Goal: Transaction & Acquisition: Purchase product/service

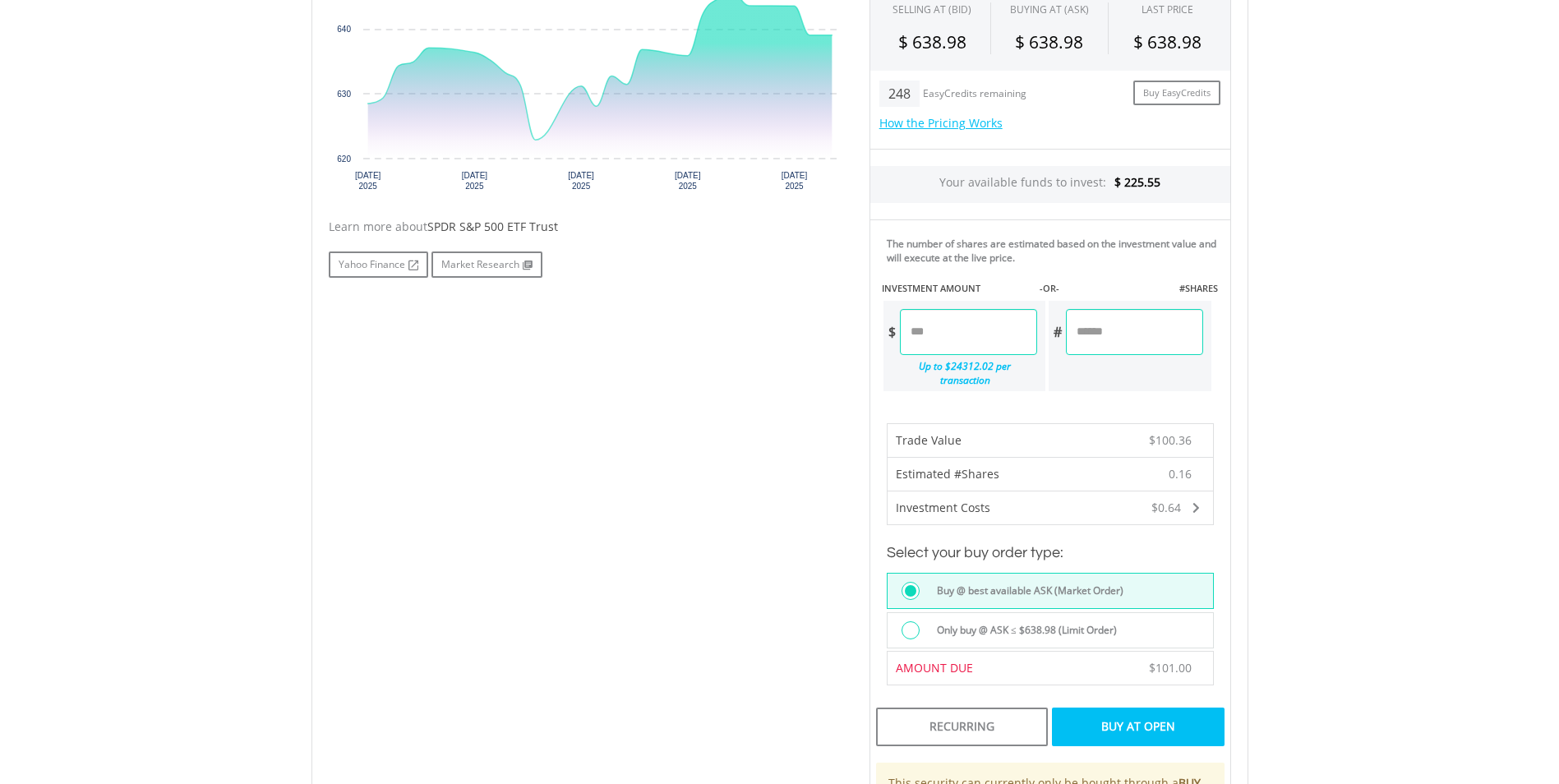
scroll to position [657, 0]
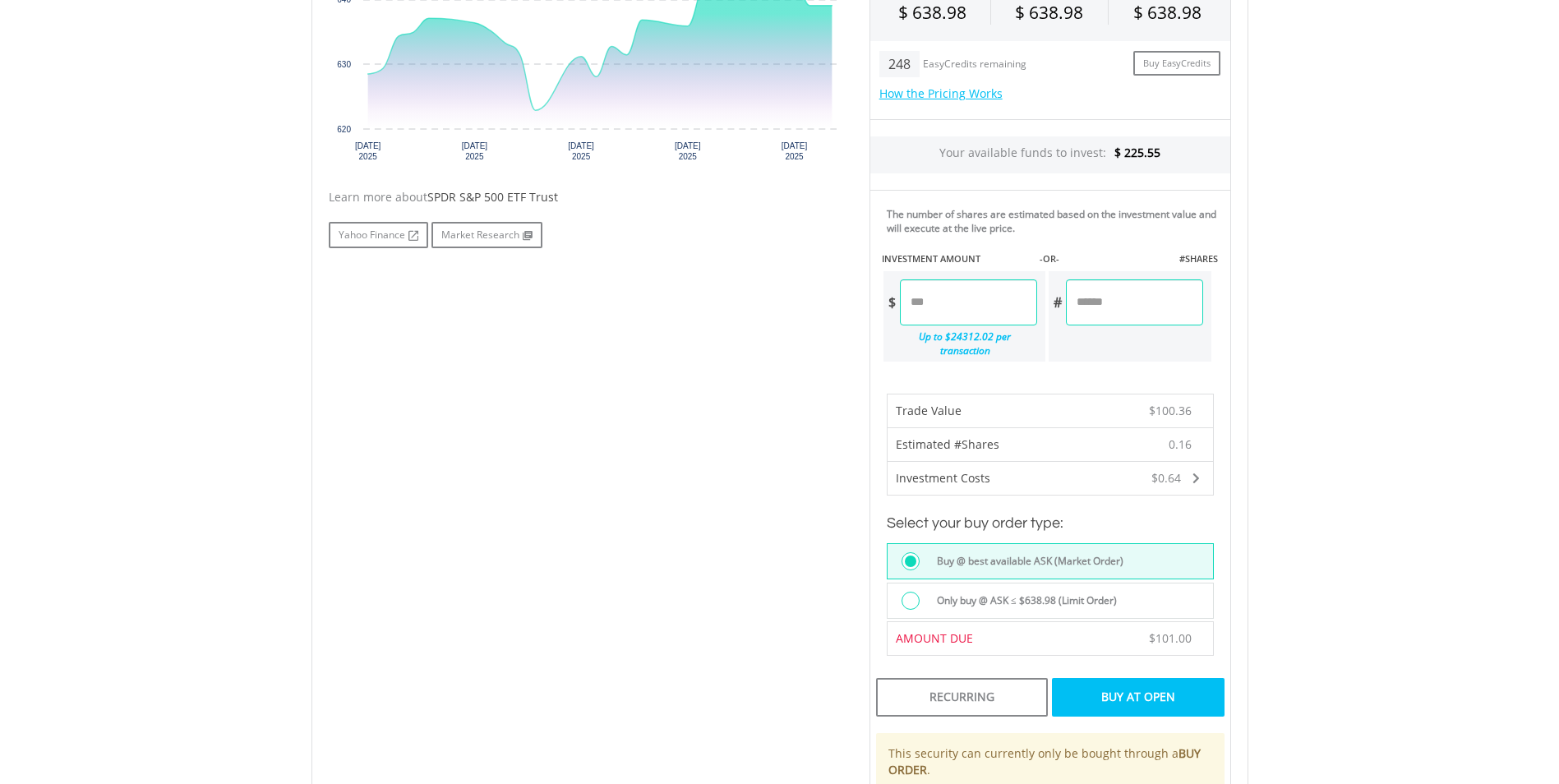
click at [1133, 688] on div "Buy At Open" at bounding box center [1138, 697] width 172 height 38
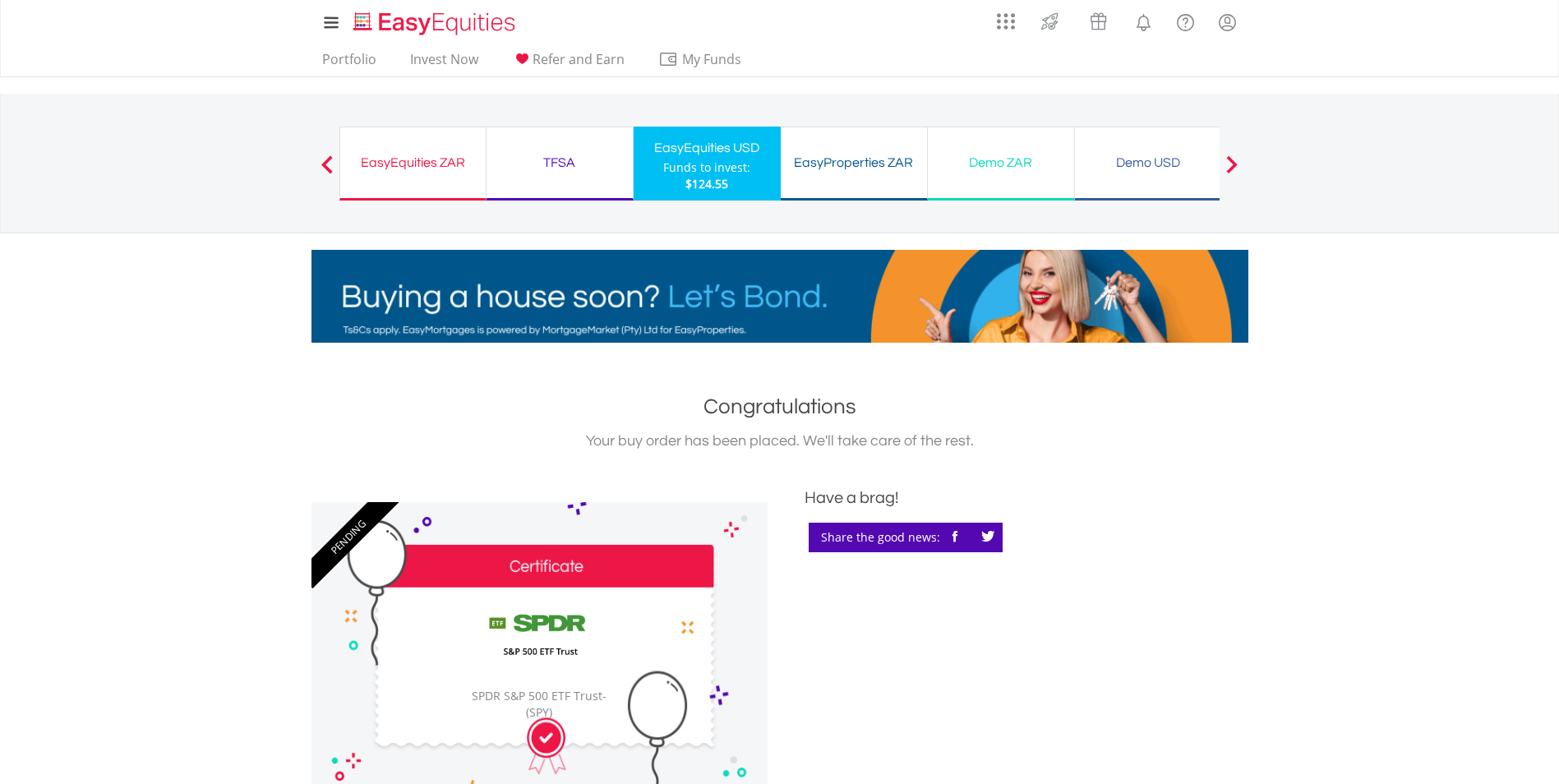
click at [431, 166] on div "EasyEquities ZAR" at bounding box center [413, 162] width 126 height 23
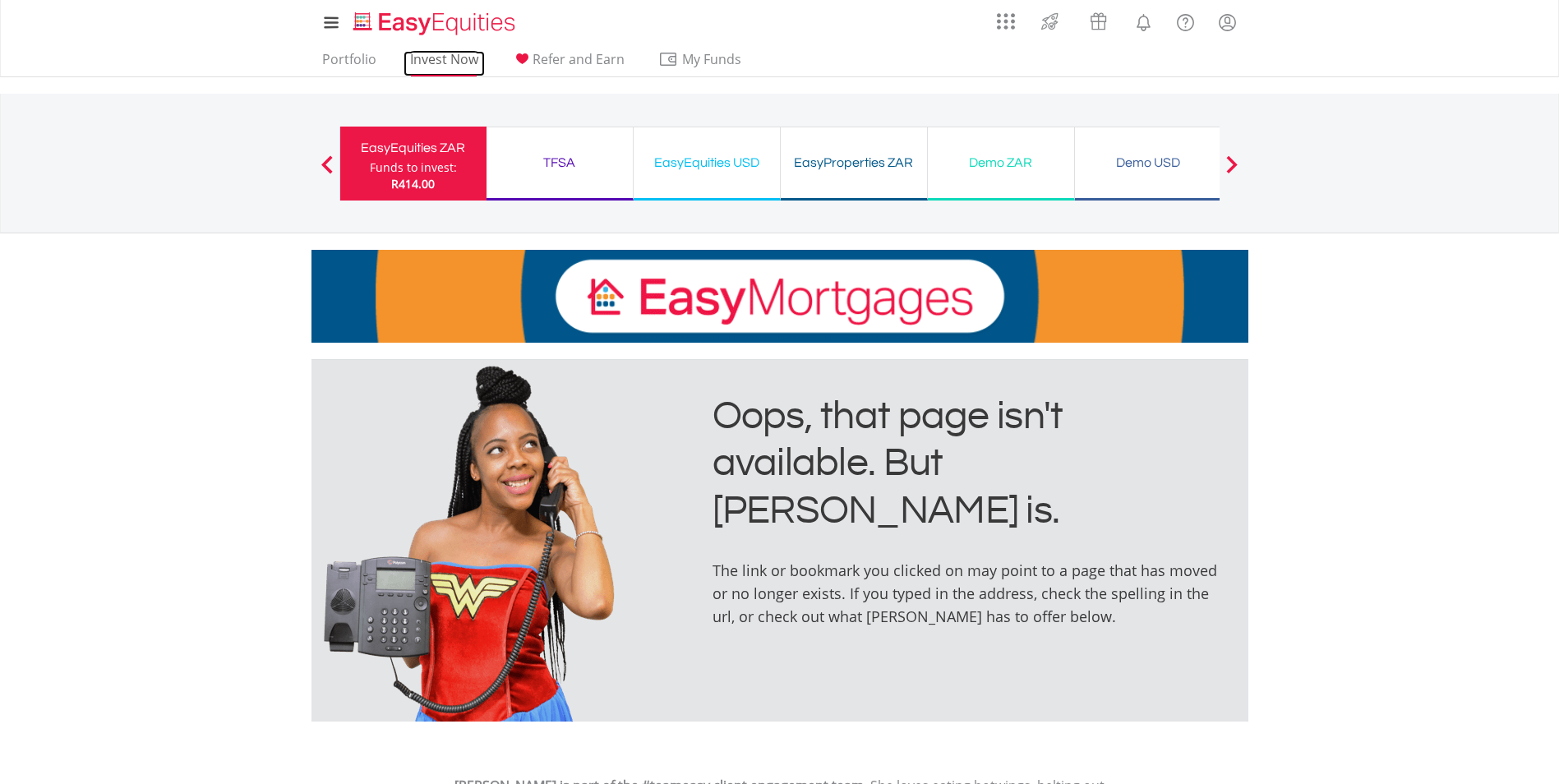
click at [475, 67] on link "Invest Now" at bounding box center [444, 63] width 81 height 25
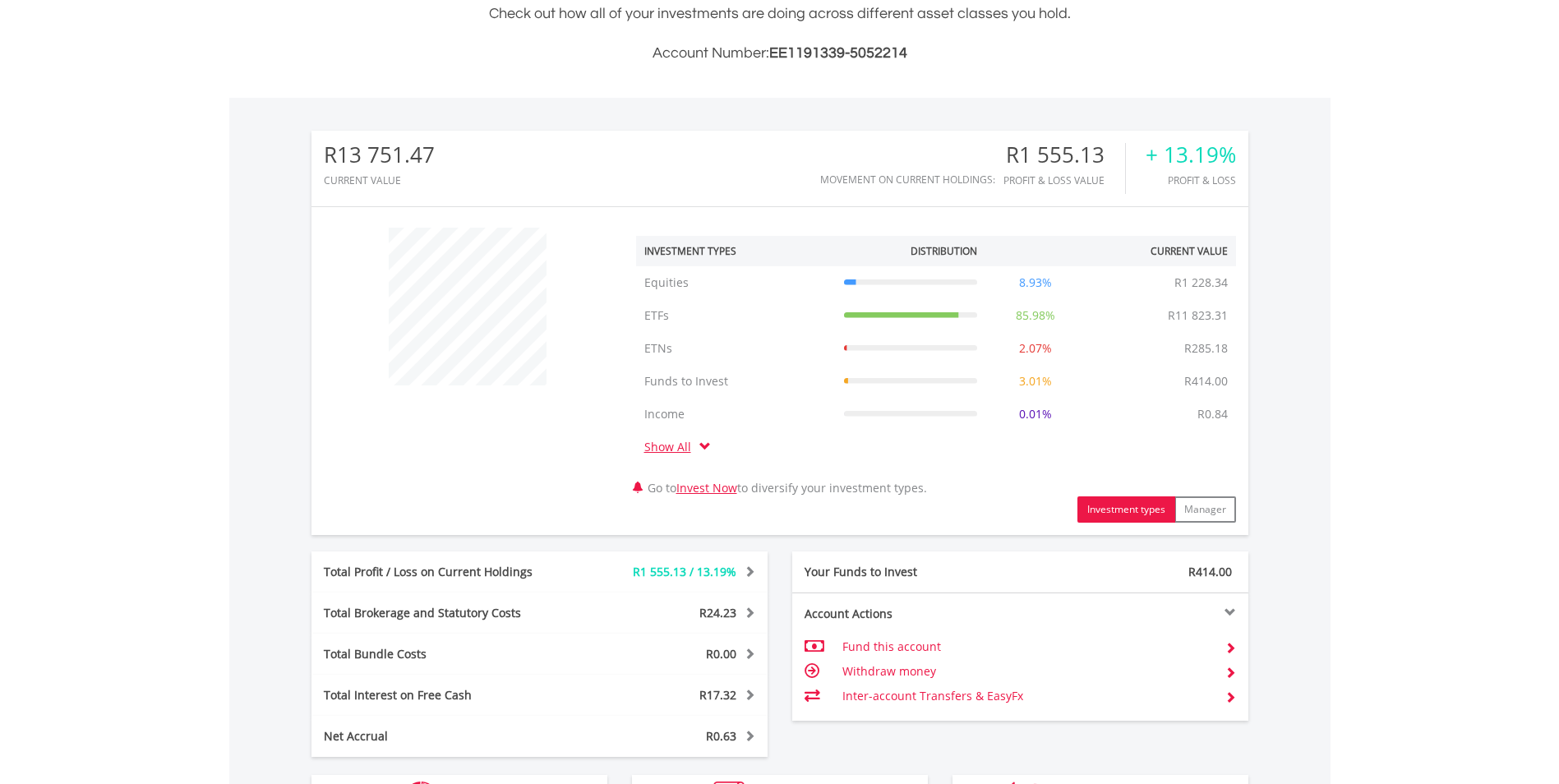
scroll to position [738, 0]
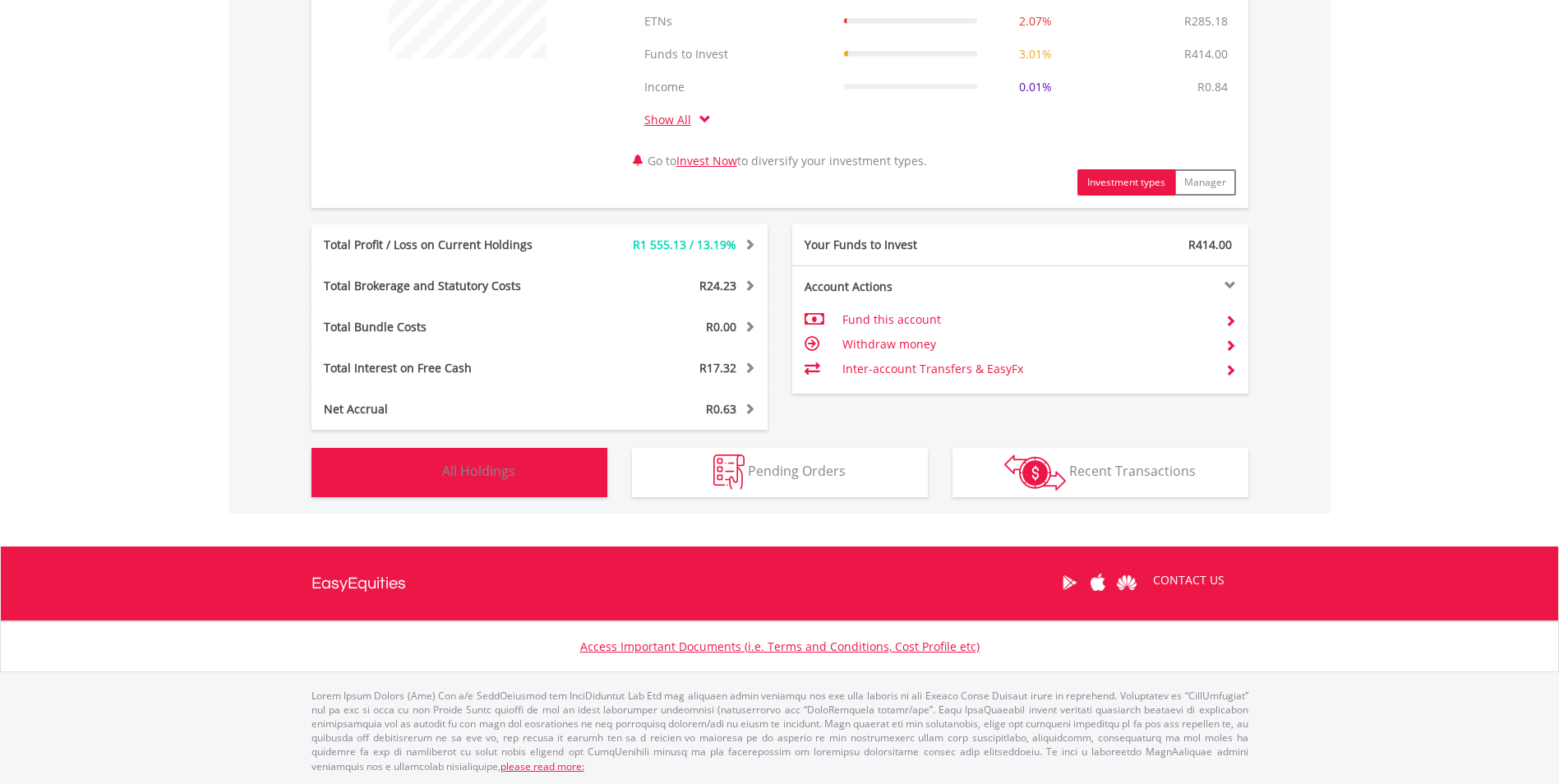
click at [428, 489] on img "button" at bounding box center [421, 472] width 36 height 36
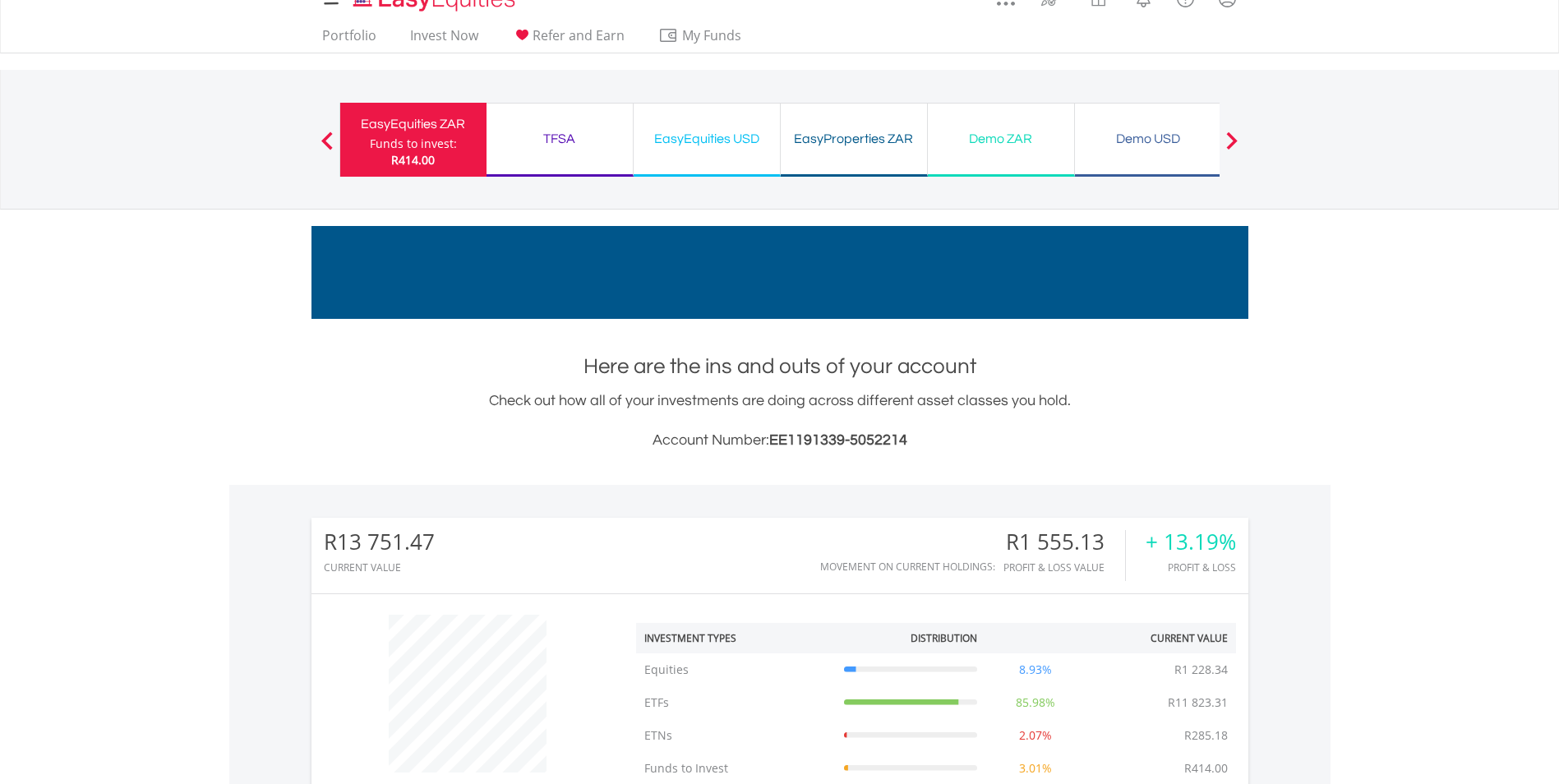
scroll to position [0, 0]
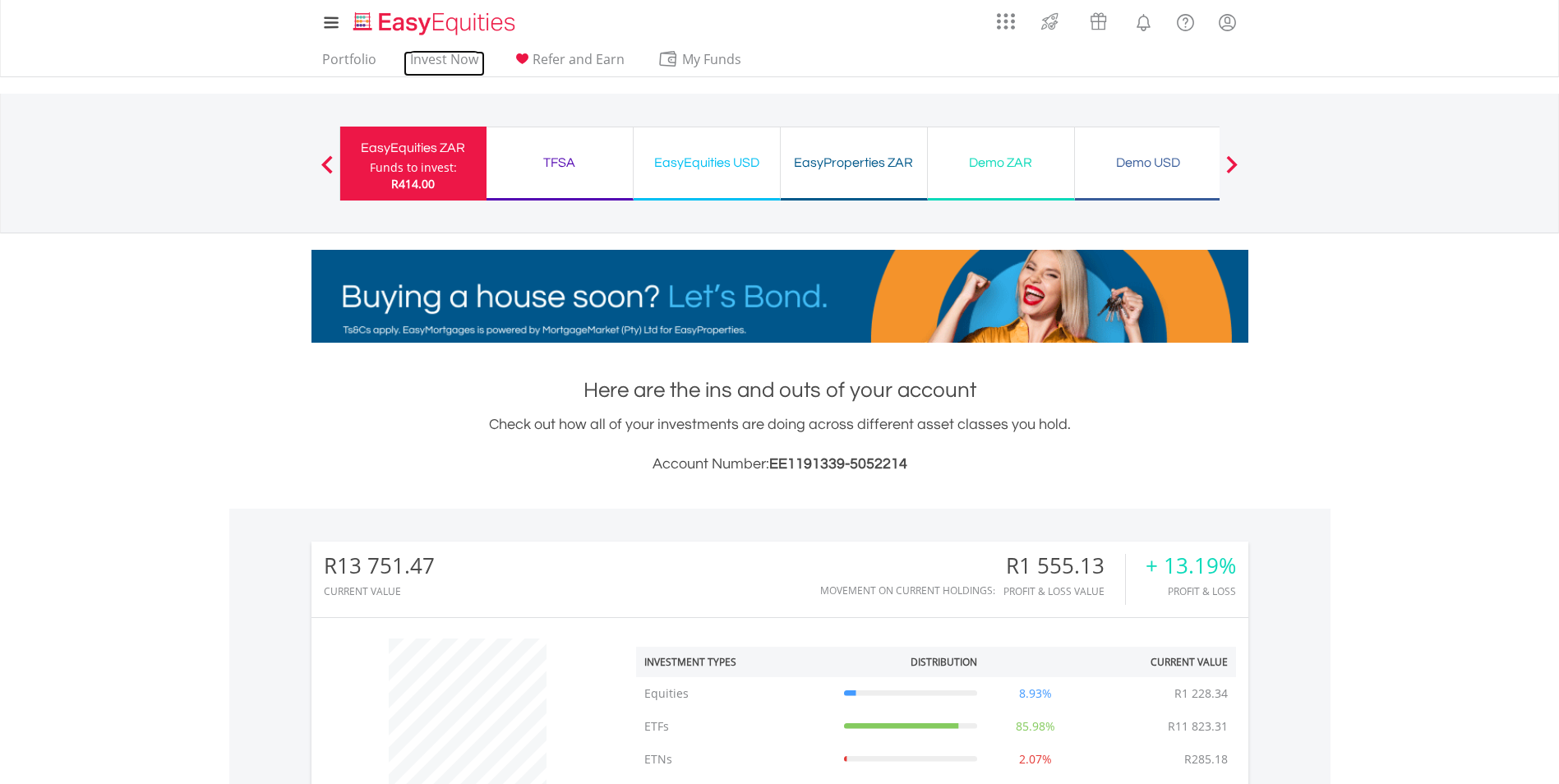
drag, startPoint x: 454, startPoint y: 69, endPoint x: 447, endPoint y: 77, distance: 10.6
click at [454, 69] on link "Invest Now" at bounding box center [444, 63] width 81 height 25
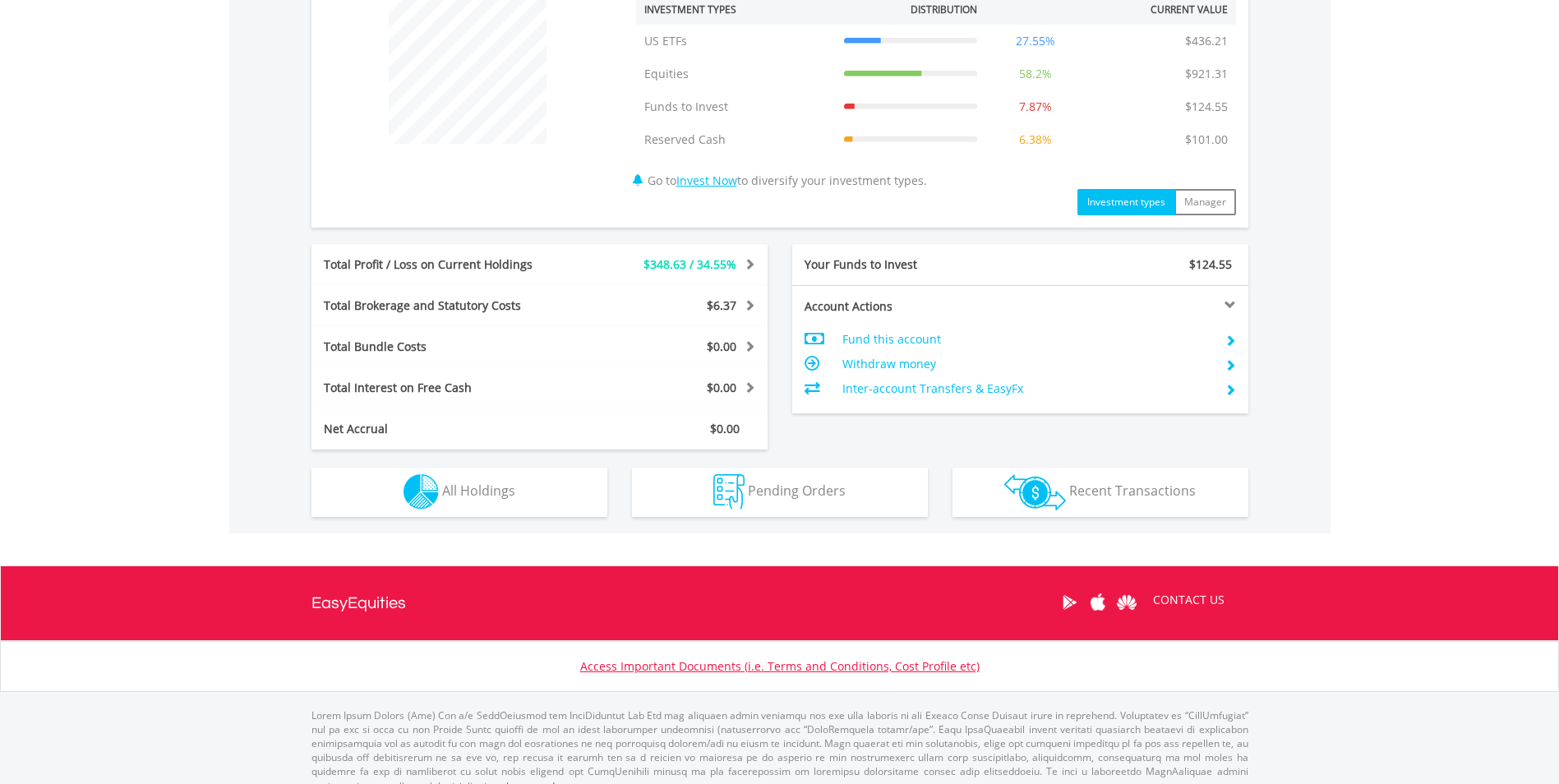
scroll to position [672, 0]
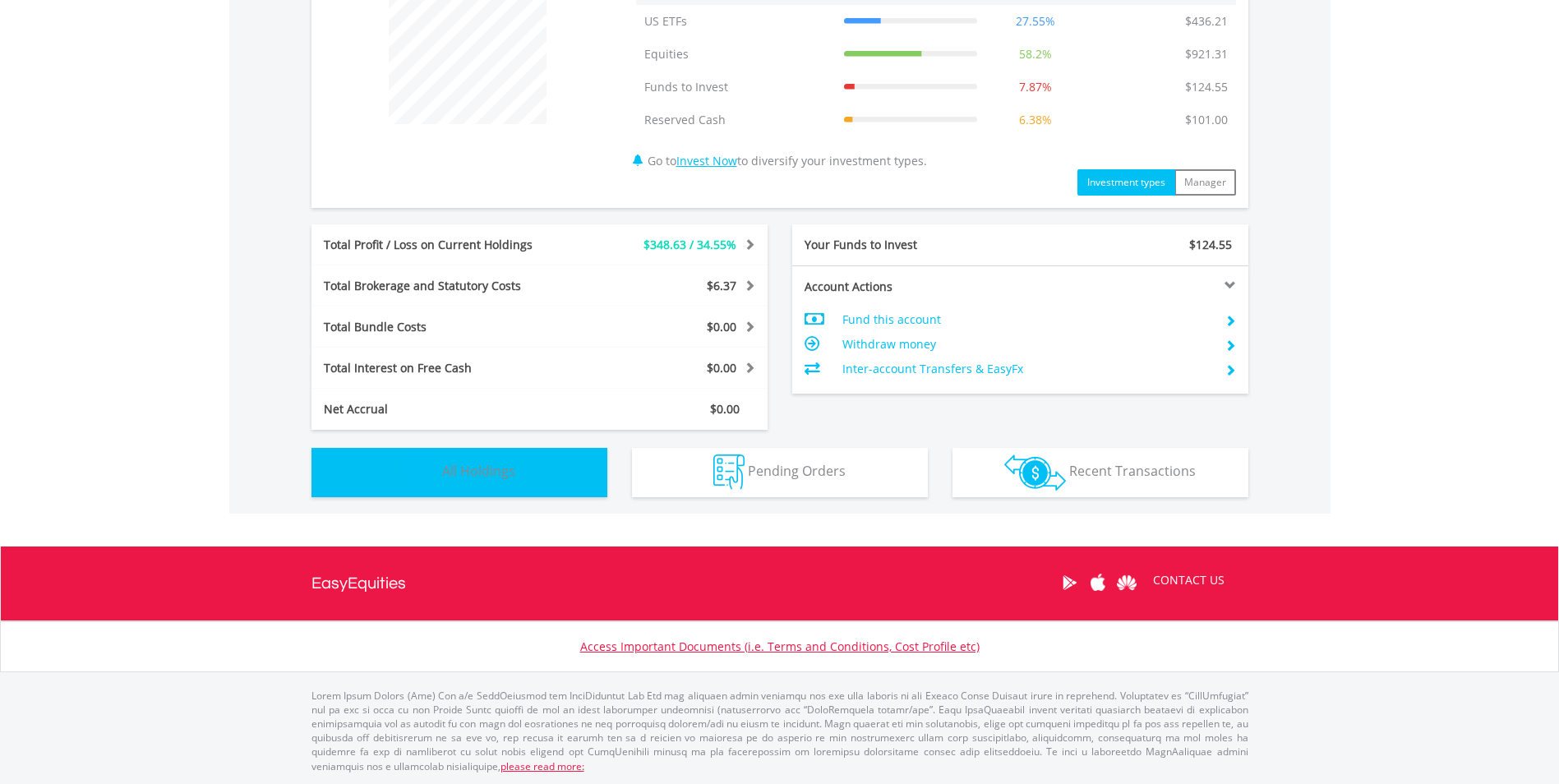
click at [513, 464] on span "All Holdings" at bounding box center [479, 470] width 73 height 18
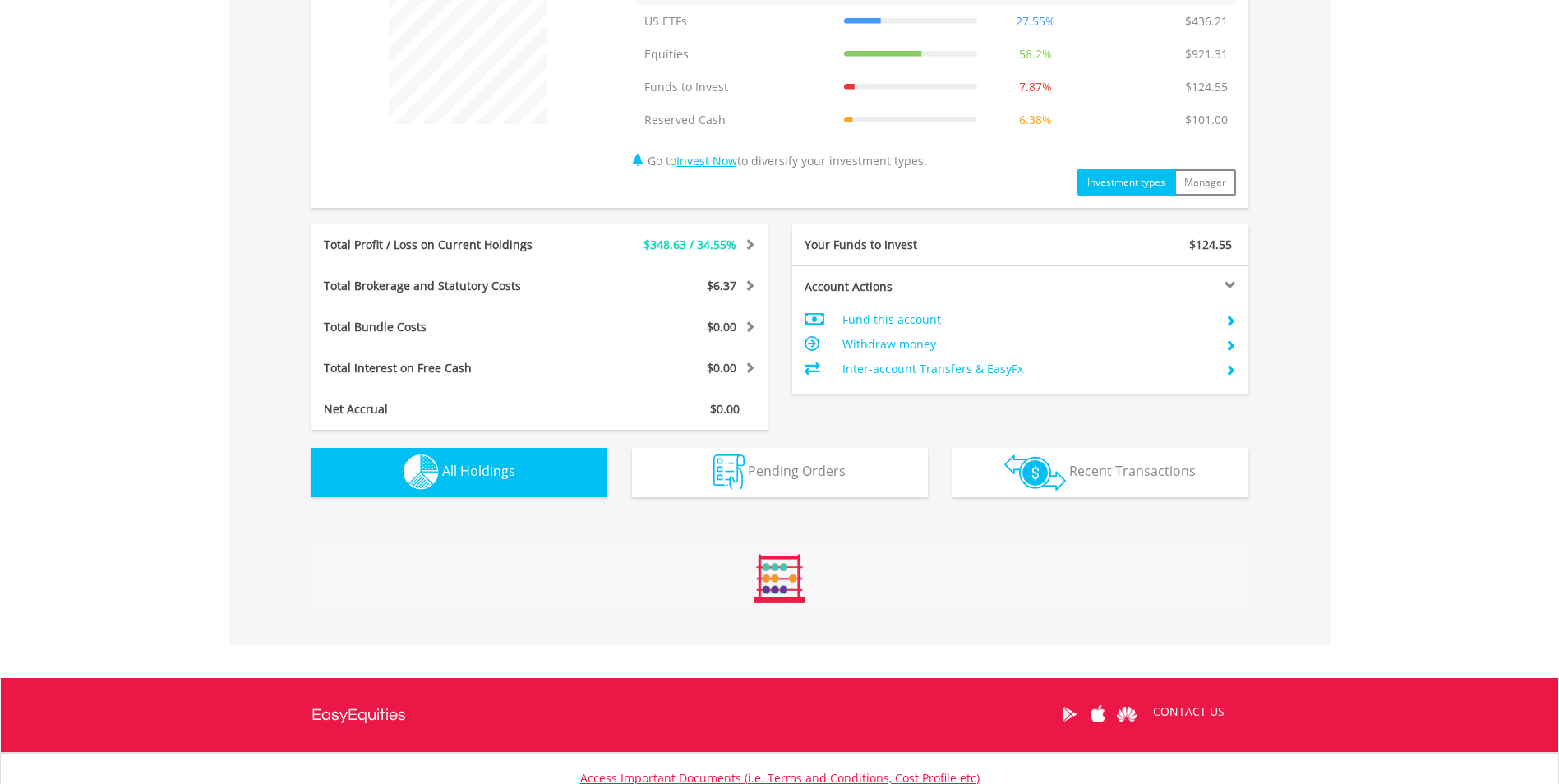
scroll to position [1219, 0]
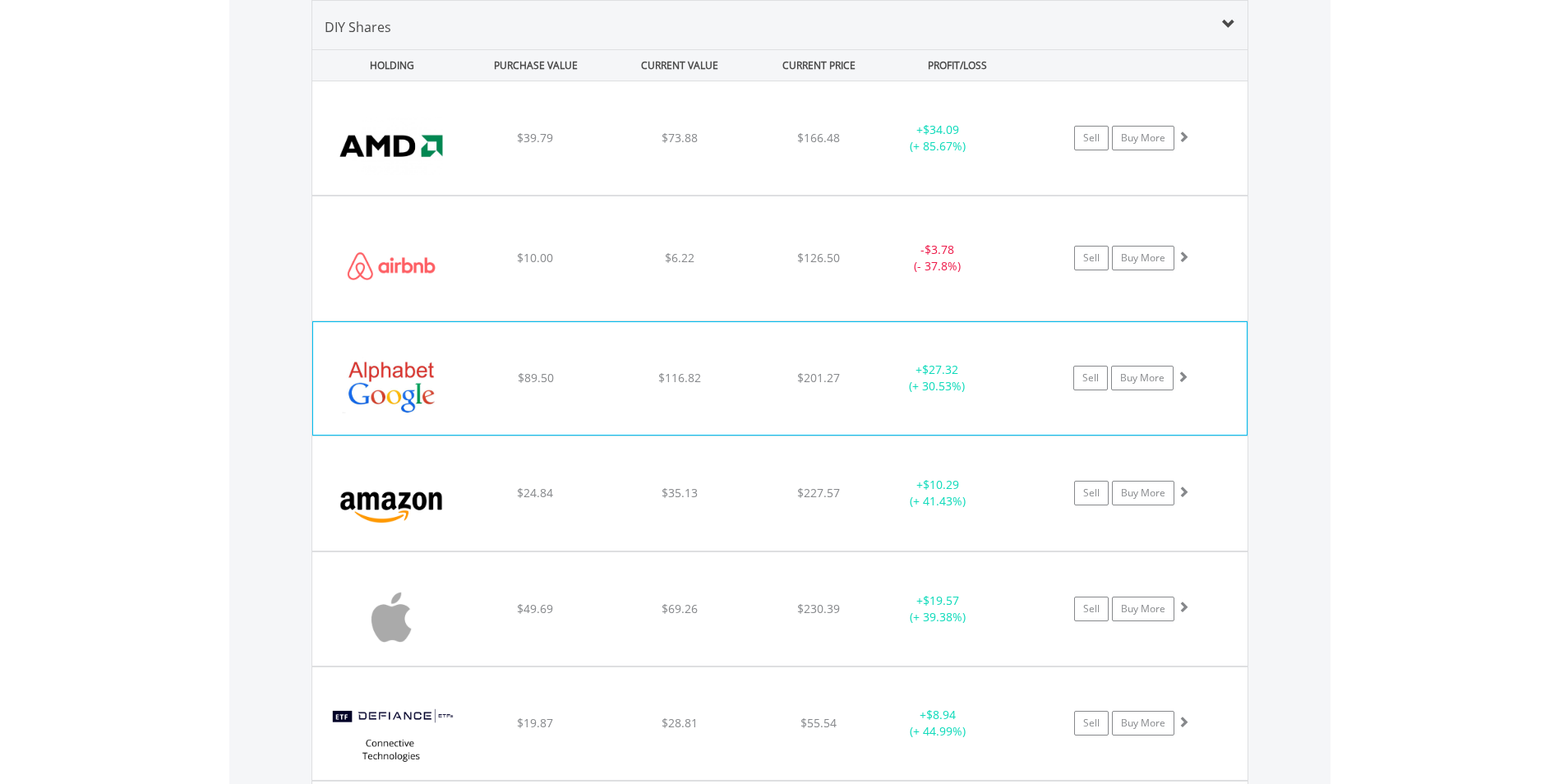
click at [776, 195] on div "﻿ Alphabet Inc-Cl A $89.50 $116.82 $201.27 + $27.32 (+ 30.53%) Sell Buy More" at bounding box center [780, 138] width 936 height 113
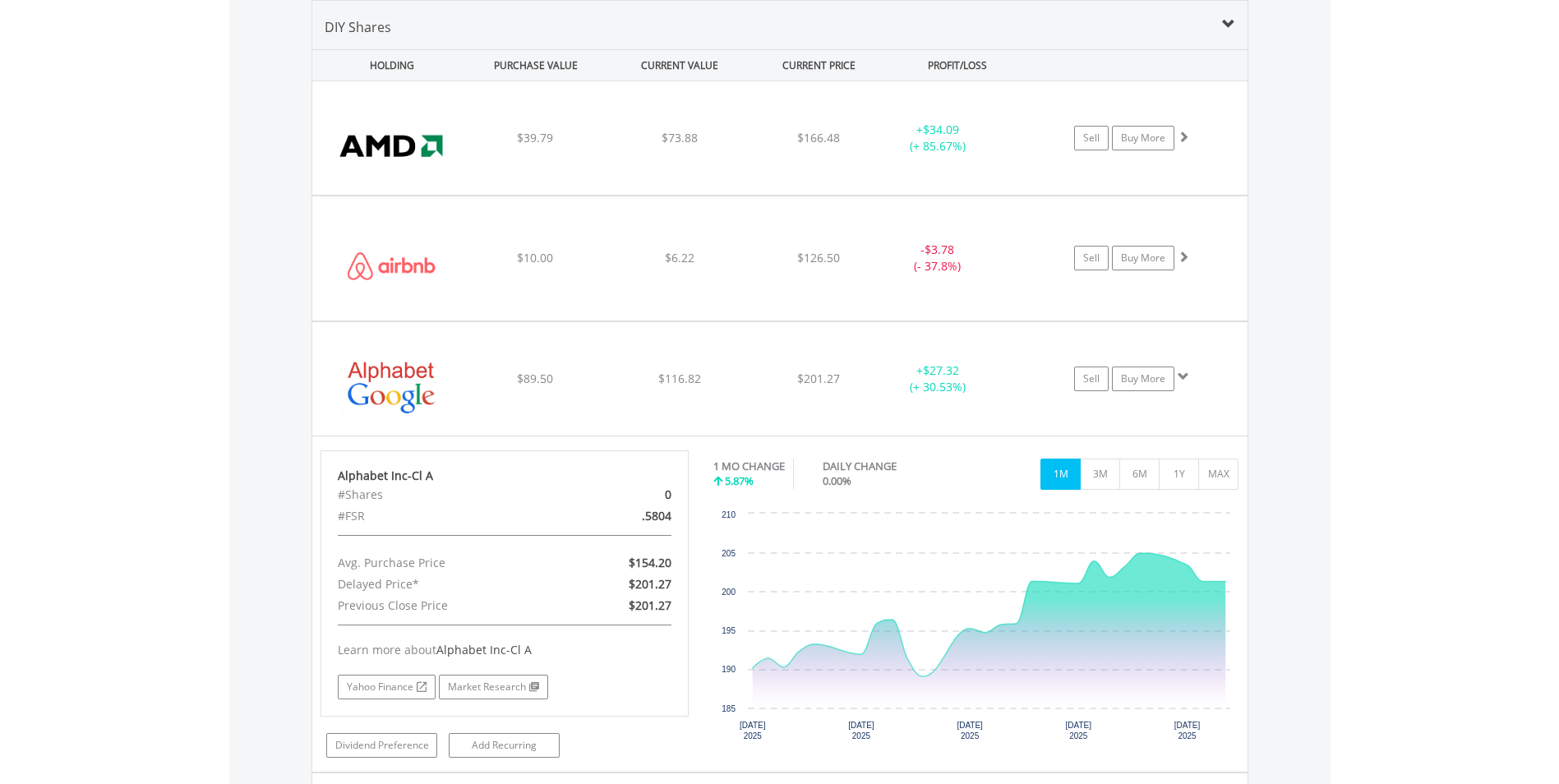
scroll to position [1301, 0]
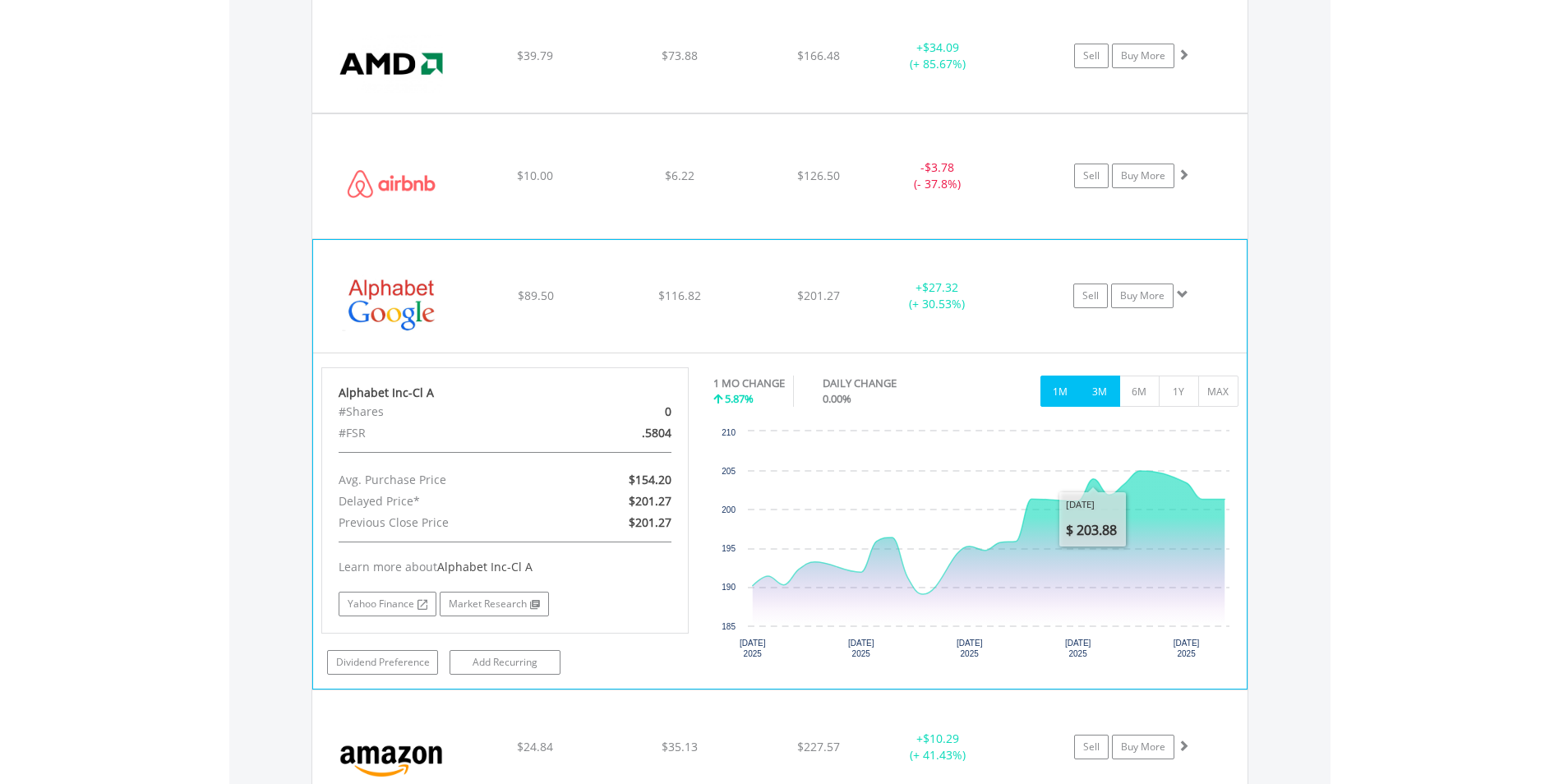
click at [1102, 392] on button "3M" at bounding box center [1101, 391] width 41 height 31
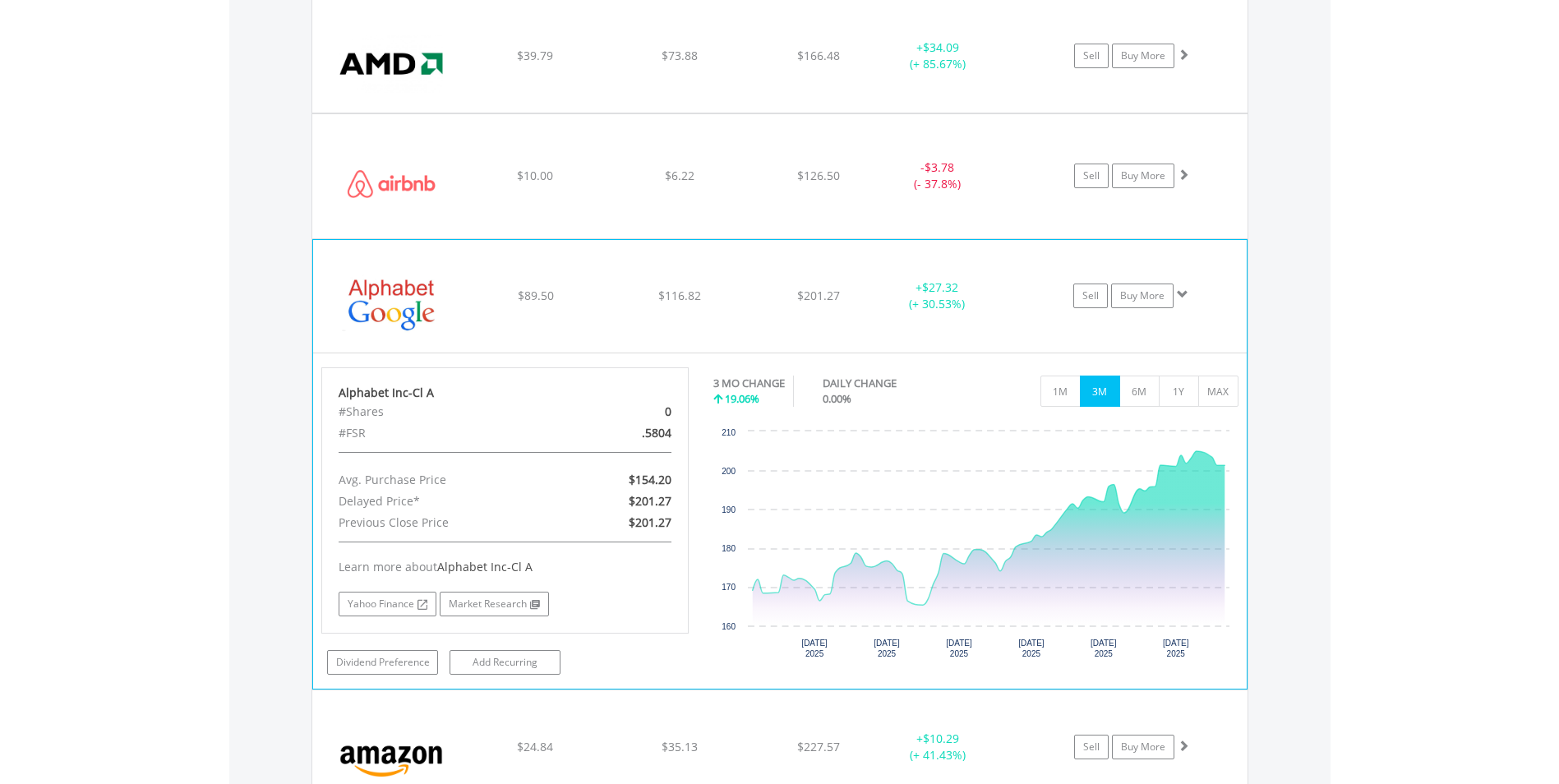
click at [874, 112] on div "﻿ Alphabet Inc-Cl A $89.50 $116.82 $201.27 + $27.32 (+ 30.53%) Sell Buy More" at bounding box center [780, 56] width 936 height 113
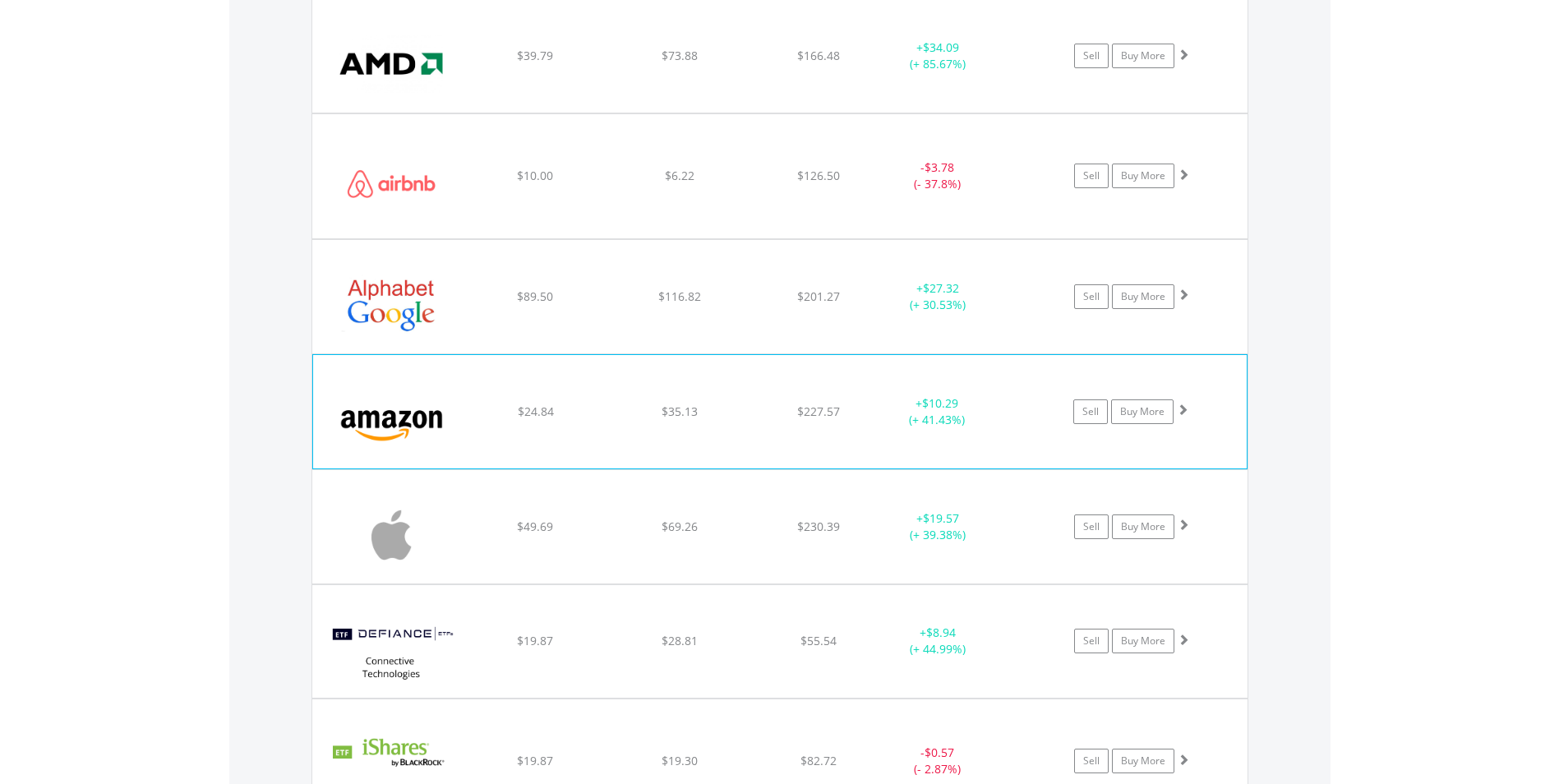
click at [827, 112] on div "﻿ Amazon.Com Inc $24.84 $35.13 $227.57 + $10.29 (+ 41.43%) Sell Buy More" at bounding box center [780, 56] width 936 height 113
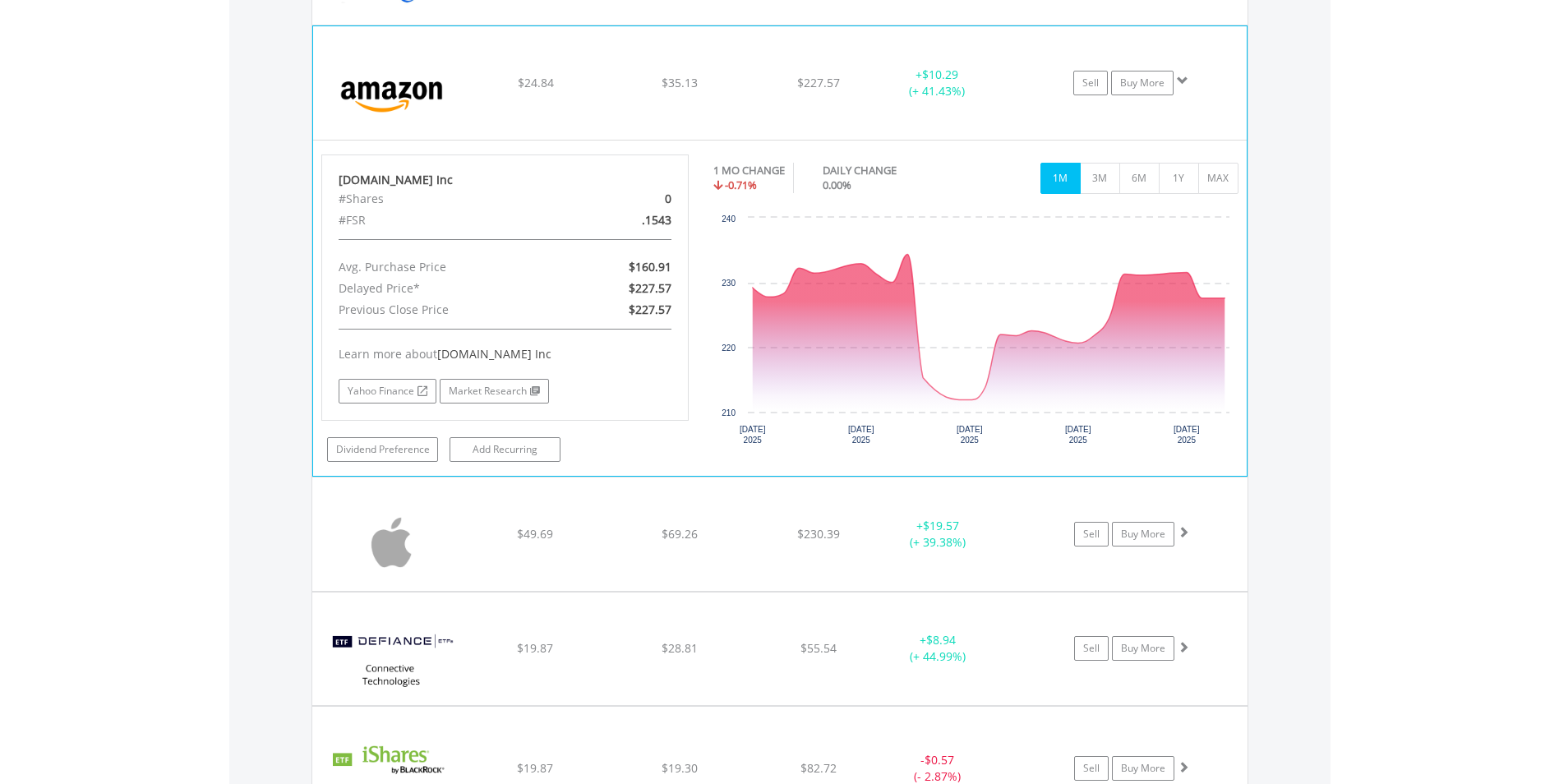
scroll to position [1383, 0]
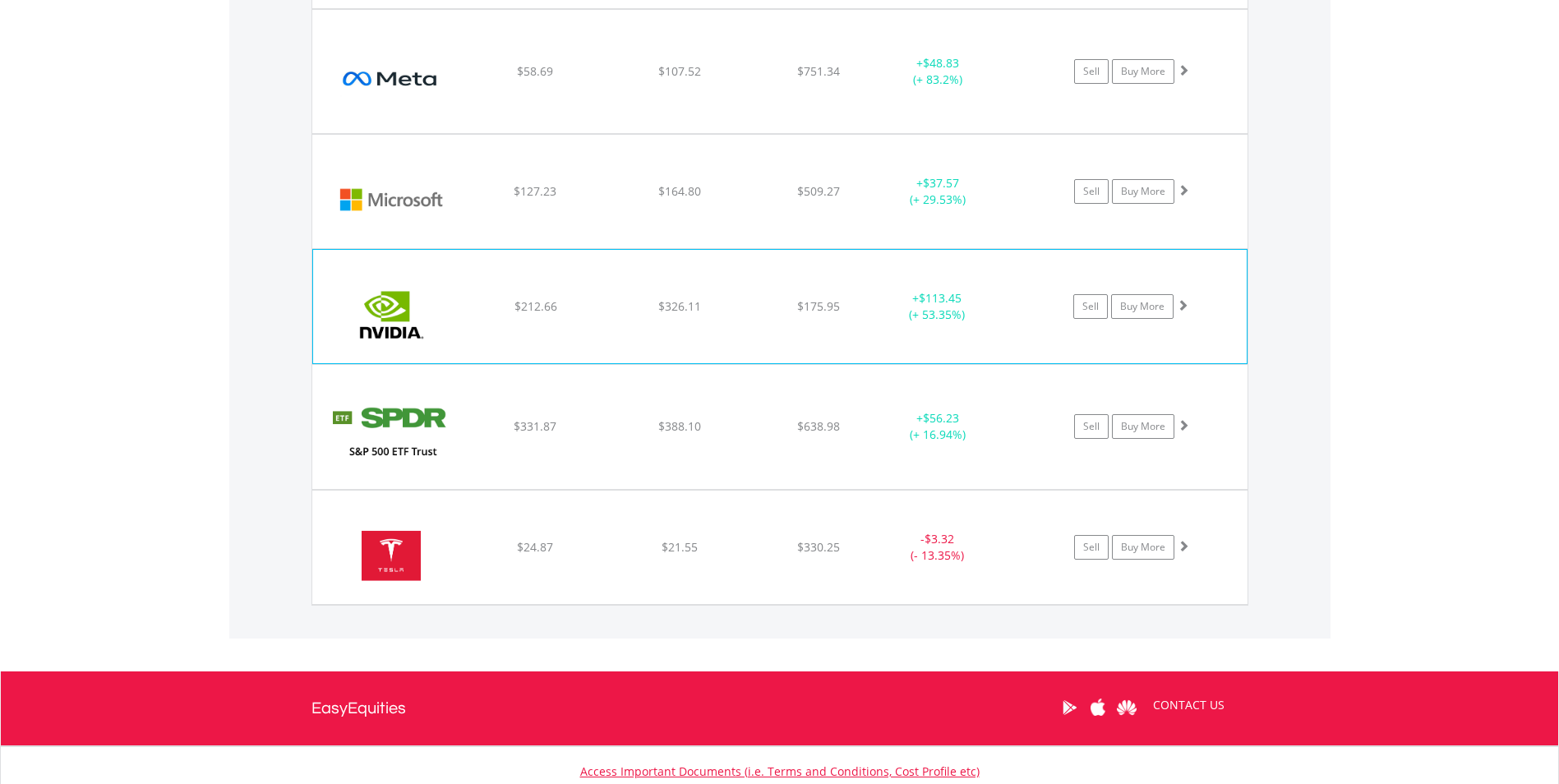
scroll to position [2123, 0]
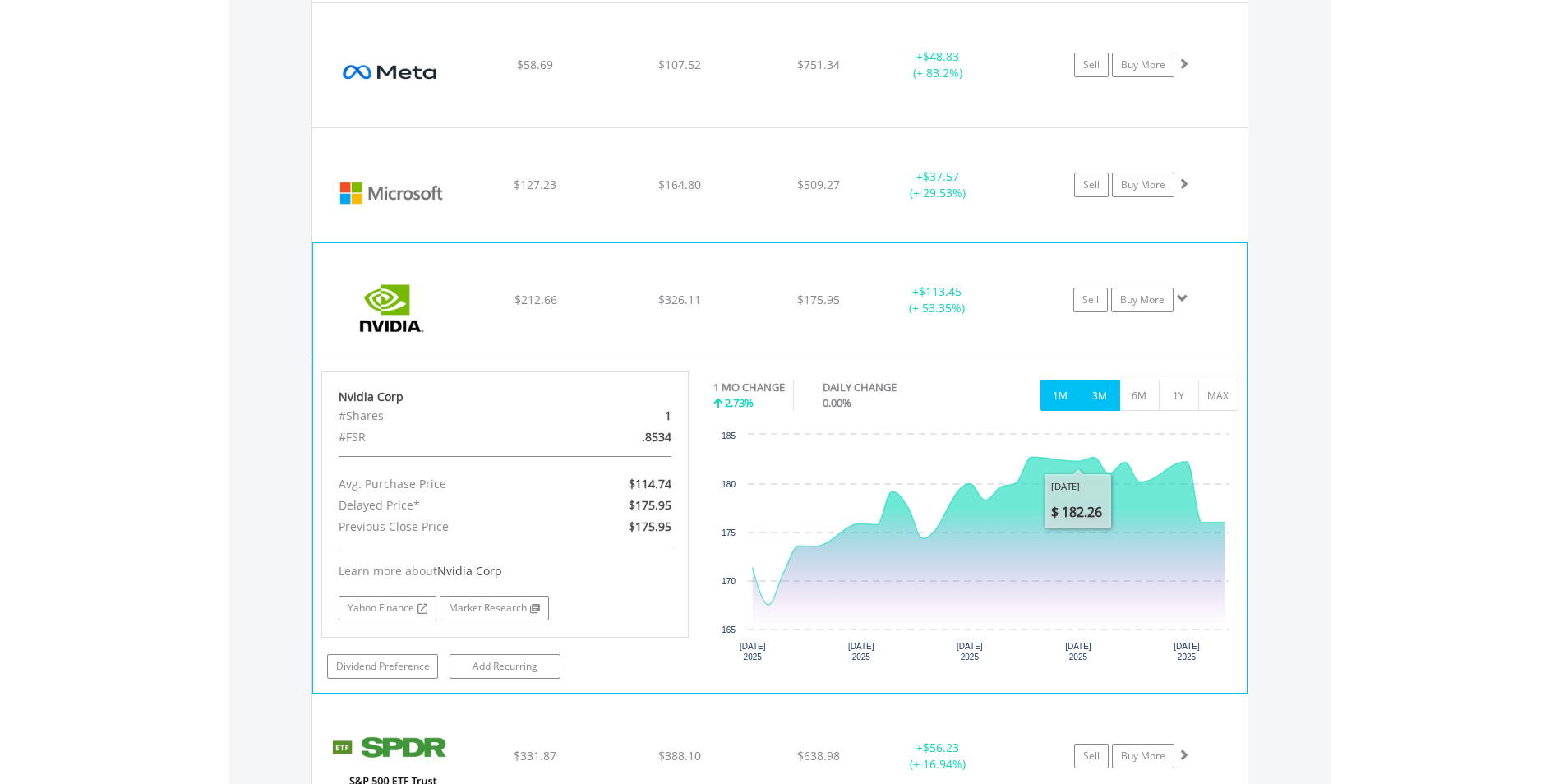
click at [1101, 400] on button "3M" at bounding box center [1101, 395] width 41 height 31
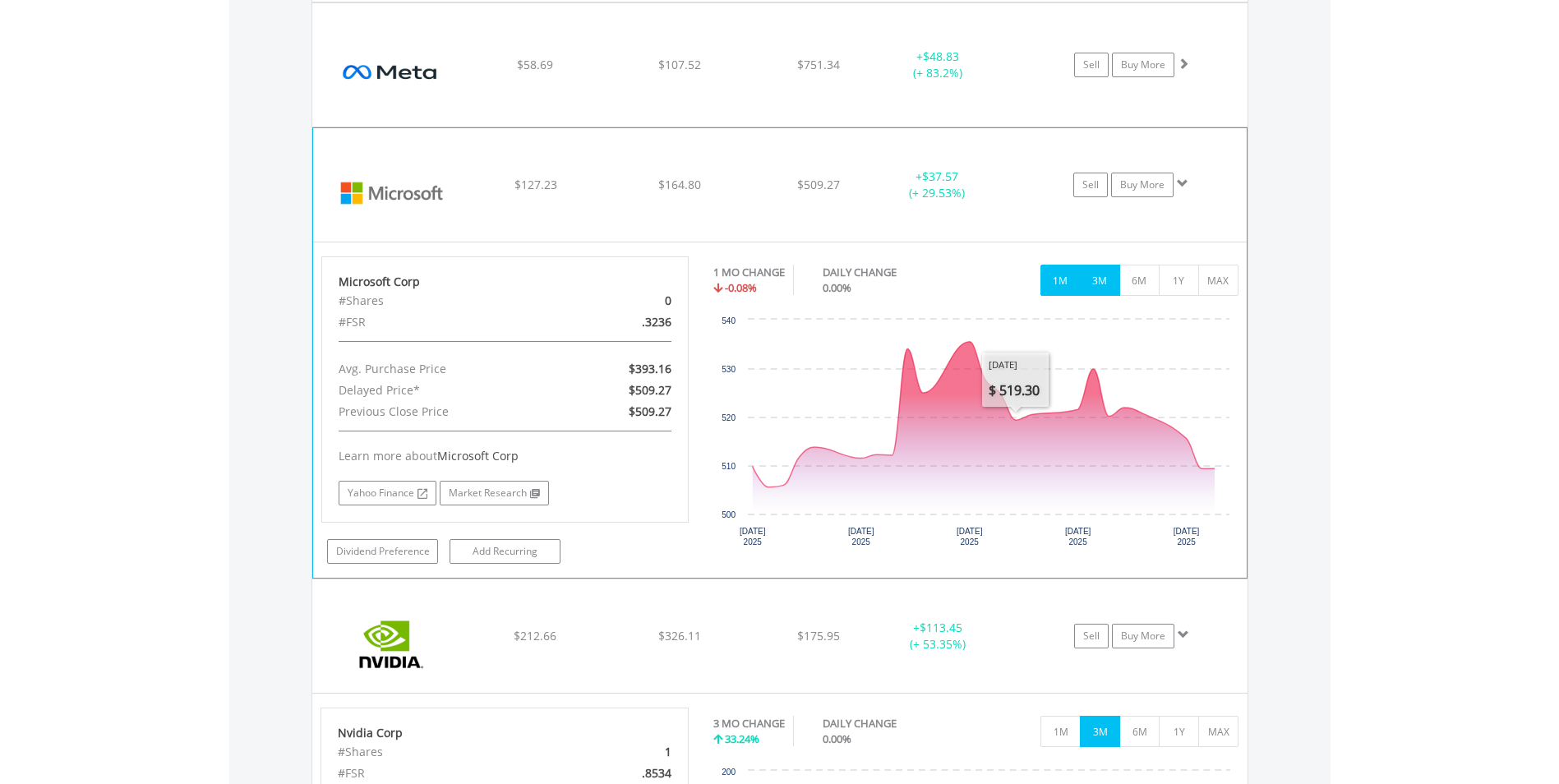
click at [1094, 282] on button "3M" at bounding box center [1101, 280] width 41 height 31
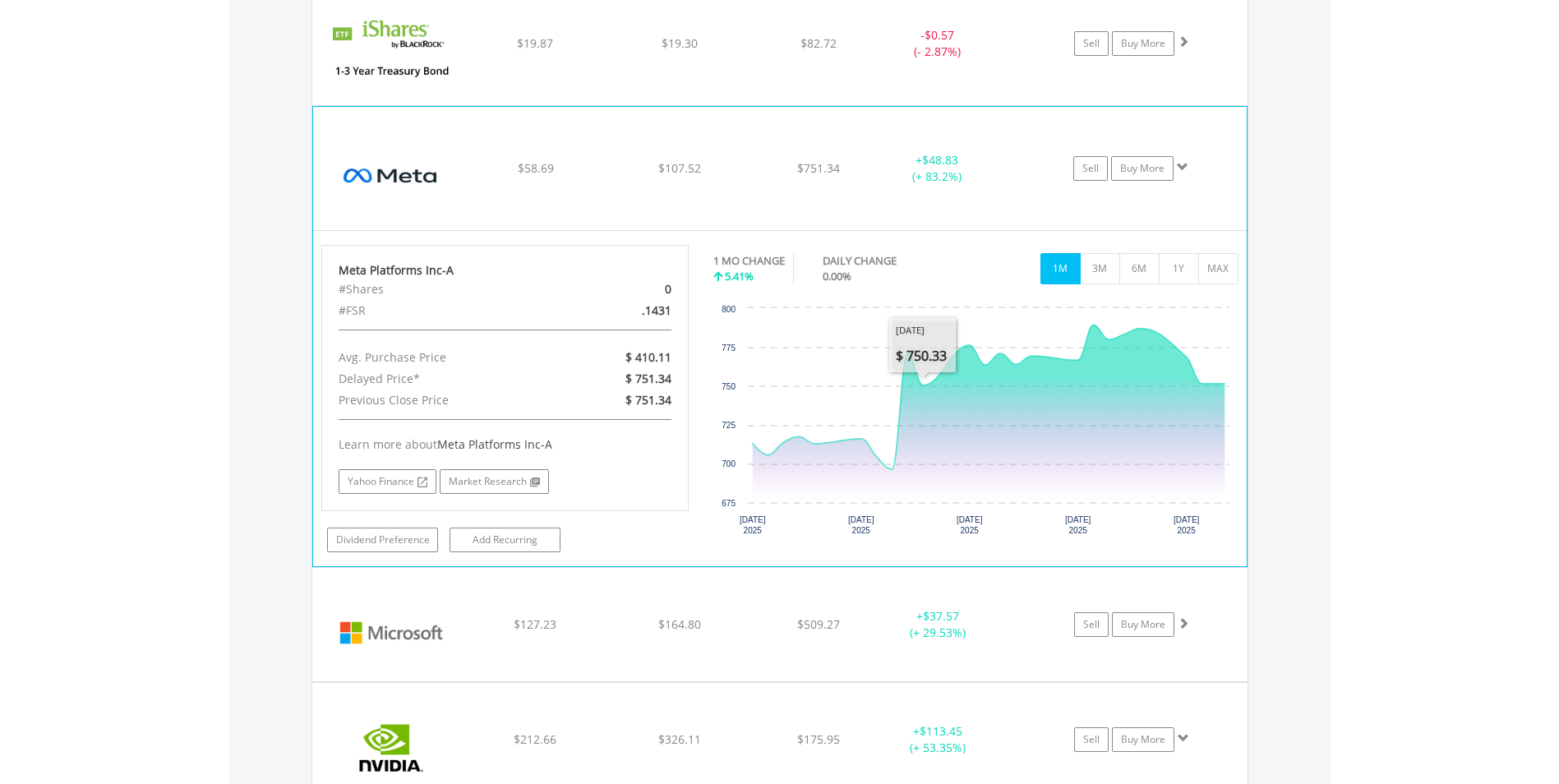
scroll to position [1794, 0]
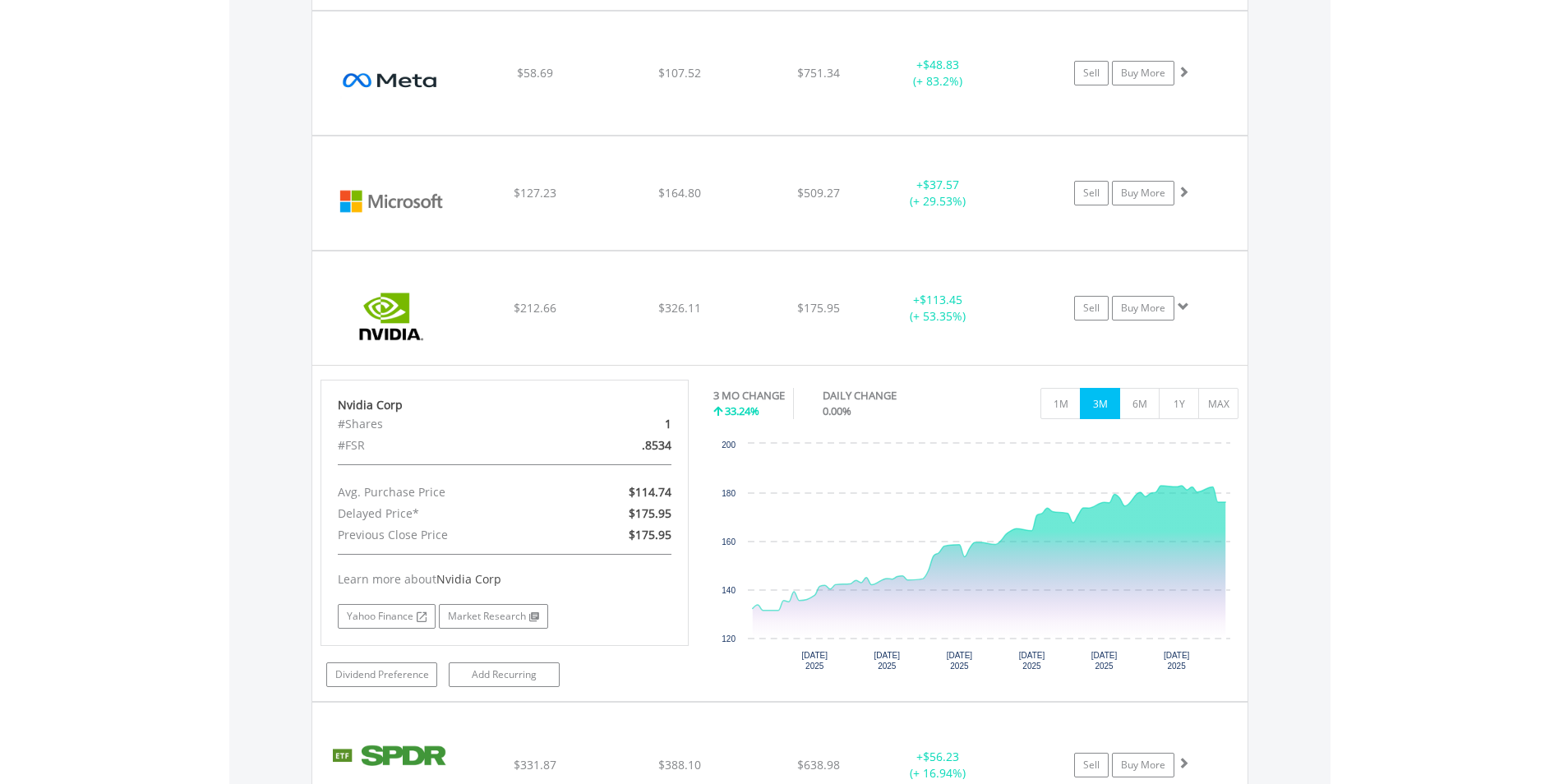
scroll to position [2123, 0]
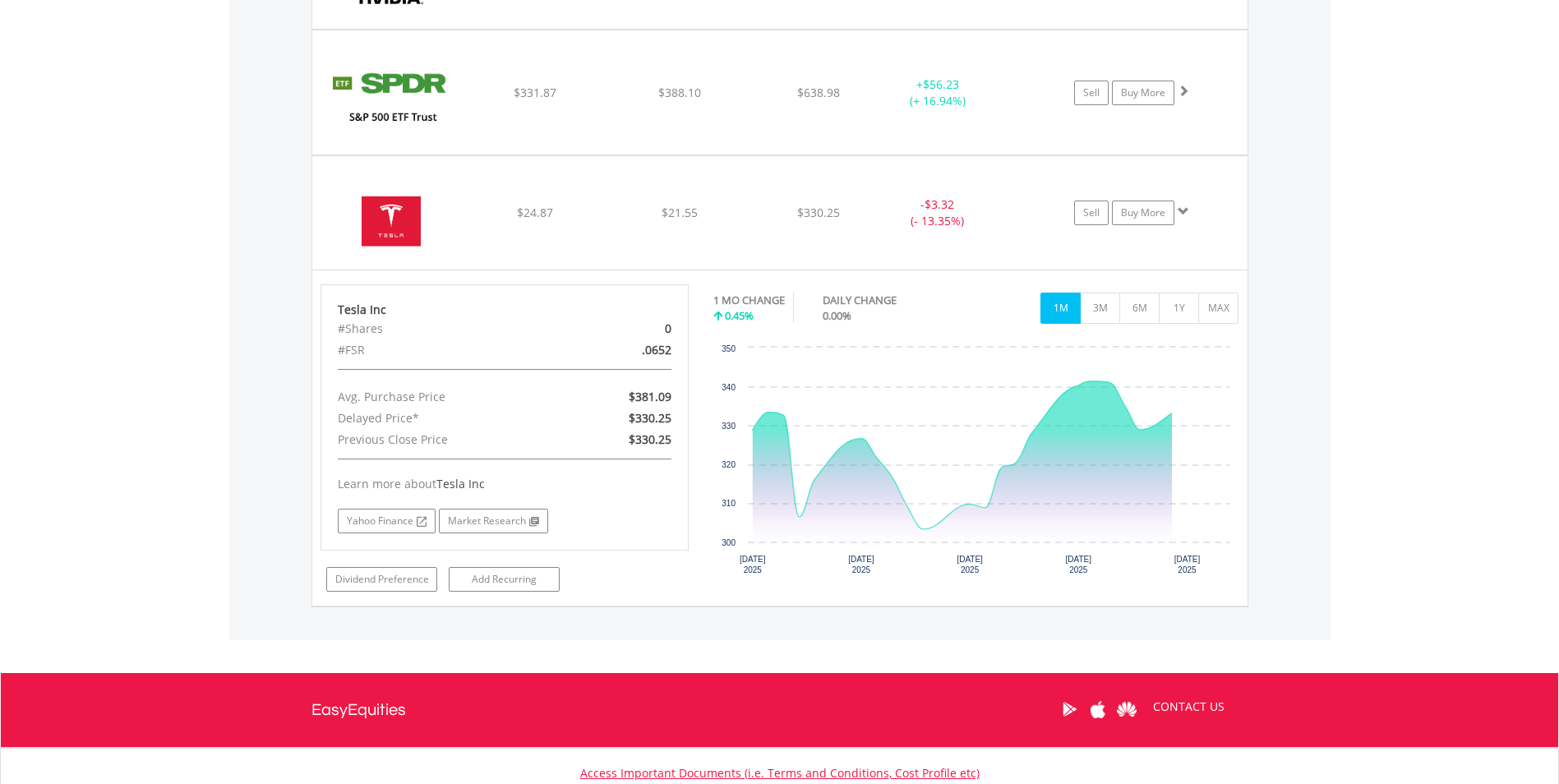
scroll to position [2451, 0]
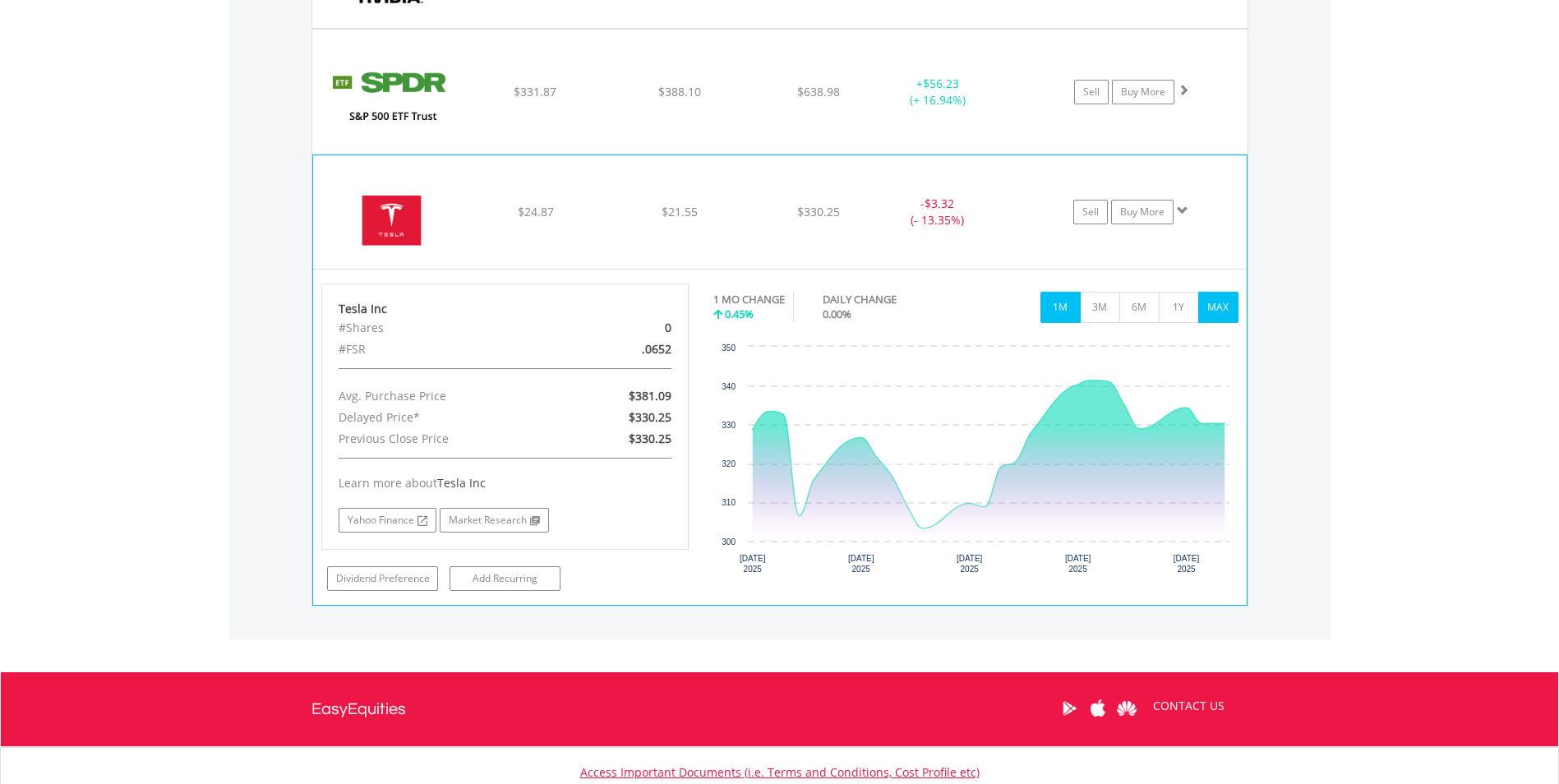
click at [1215, 306] on button "MAX" at bounding box center [1219, 307] width 41 height 31
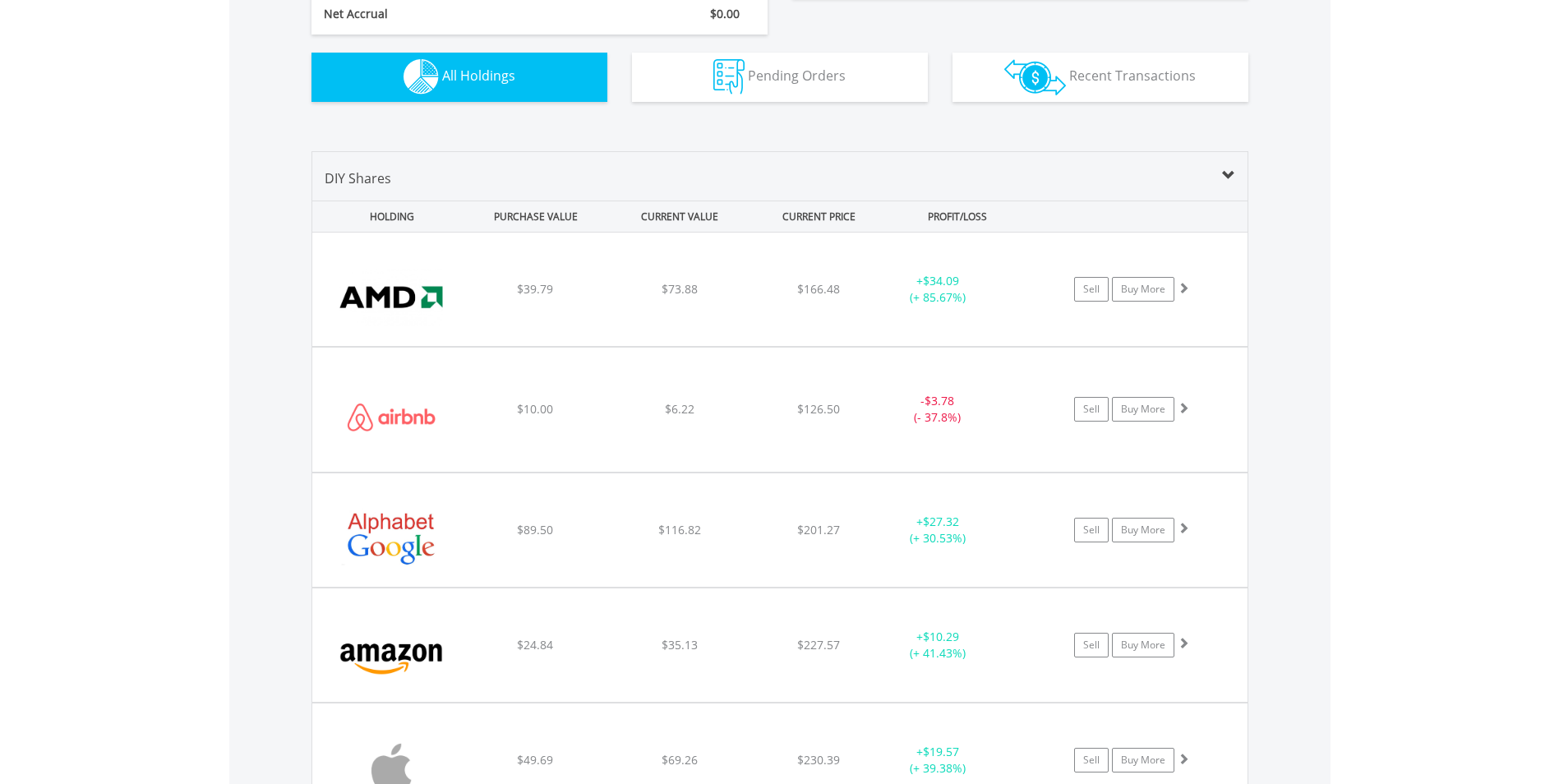
scroll to position [1055, 0]
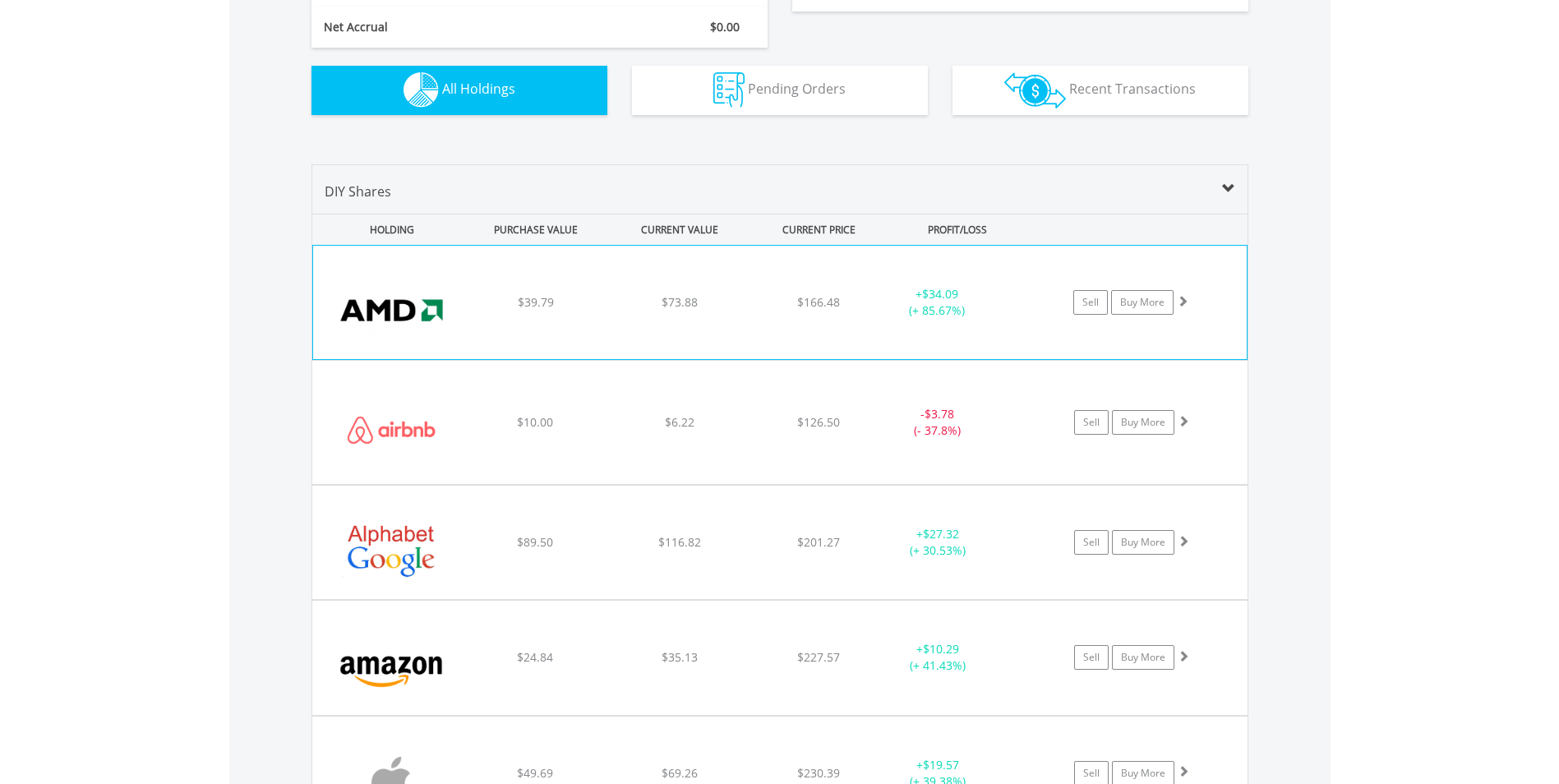
click at [782, 292] on div "﻿ Advanced Micro Devices Inc $39.79 $73.88 $166.48 + $34.09 (+ 85.67%) Sell Buy…" at bounding box center [780, 303] width 934 height 113
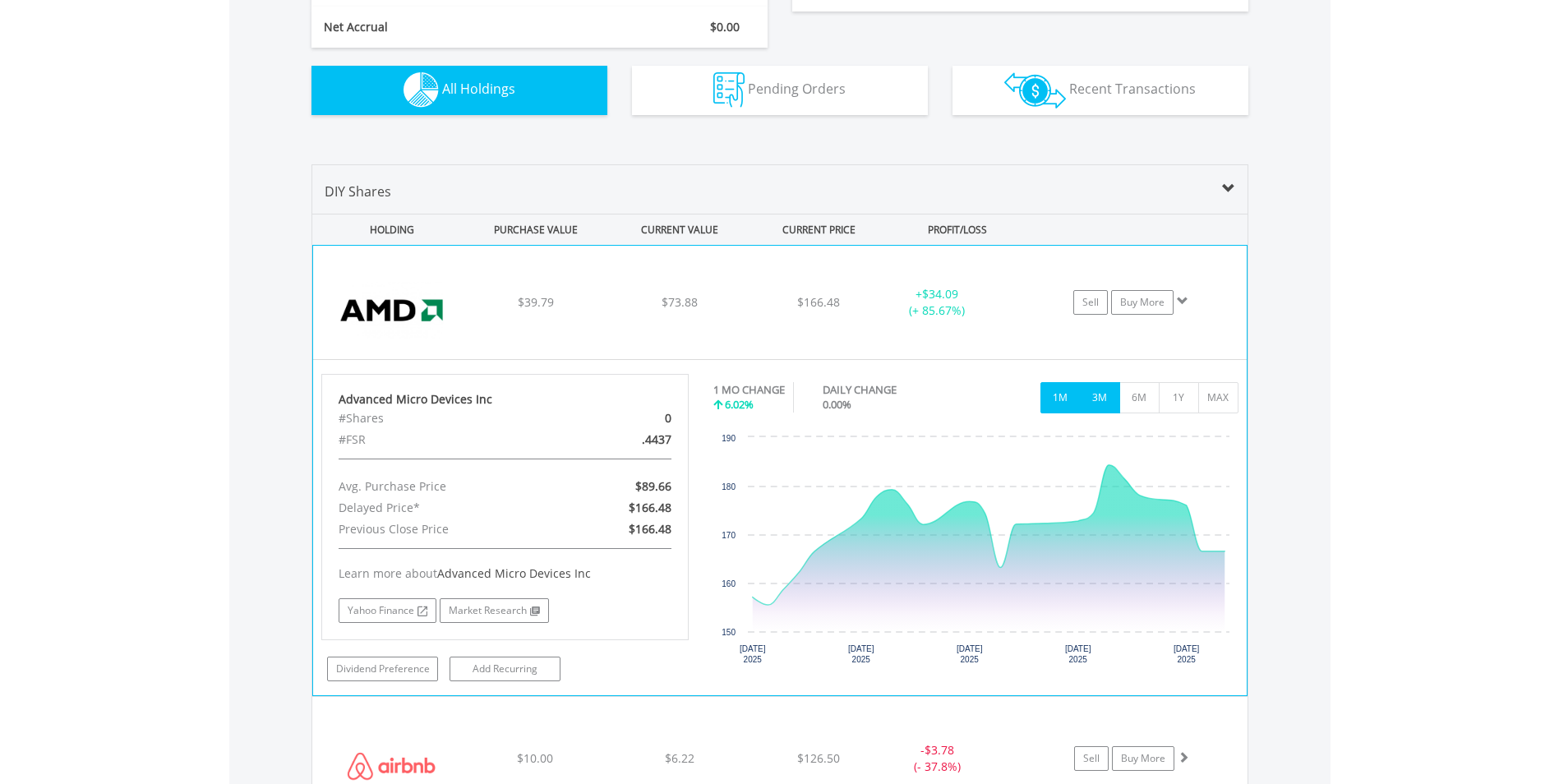
click at [1107, 401] on button "3M" at bounding box center [1101, 397] width 41 height 31
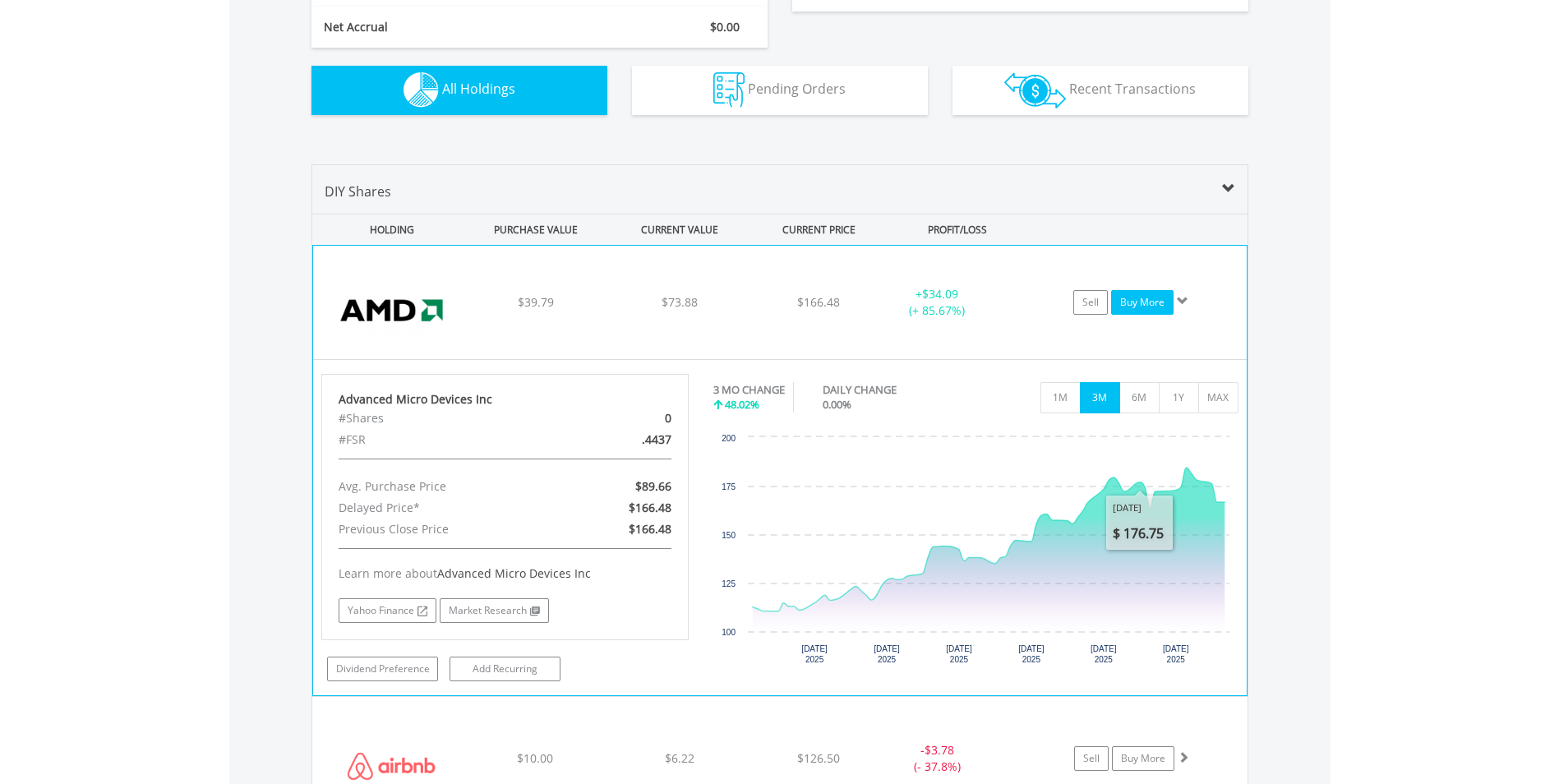
click at [1123, 304] on link "Buy More" at bounding box center [1143, 302] width 63 height 25
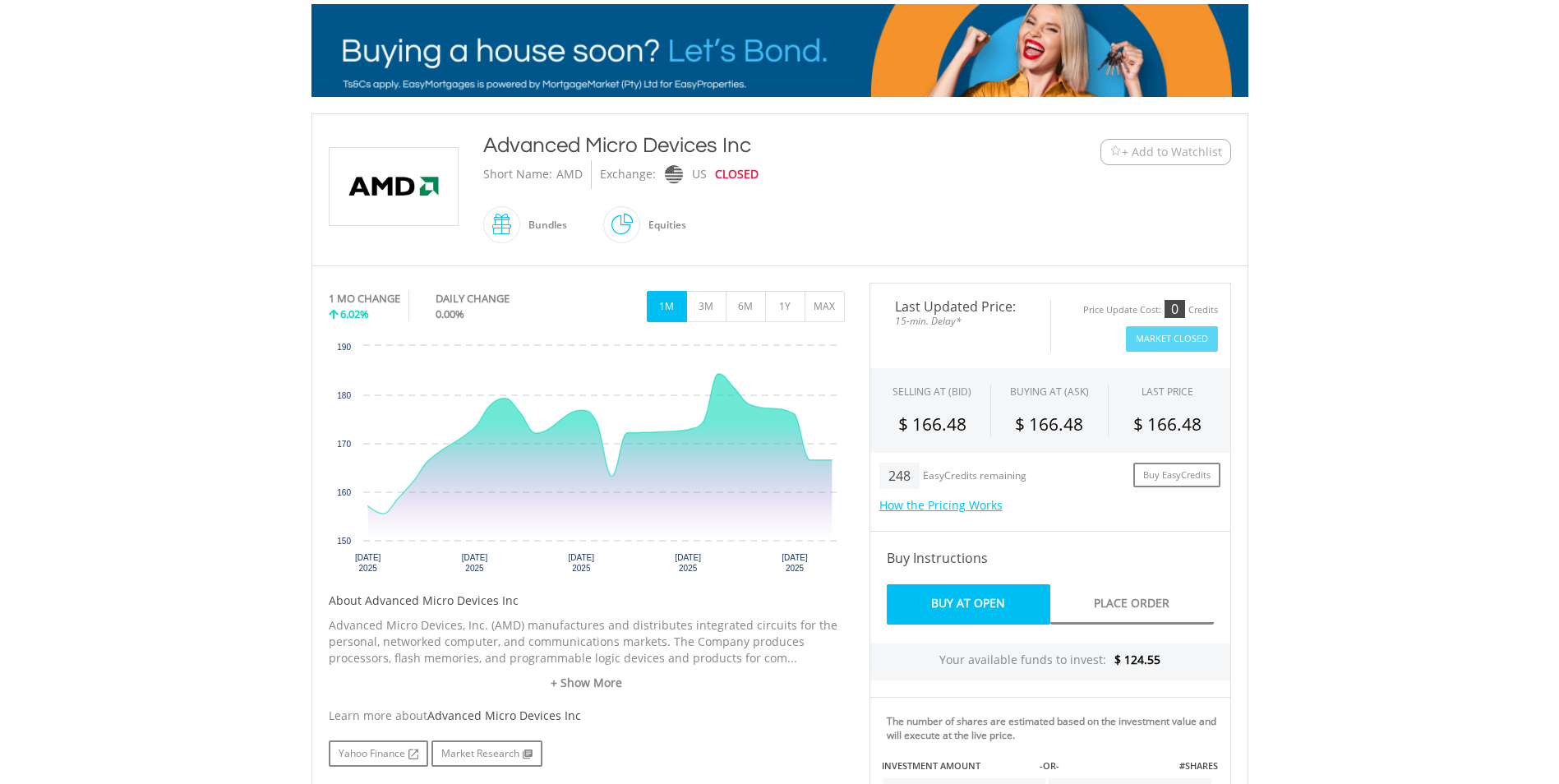
scroll to position [411, 0]
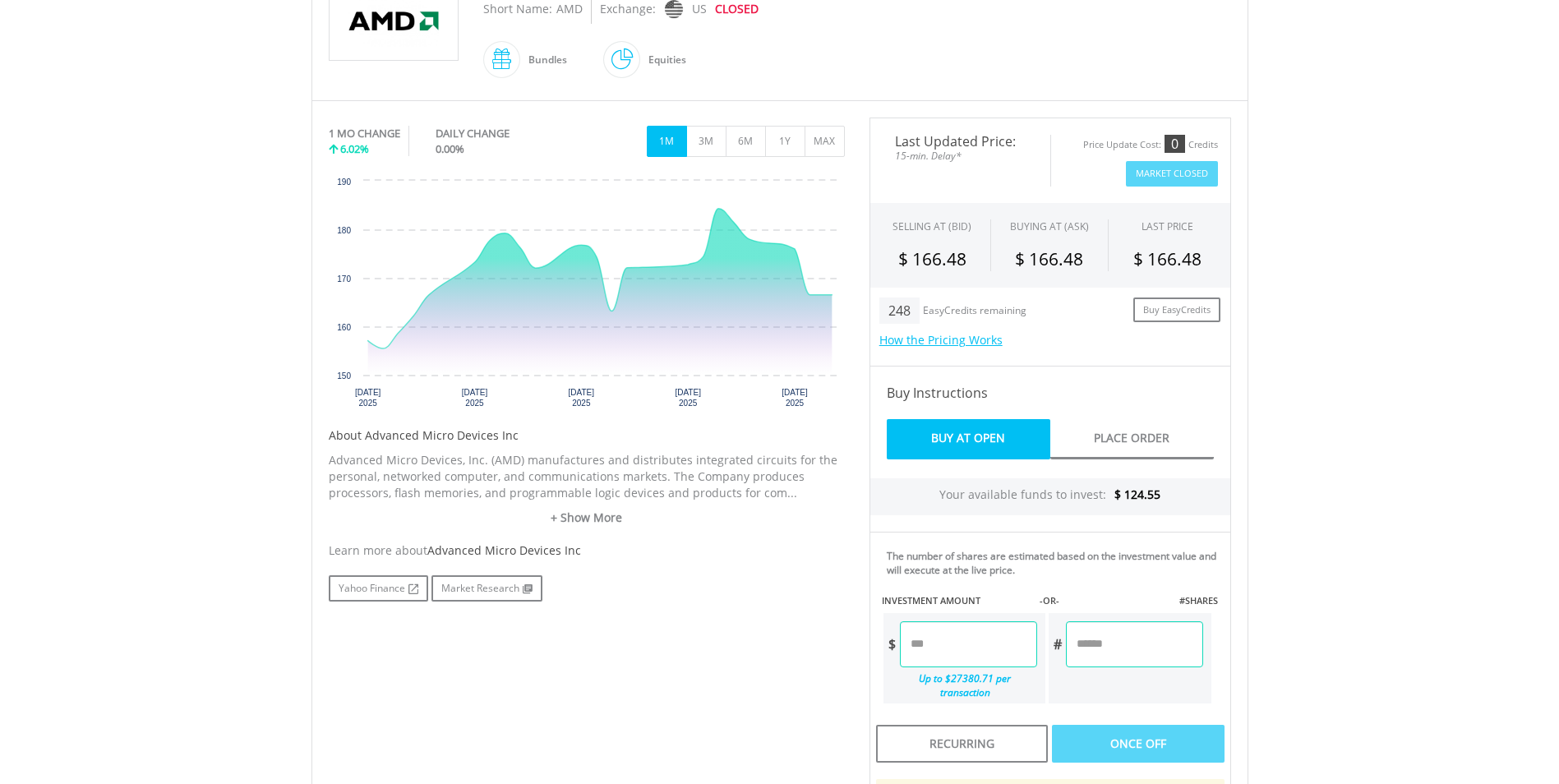
click at [1037, 635] on input "number" at bounding box center [969, 644] width 137 height 46
drag, startPoint x: 1532, startPoint y: 625, endPoint x: 1523, endPoint y: 621, distance: 9.8
click at [1532, 624] on body "My Investments Invest Now New Listings Sell My Recurring Investments Pending Or…" at bounding box center [779, 432] width 1559 height 1687
type input "*****"
type input "******"
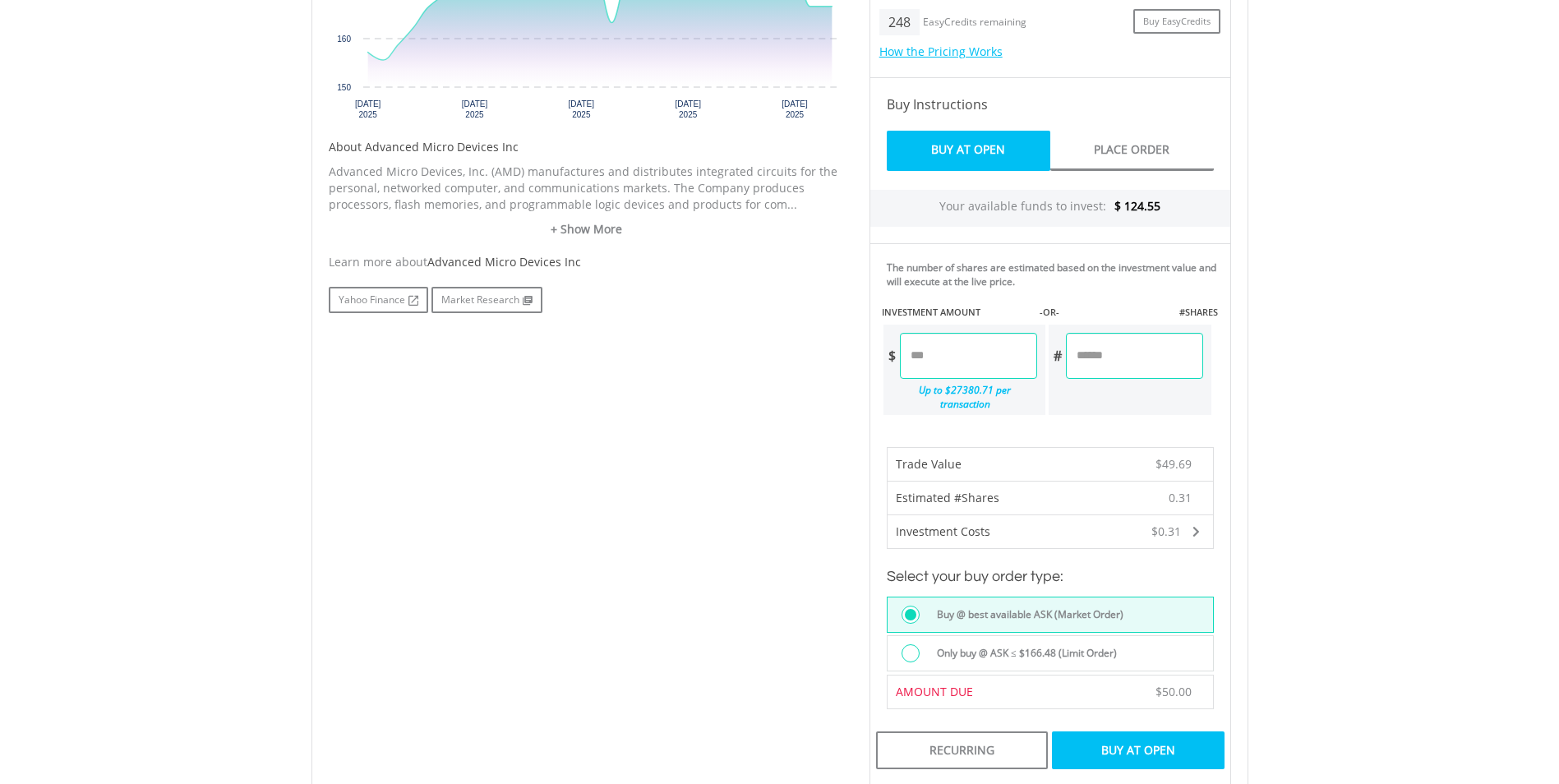
scroll to position [739, 0]
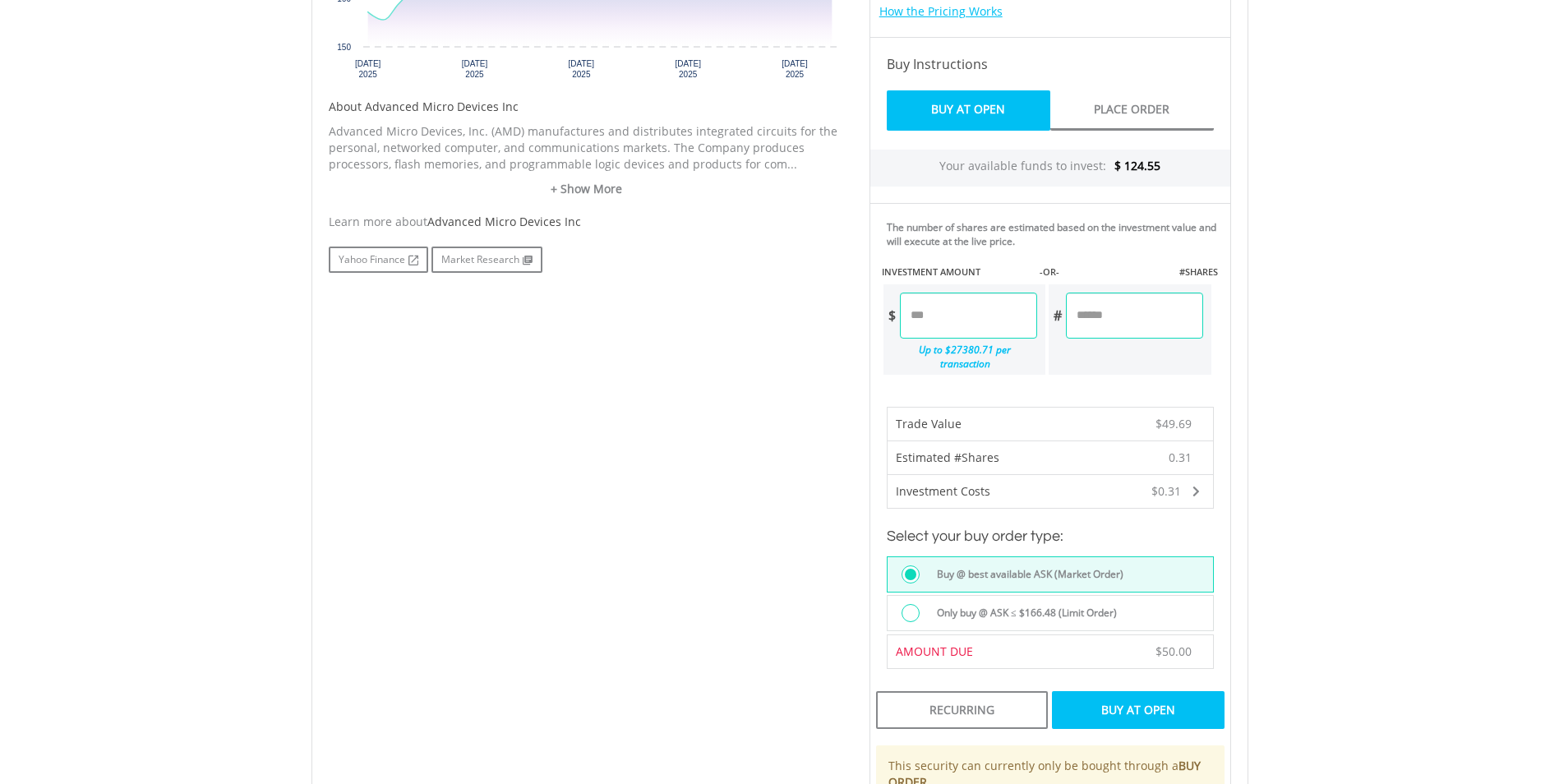
click at [1183, 691] on div "Buy At Open" at bounding box center [1138, 710] width 172 height 38
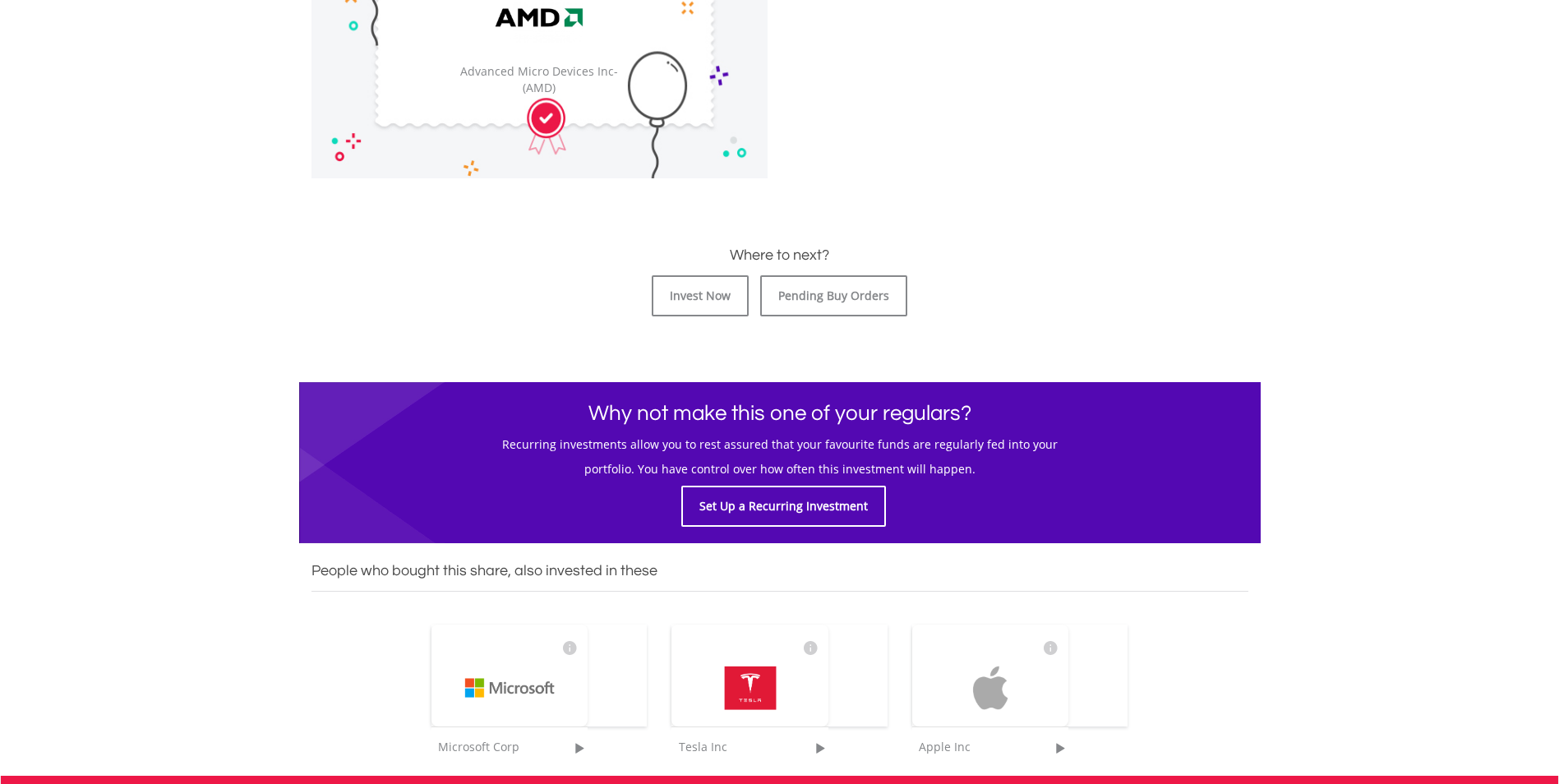
scroll to position [657, 0]
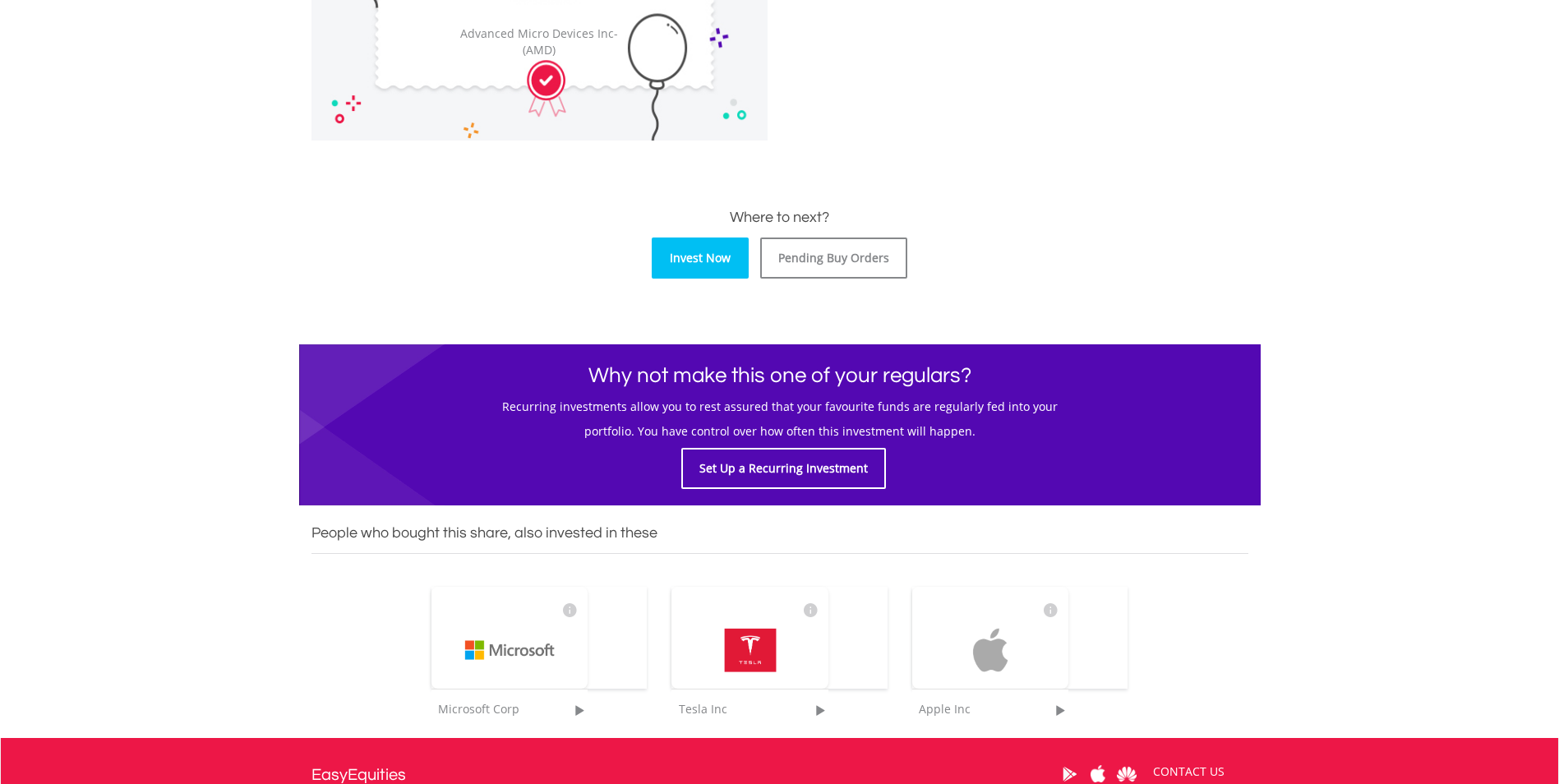
click at [710, 275] on link "Invest Now" at bounding box center [700, 258] width 97 height 41
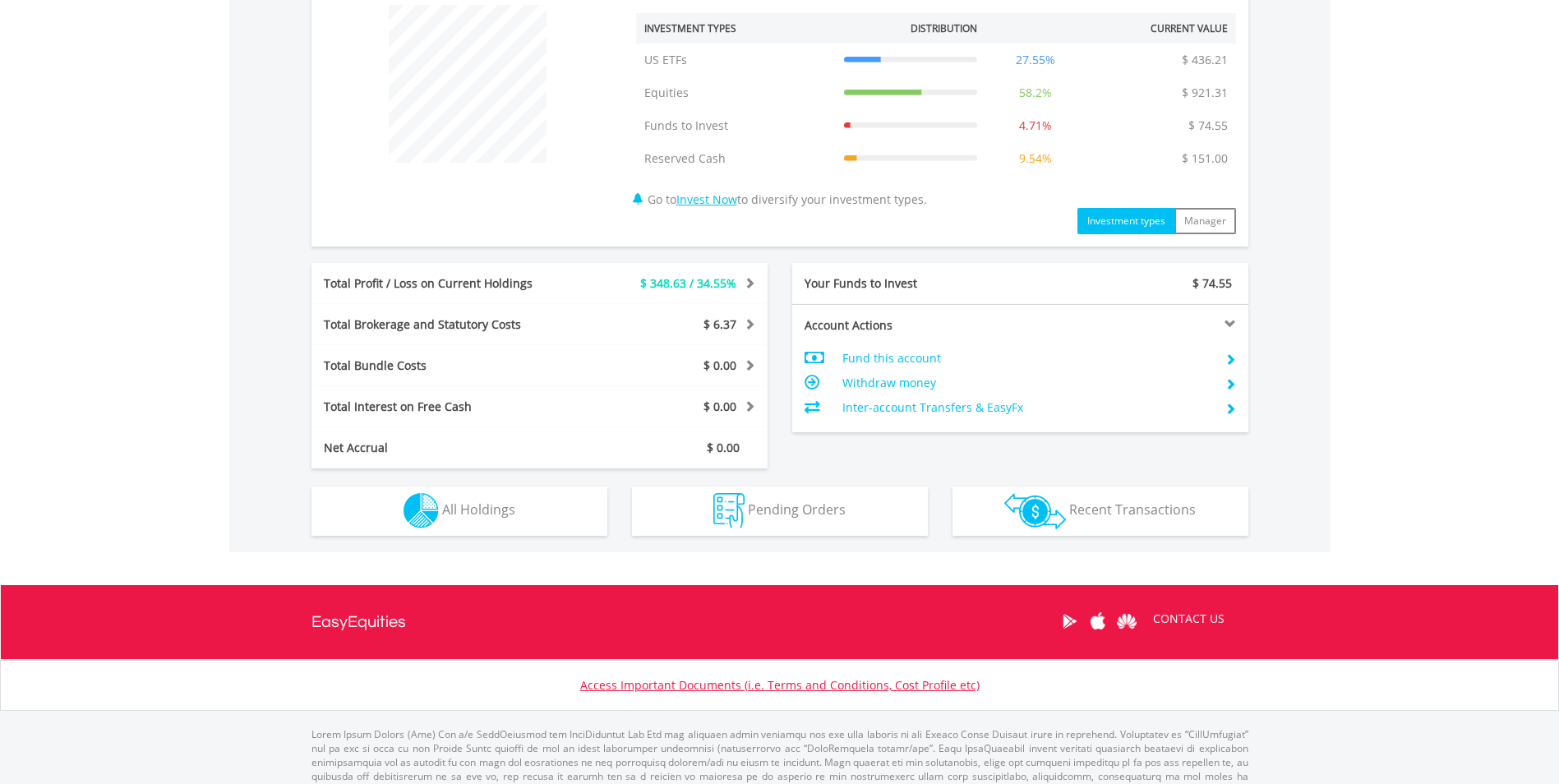
scroll to position [657, 0]
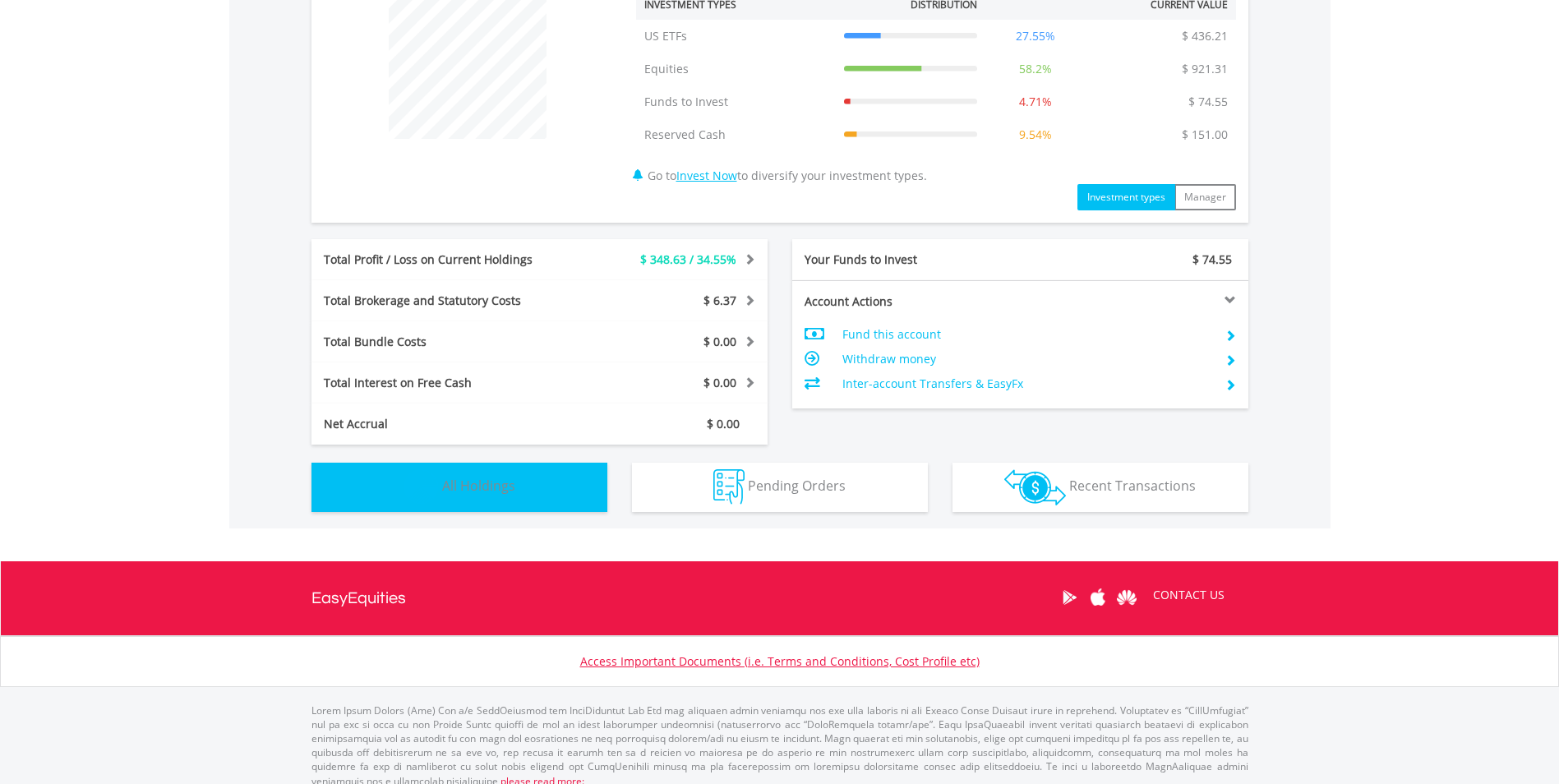
click at [463, 496] on button "Holdings All Holdings" at bounding box center [459, 487] width 296 height 49
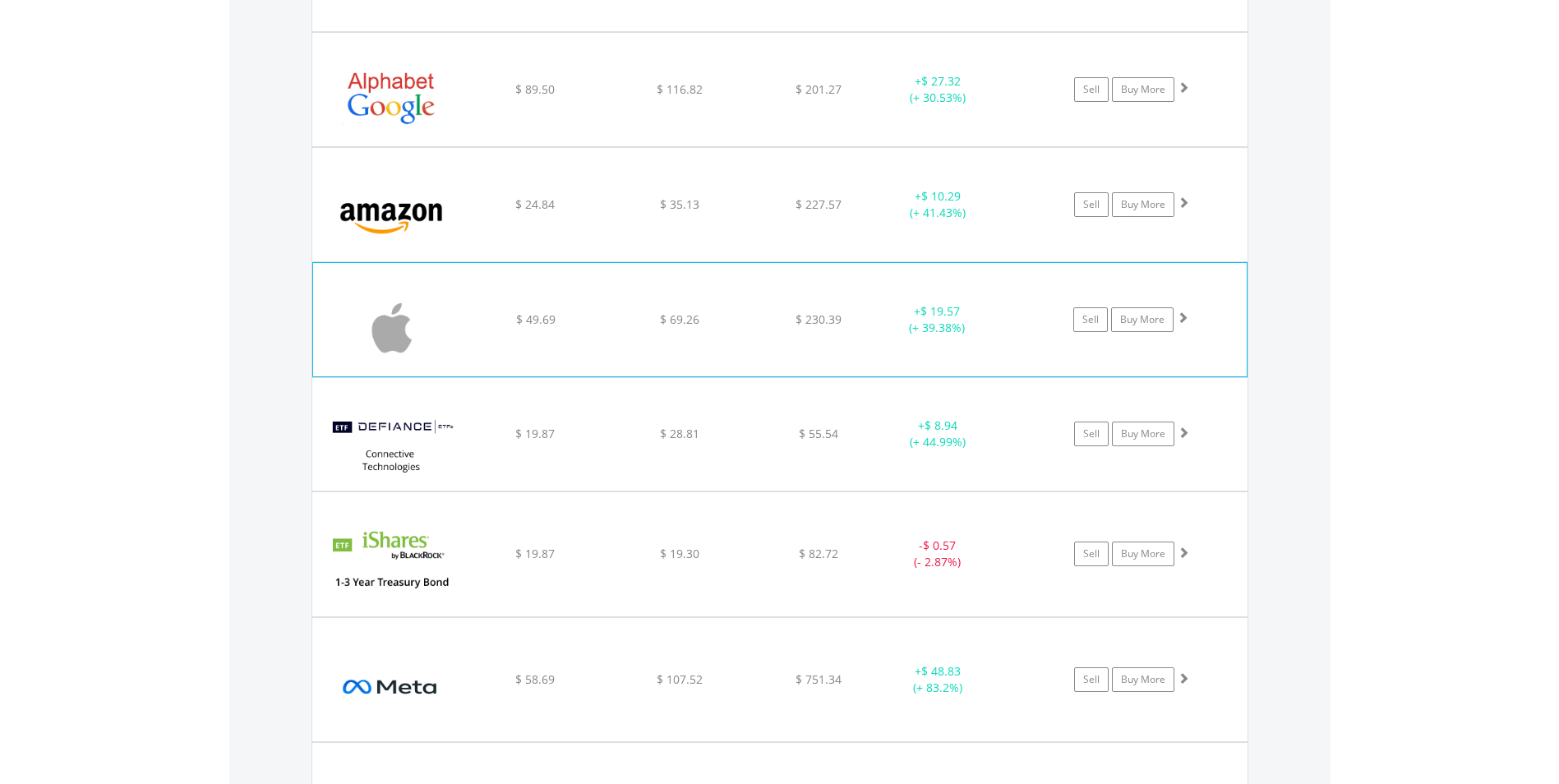
scroll to position [1630, 0]
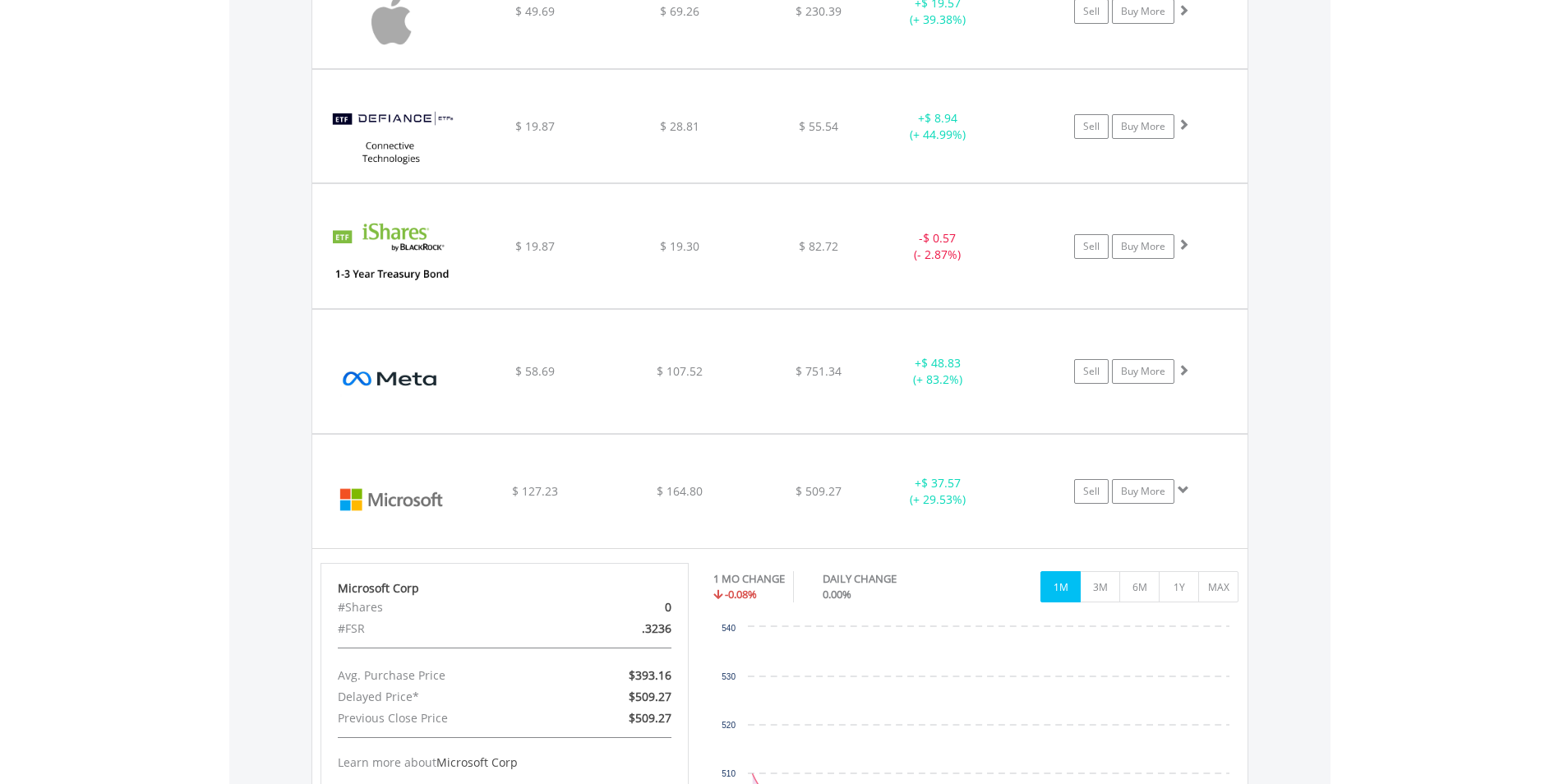
scroll to position [2041, 0]
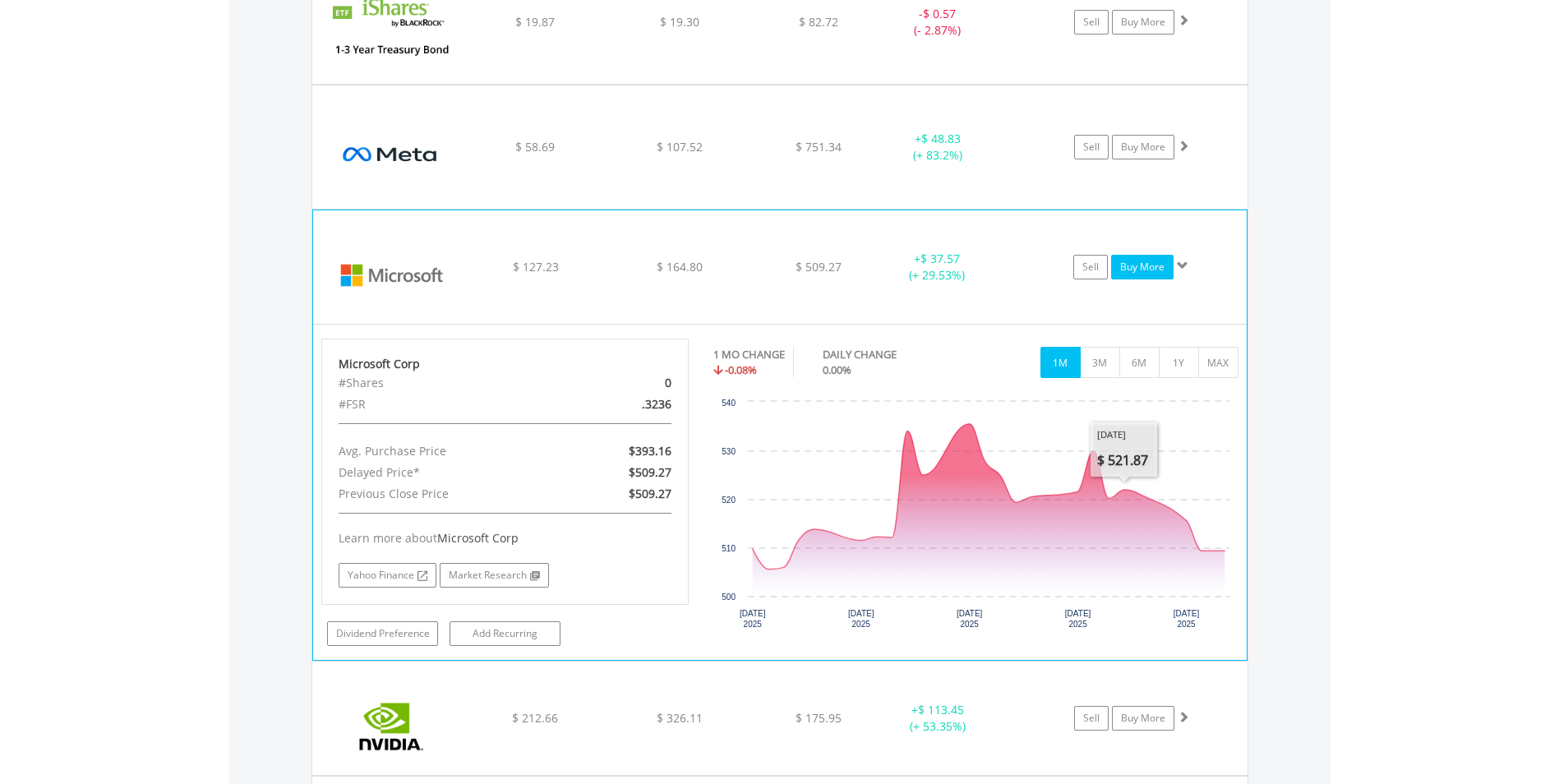
click at [1127, 264] on link "Buy More" at bounding box center [1143, 266] width 63 height 25
click at [1143, 267] on link "Buy More" at bounding box center [1143, 266] width 63 height 25
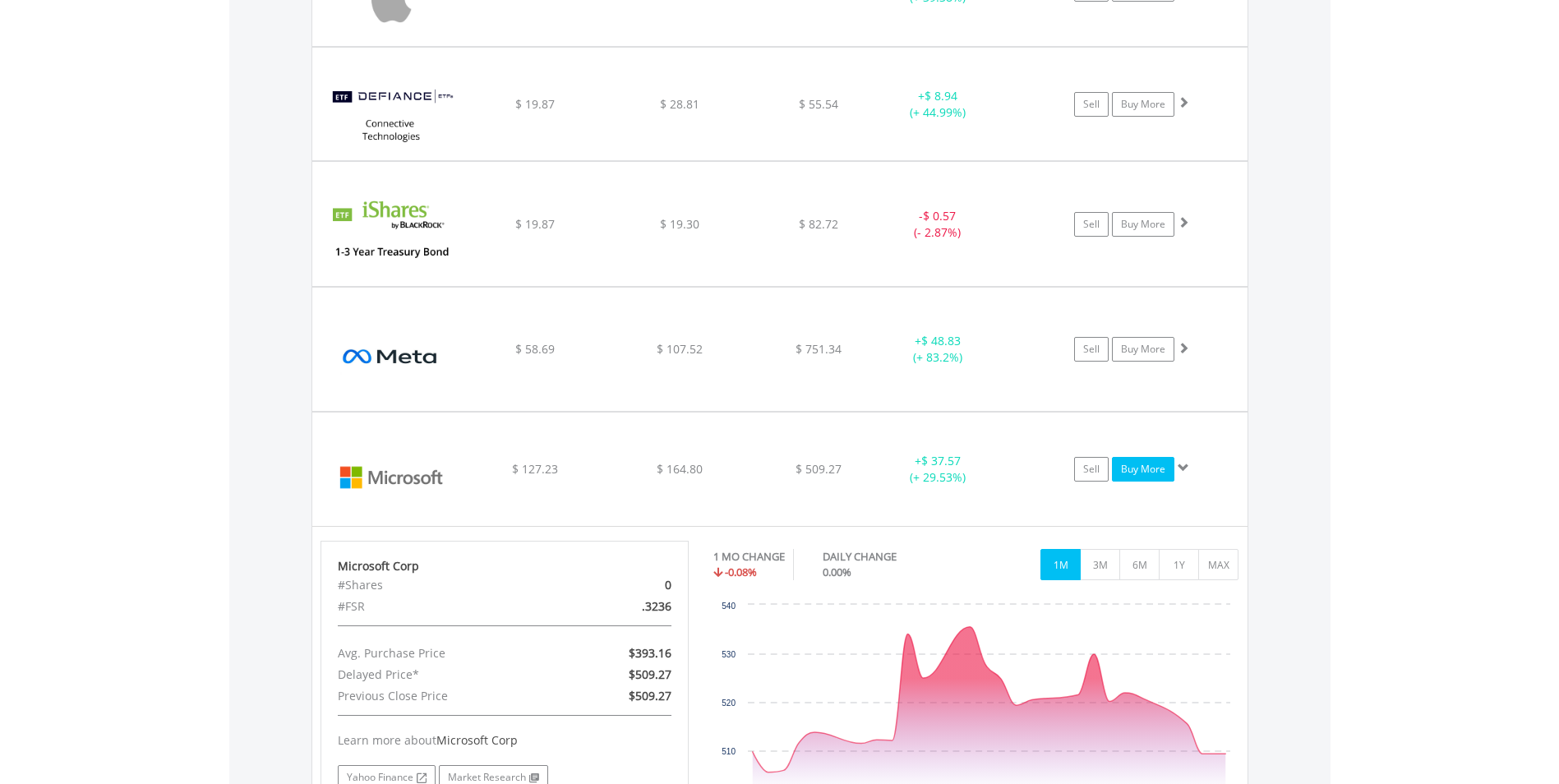
scroll to position [1958, 0]
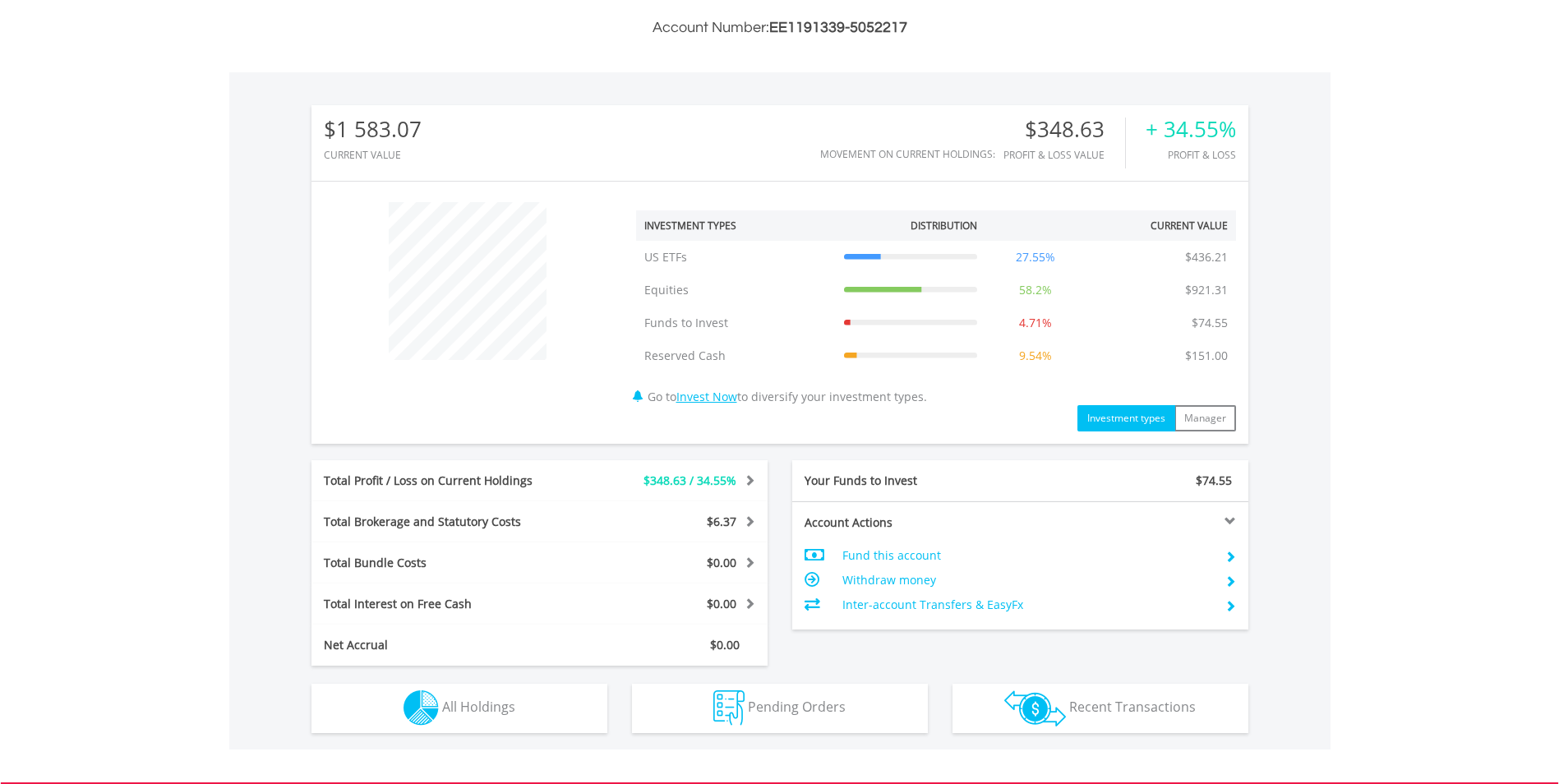
scroll to position [672, 0]
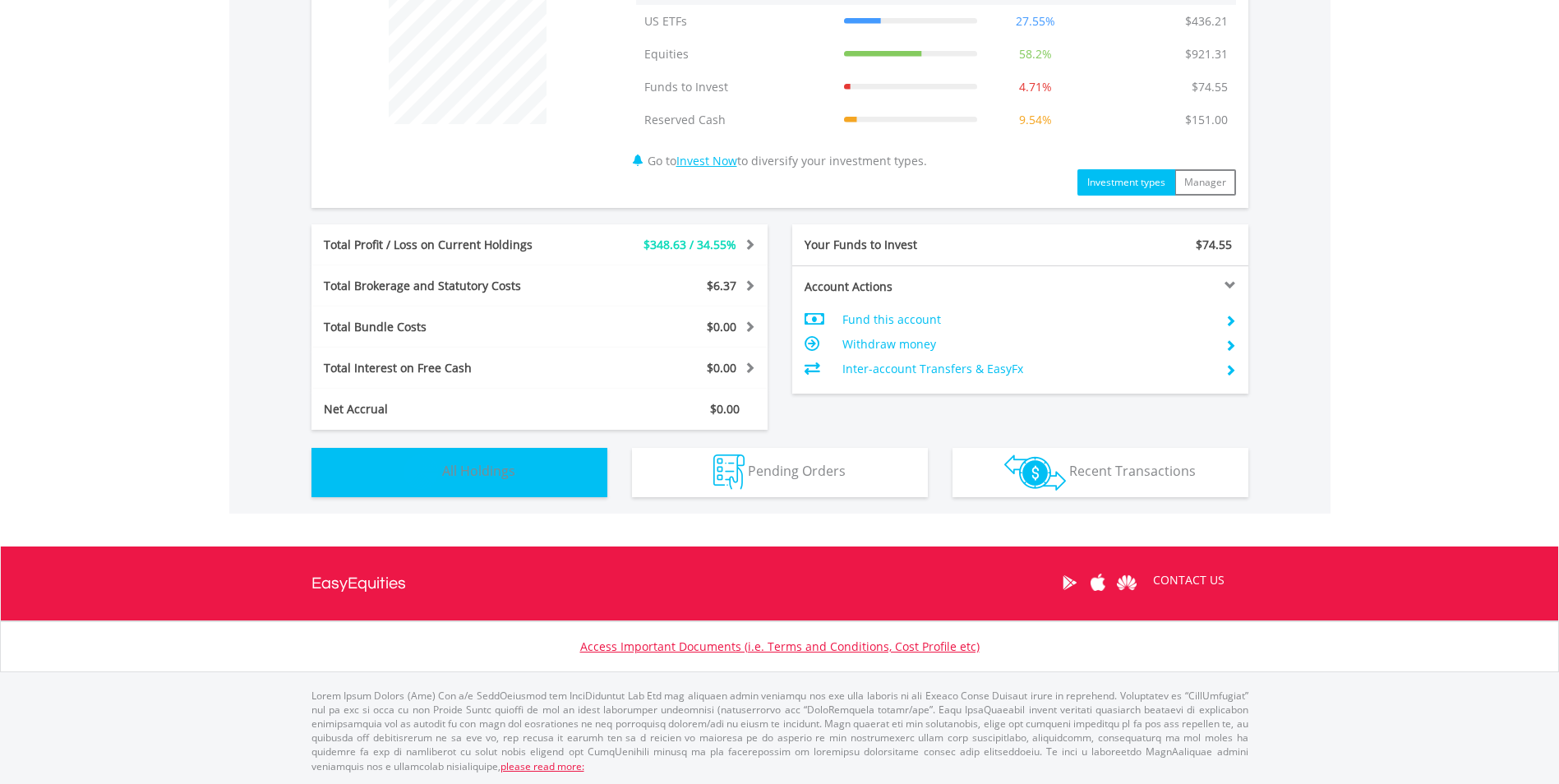
drag, startPoint x: 432, startPoint y: 480, endPoint x: 389, endPoint y: 480, distance: 43.0
click at [432, 480] on img "button" at bounding box center [421, 472] width 36 height 36
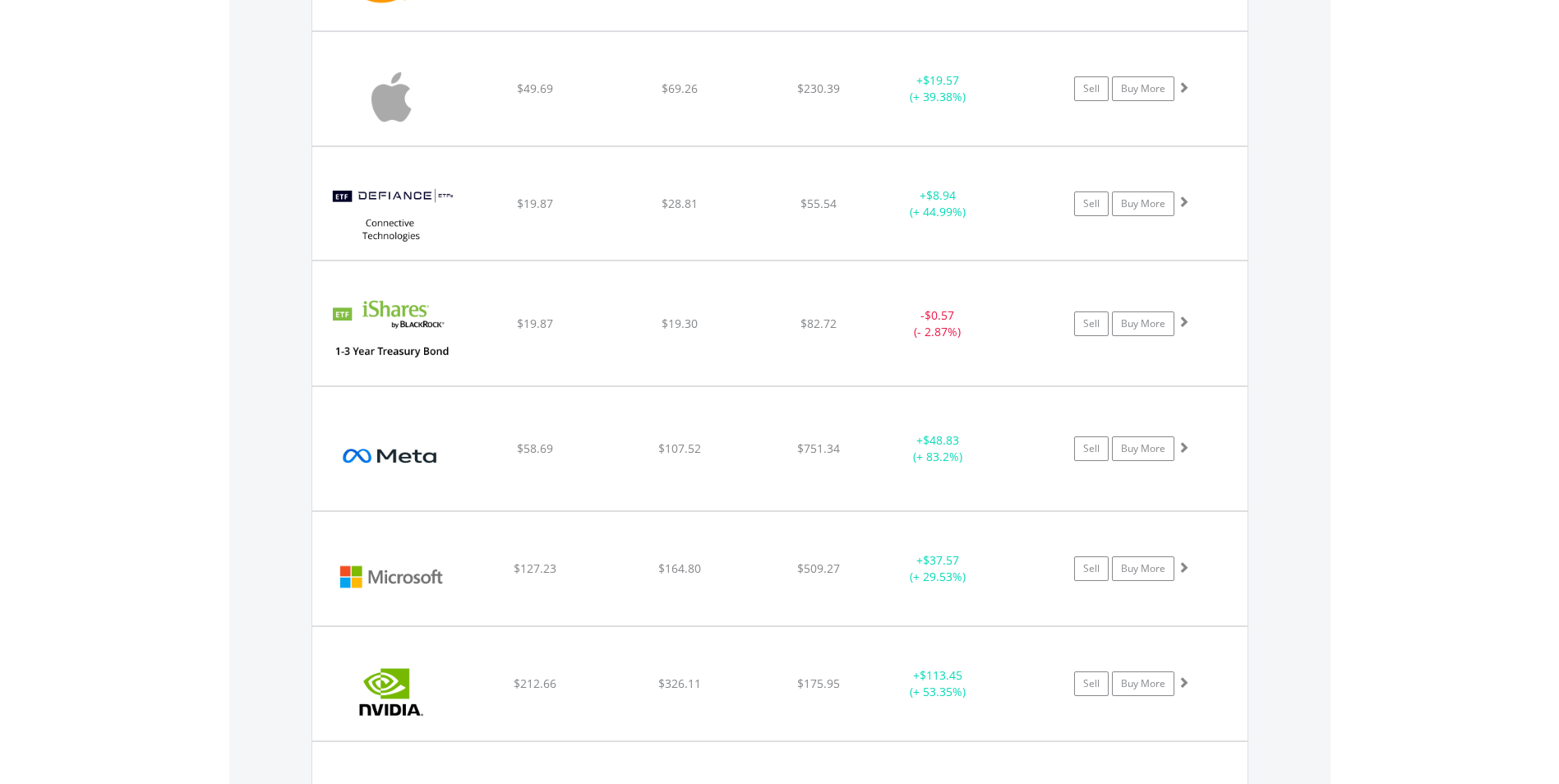
scroll to position [1712, 0]
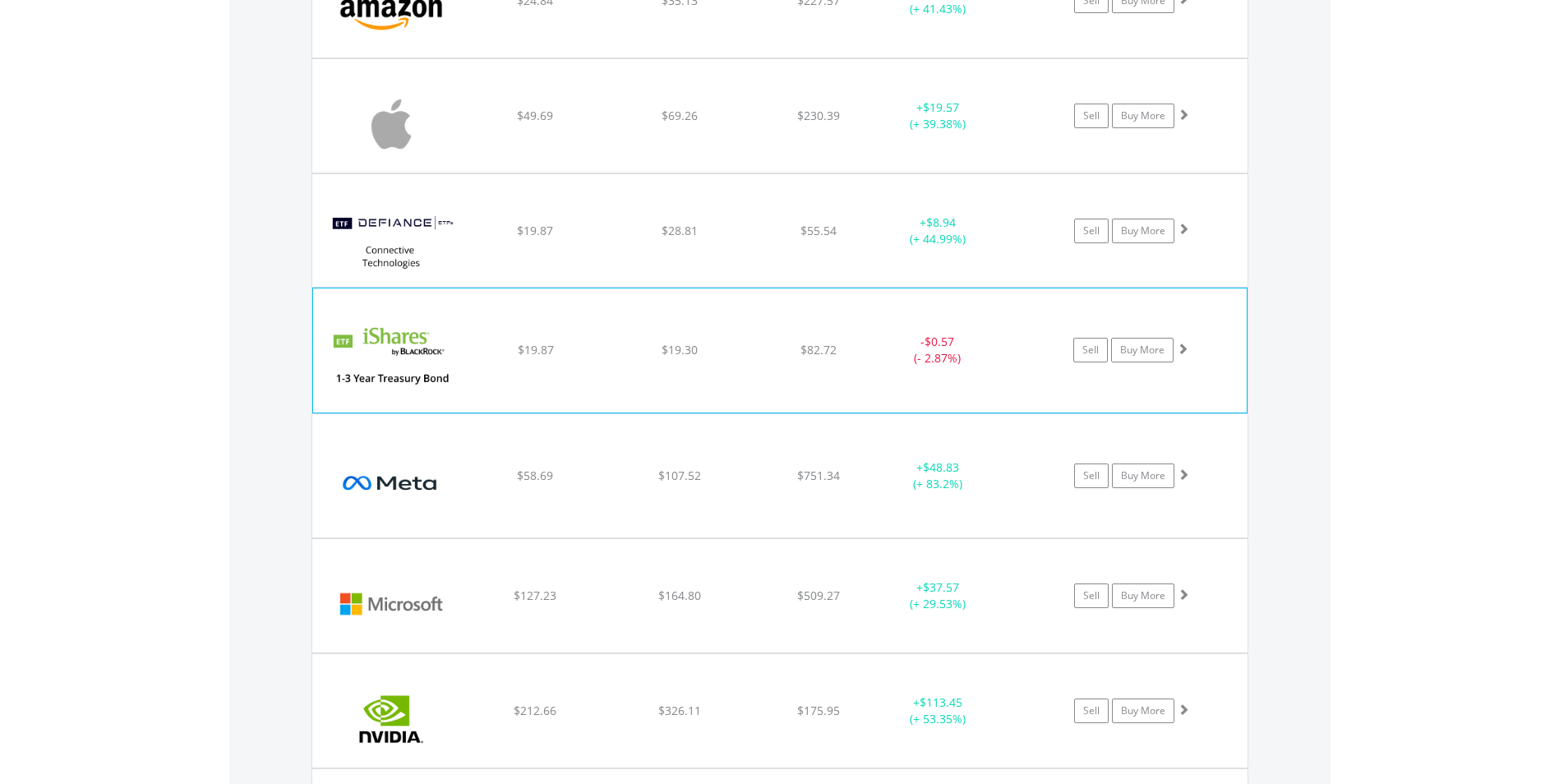
click at [434, 348] on img at bounding box center [392, 358] width 141 height 99
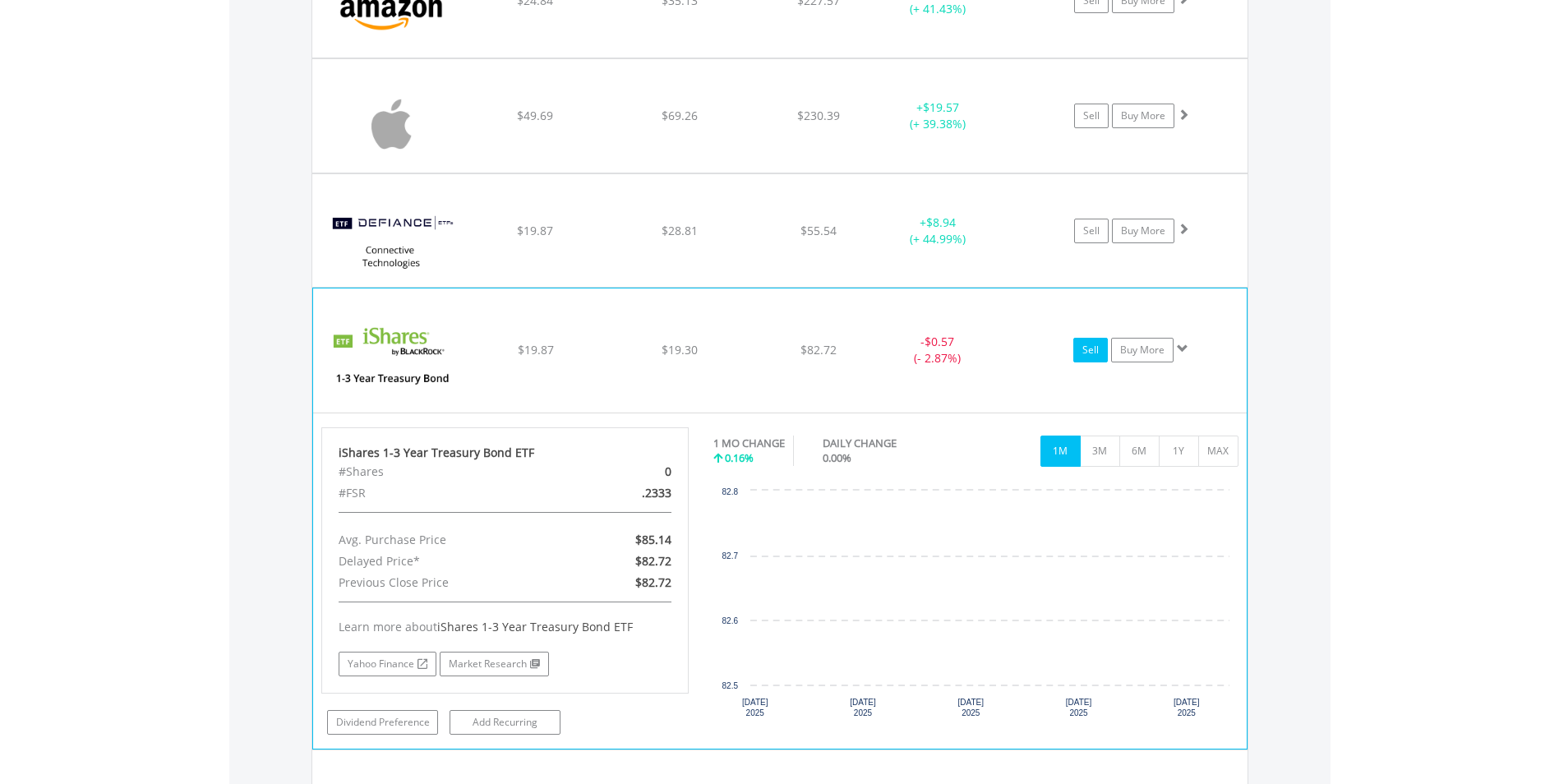
click at [1084, 351] on link "Sell" at bounding box center [1090, 349] width 35 height 25
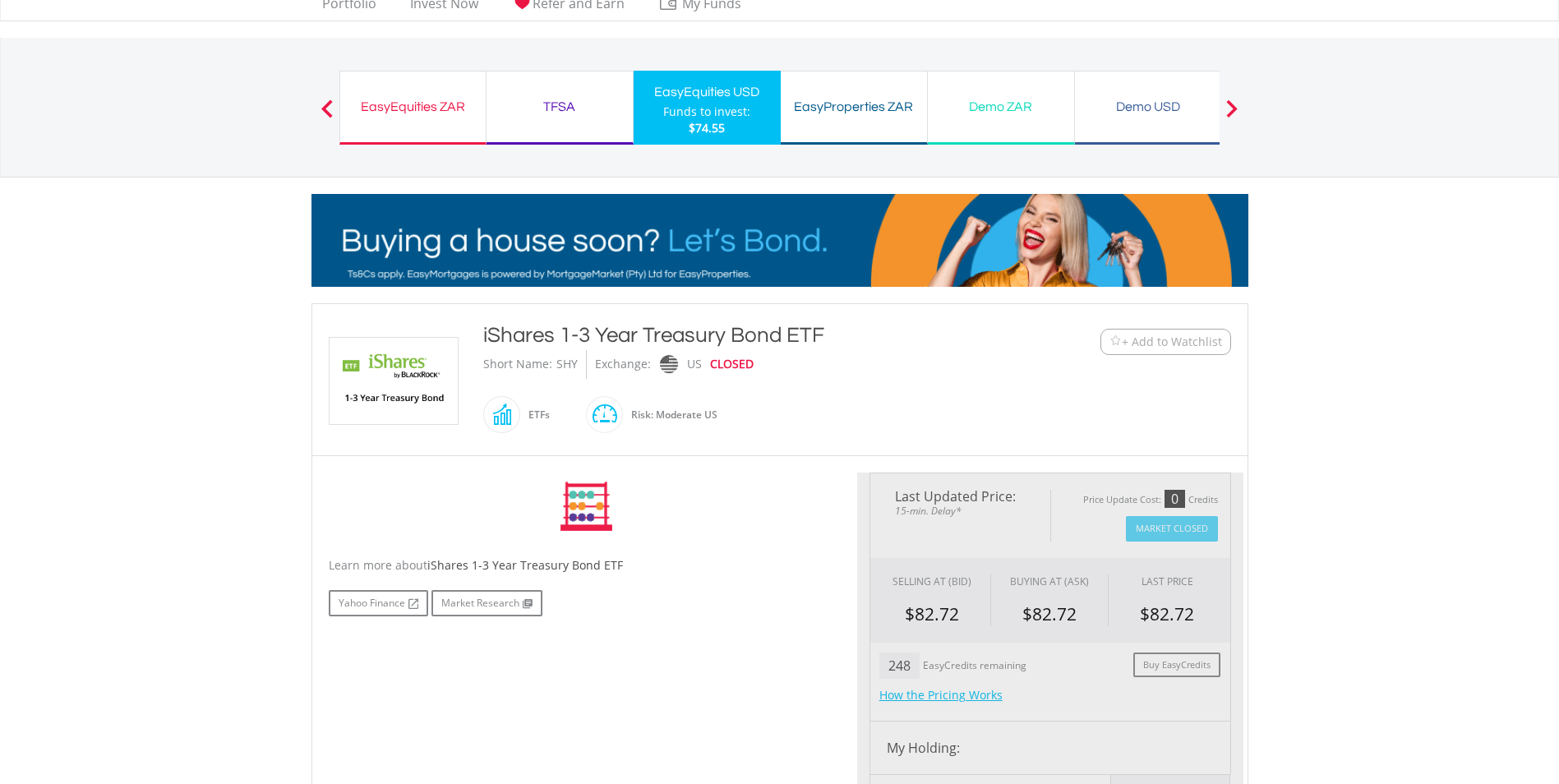
type input "*****"
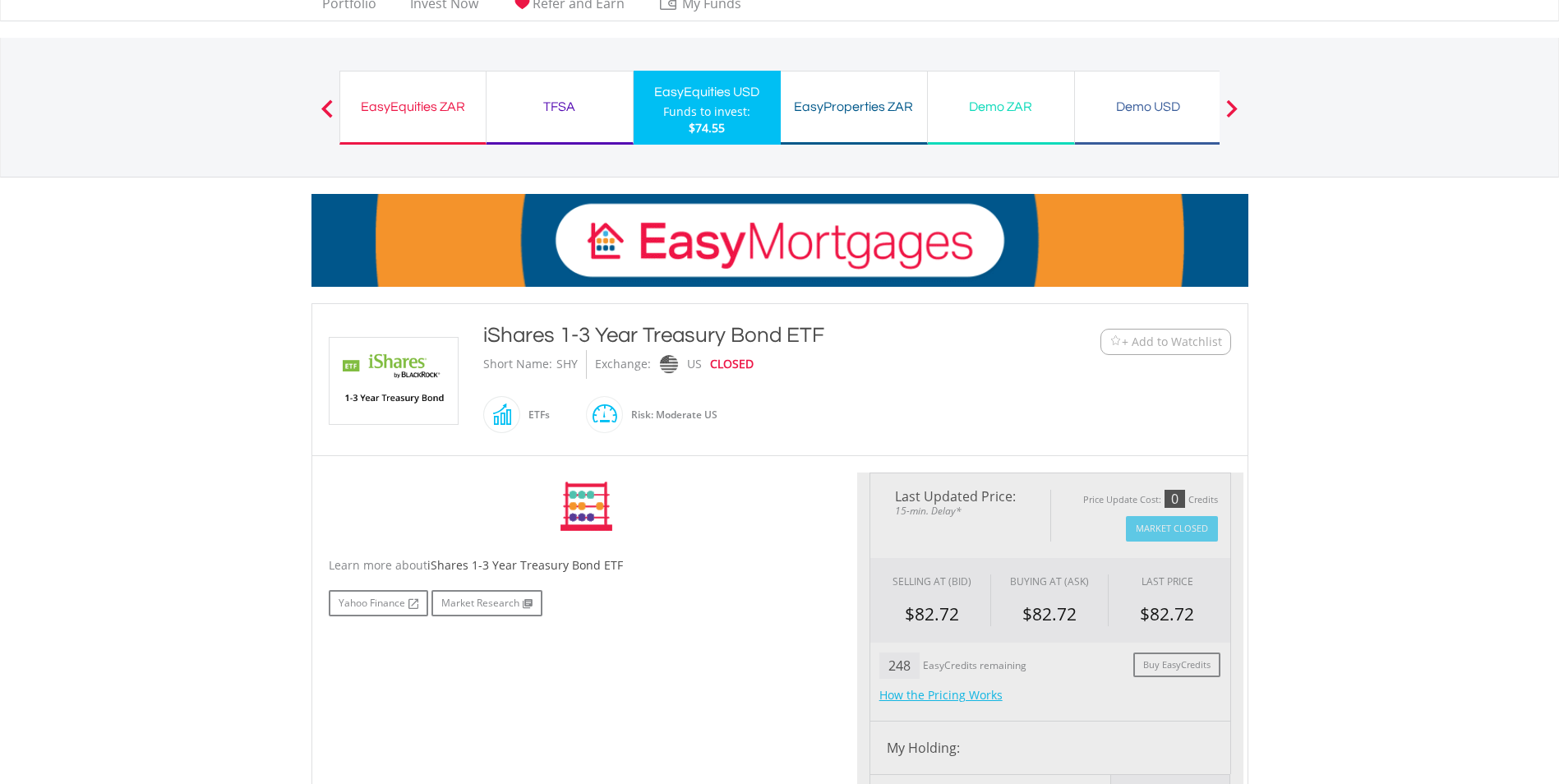
type input "******"
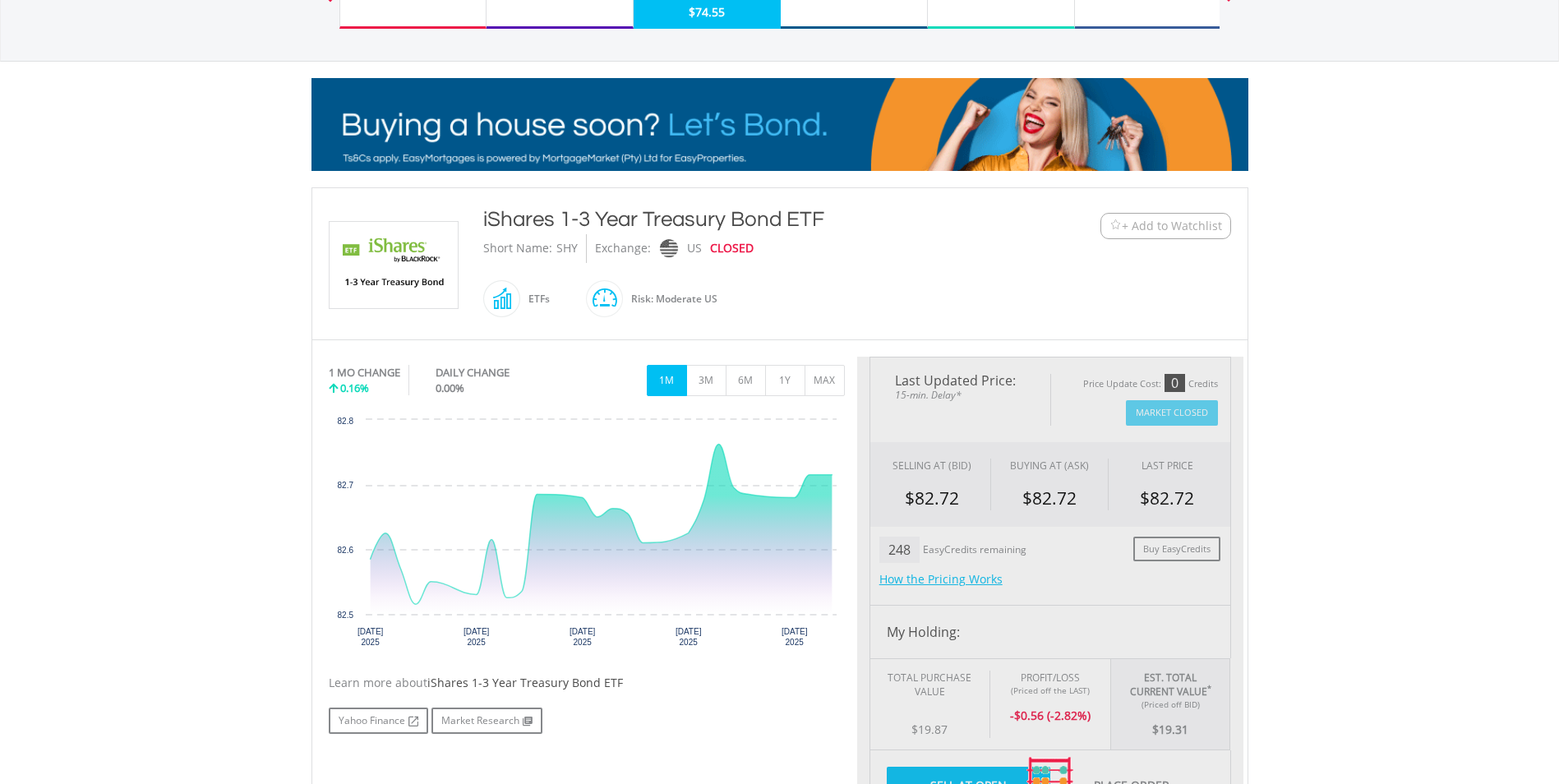
scroll to position [164, 0]
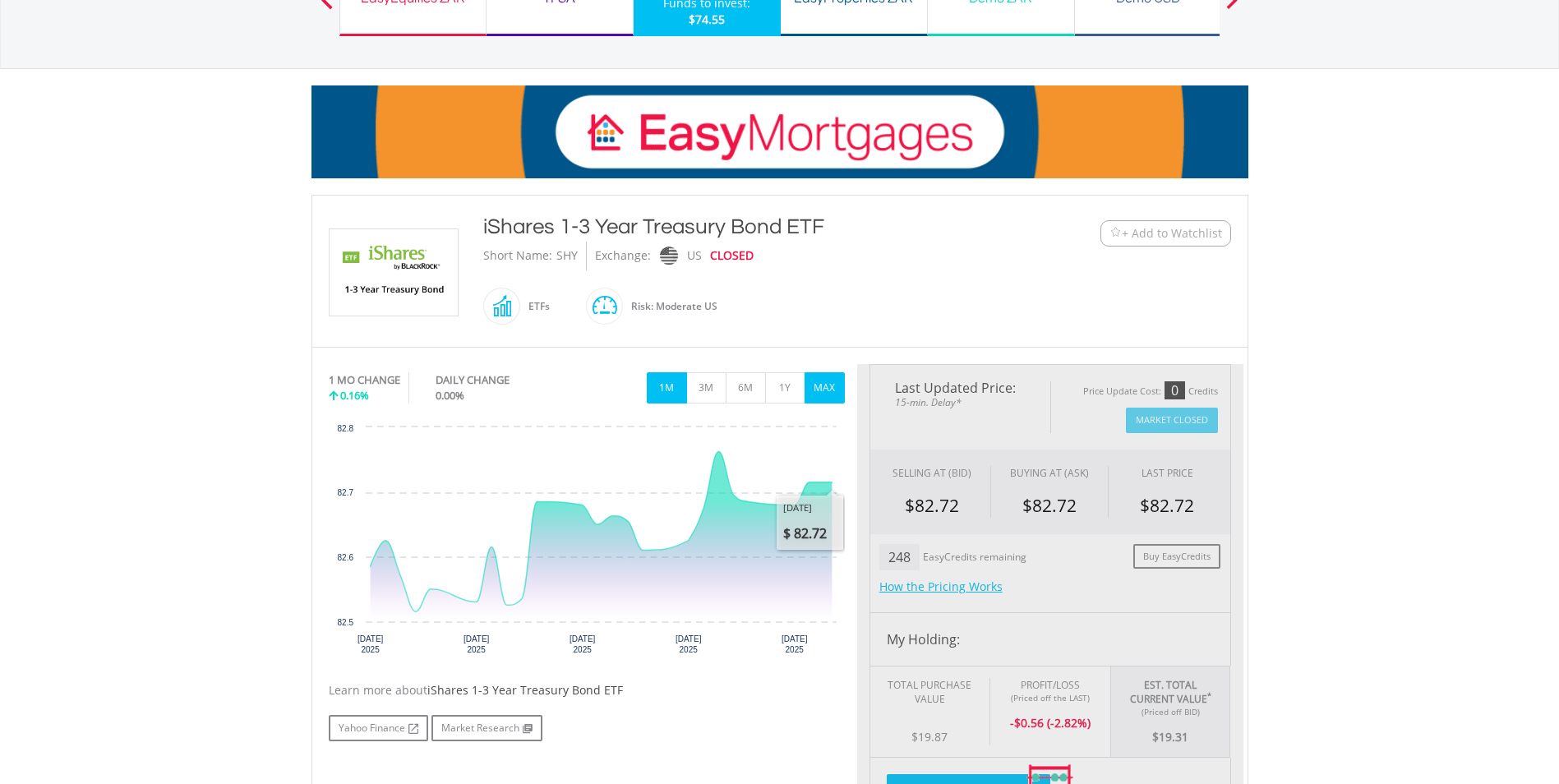
click at [821, 380] on button "MAX" at bounding box center [825, 387] width 41 height 31
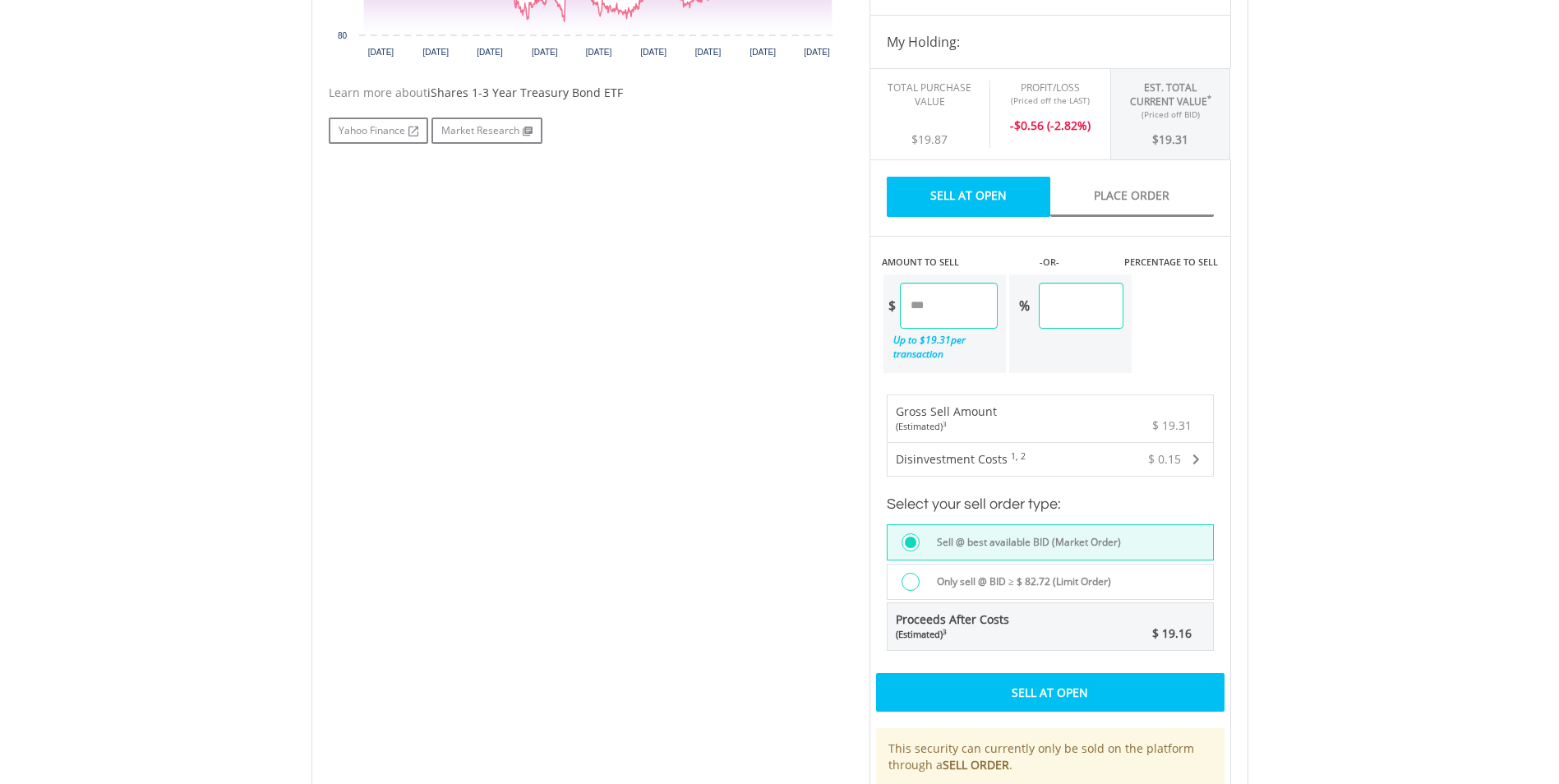
scroll to position [986, 0]
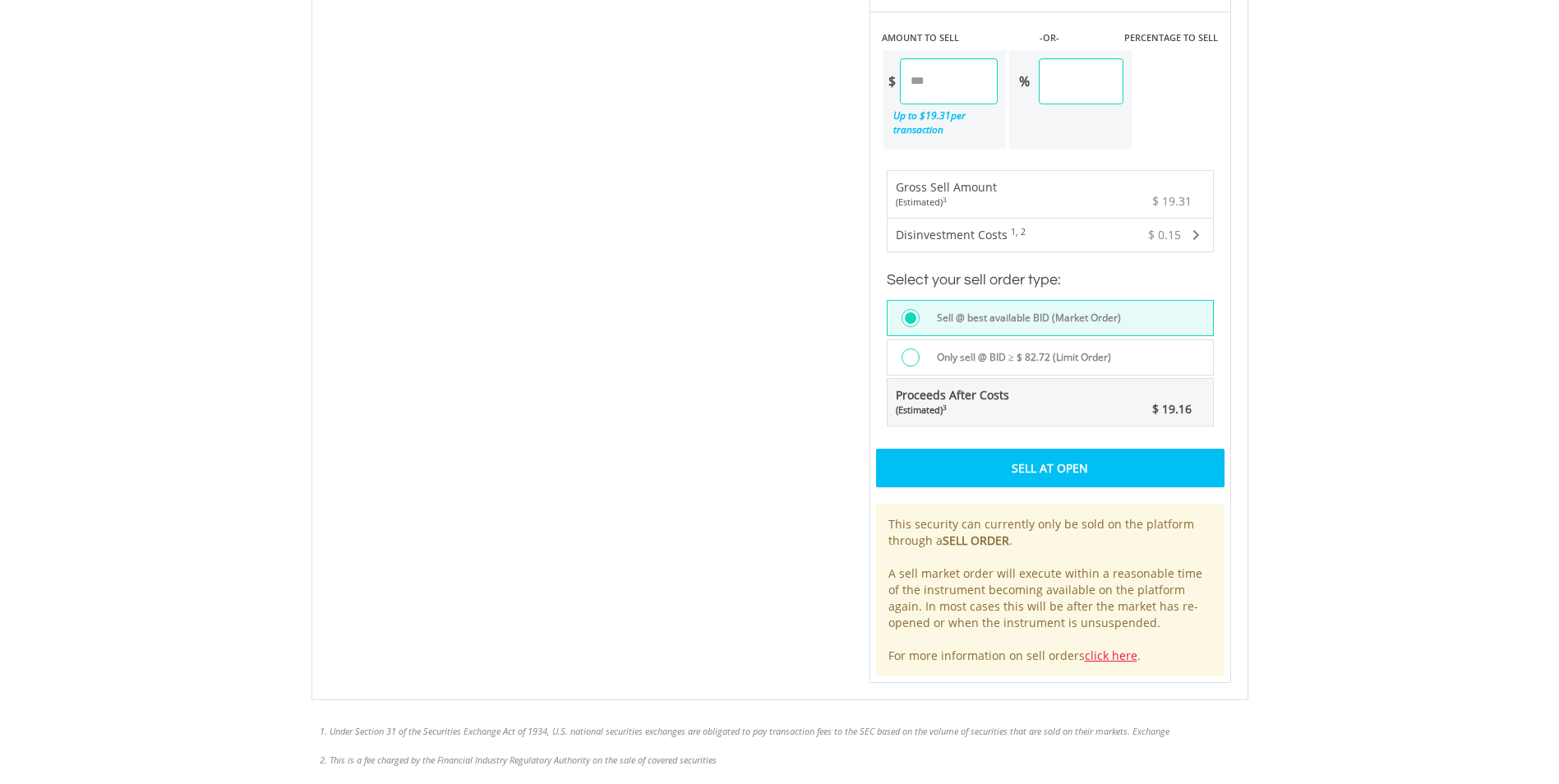
click at [1187, 455] on div "Sell At Open" at bounding box center [1051, 468] width 349 height 38
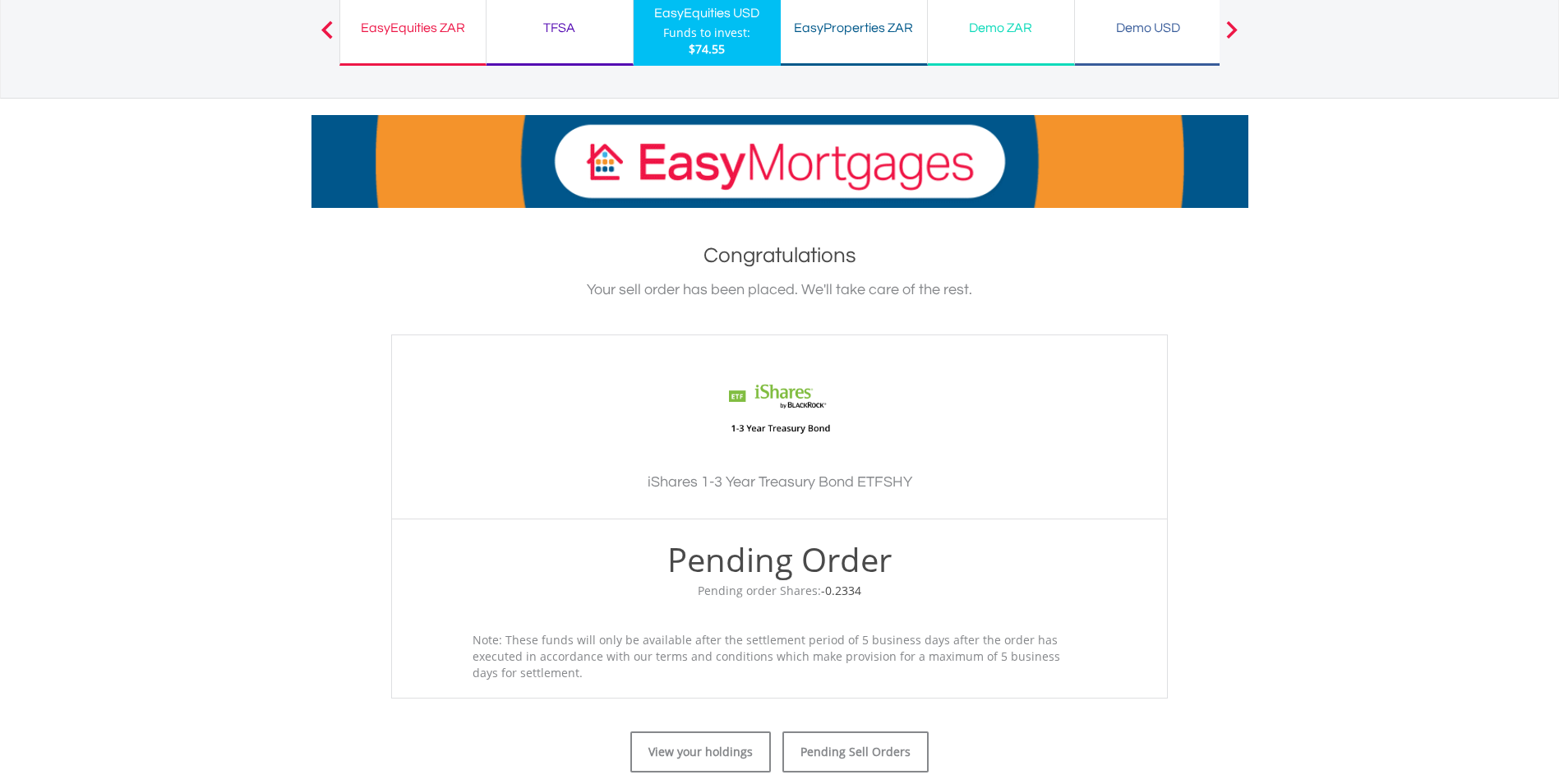
scroll to position [246, 0]
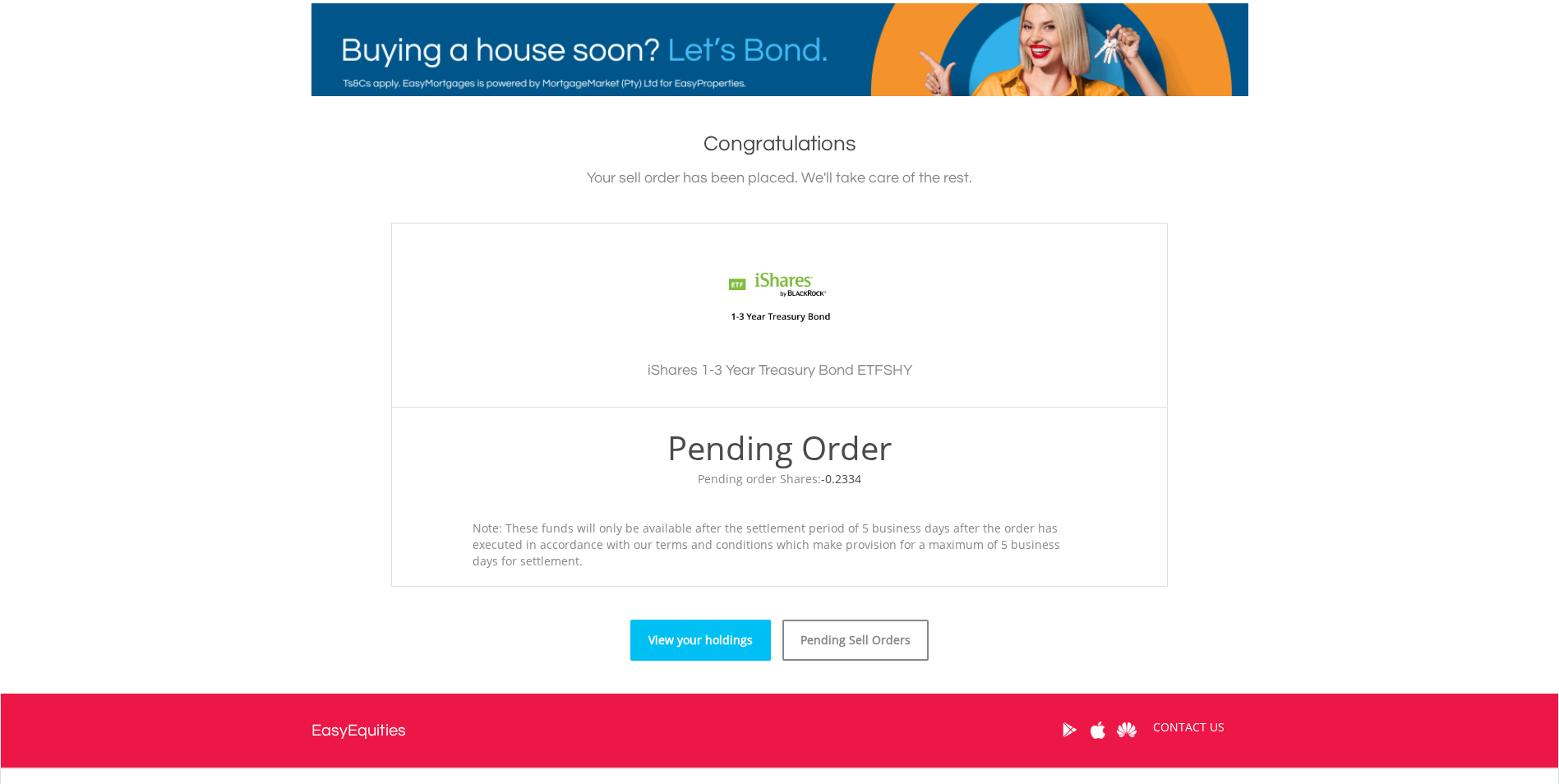
click at [692, 628] on link "View your holdings" at bounding box center [700, 640] width 140 height 41
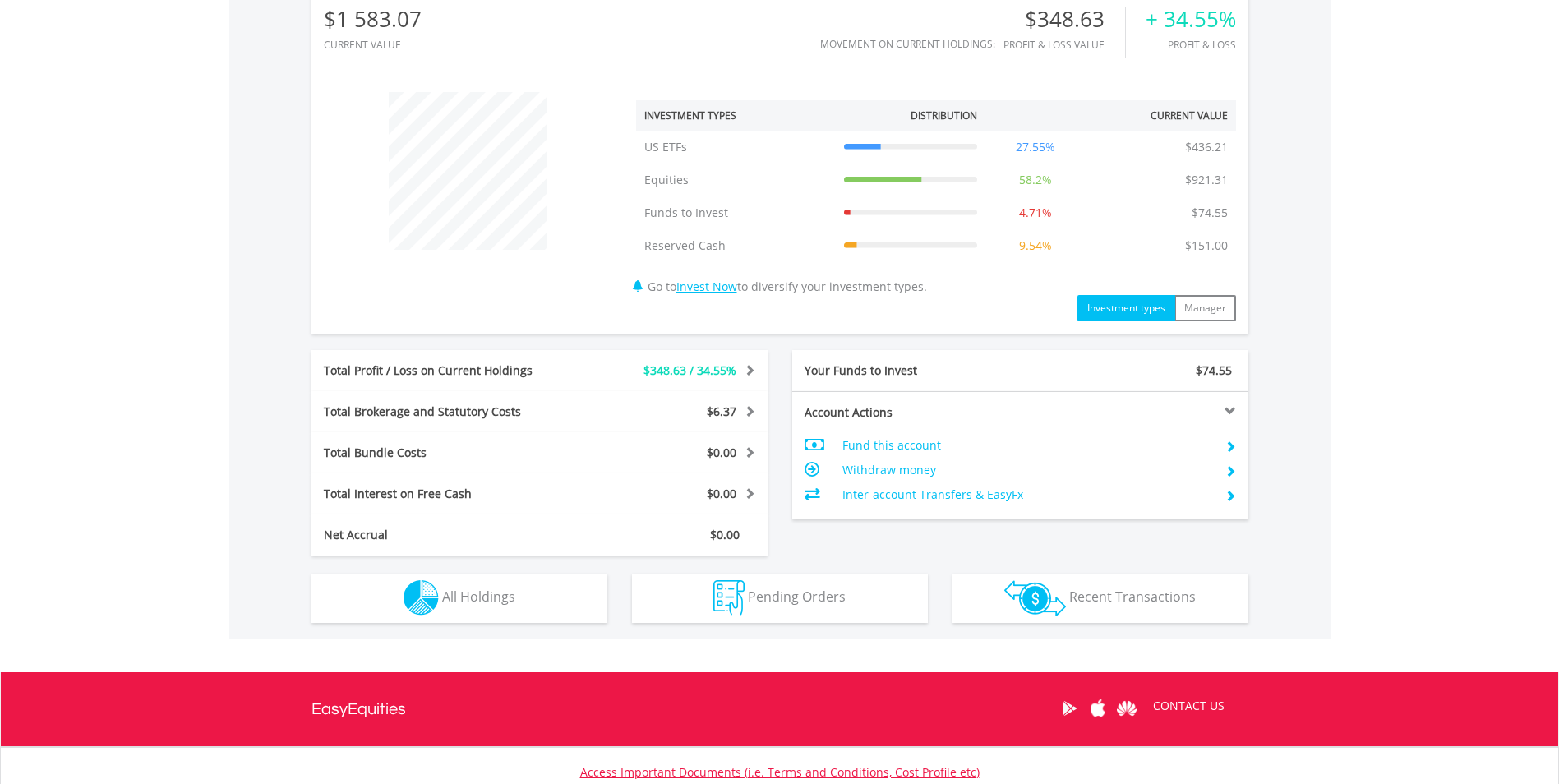
scroll to position [672, 0]
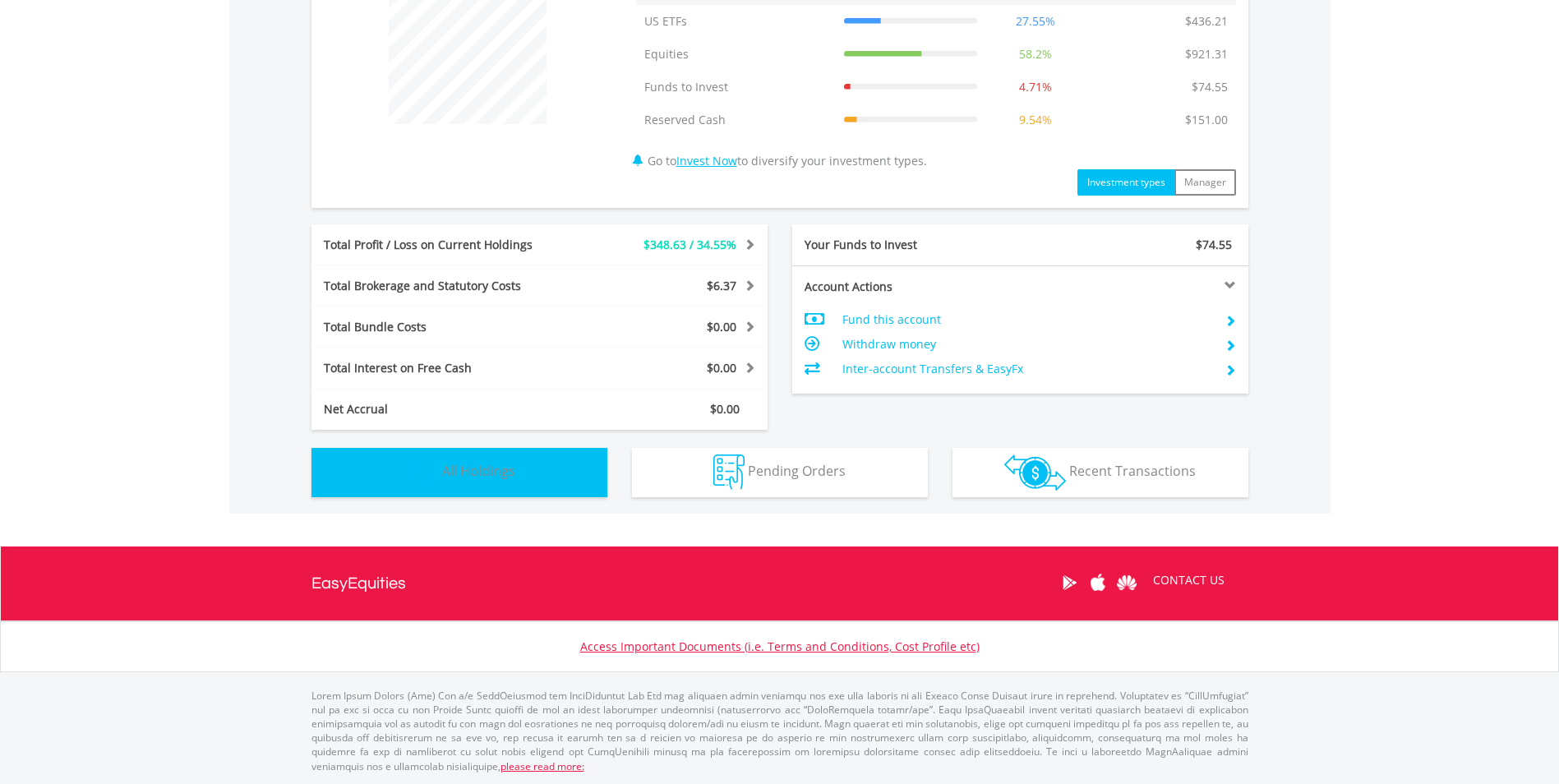
click at [513, 485] on button "Holdings All Holdings" at bounding box center [459, 473] width 296 height 49
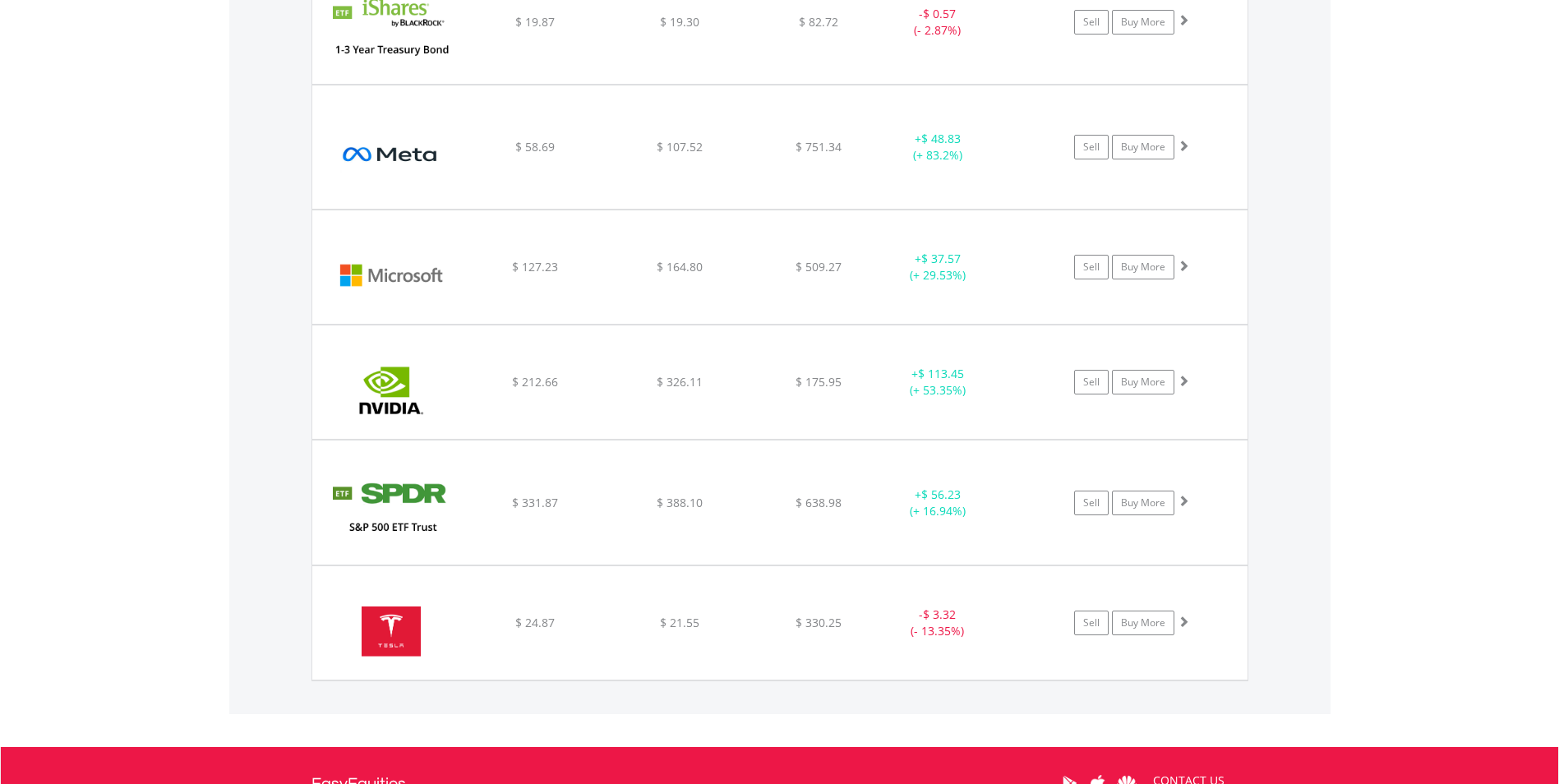
scroll to position [2241, 0]
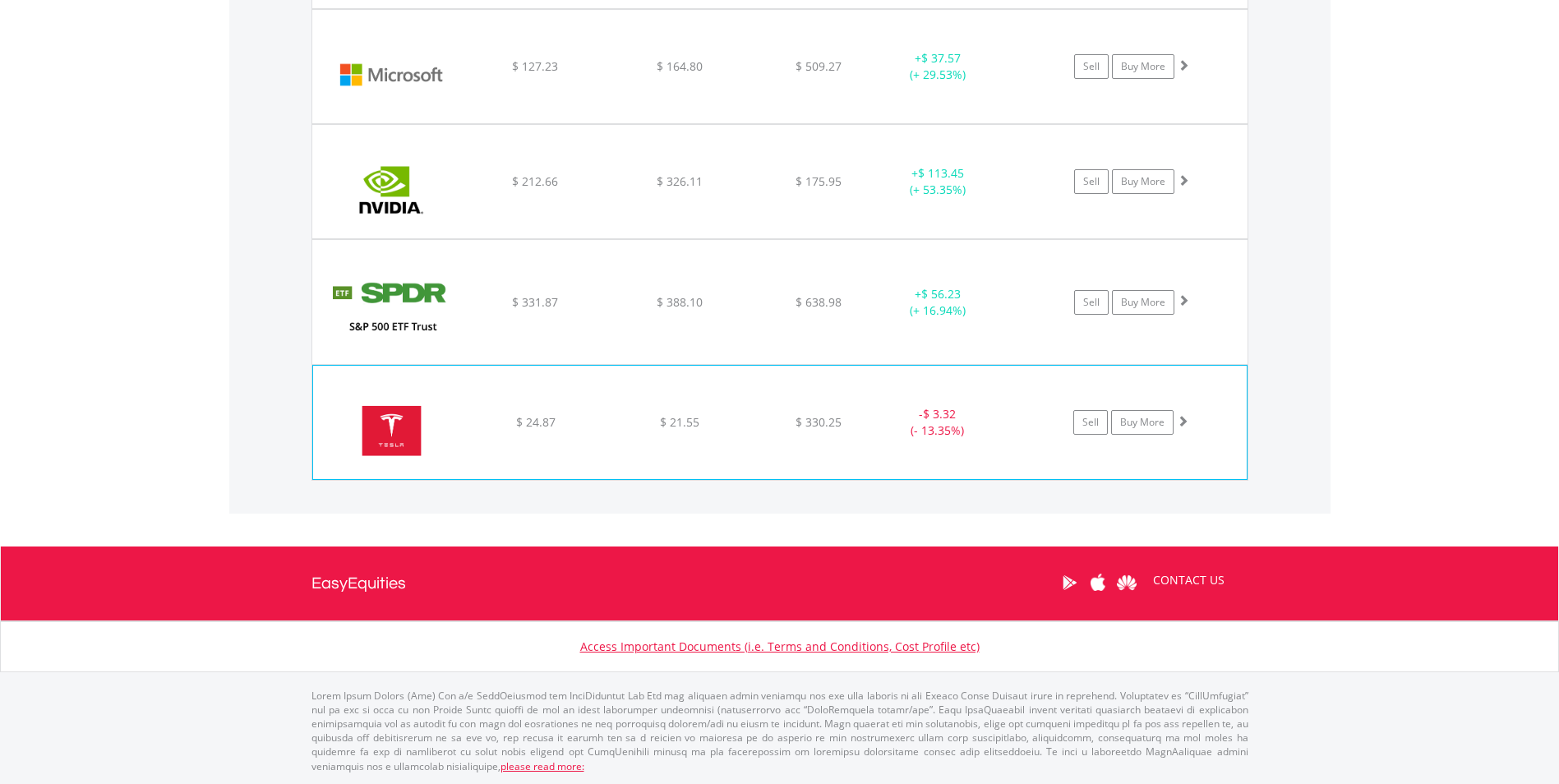
click at [412, 414] on img at bounding box center [392, 430] width 141 height 89
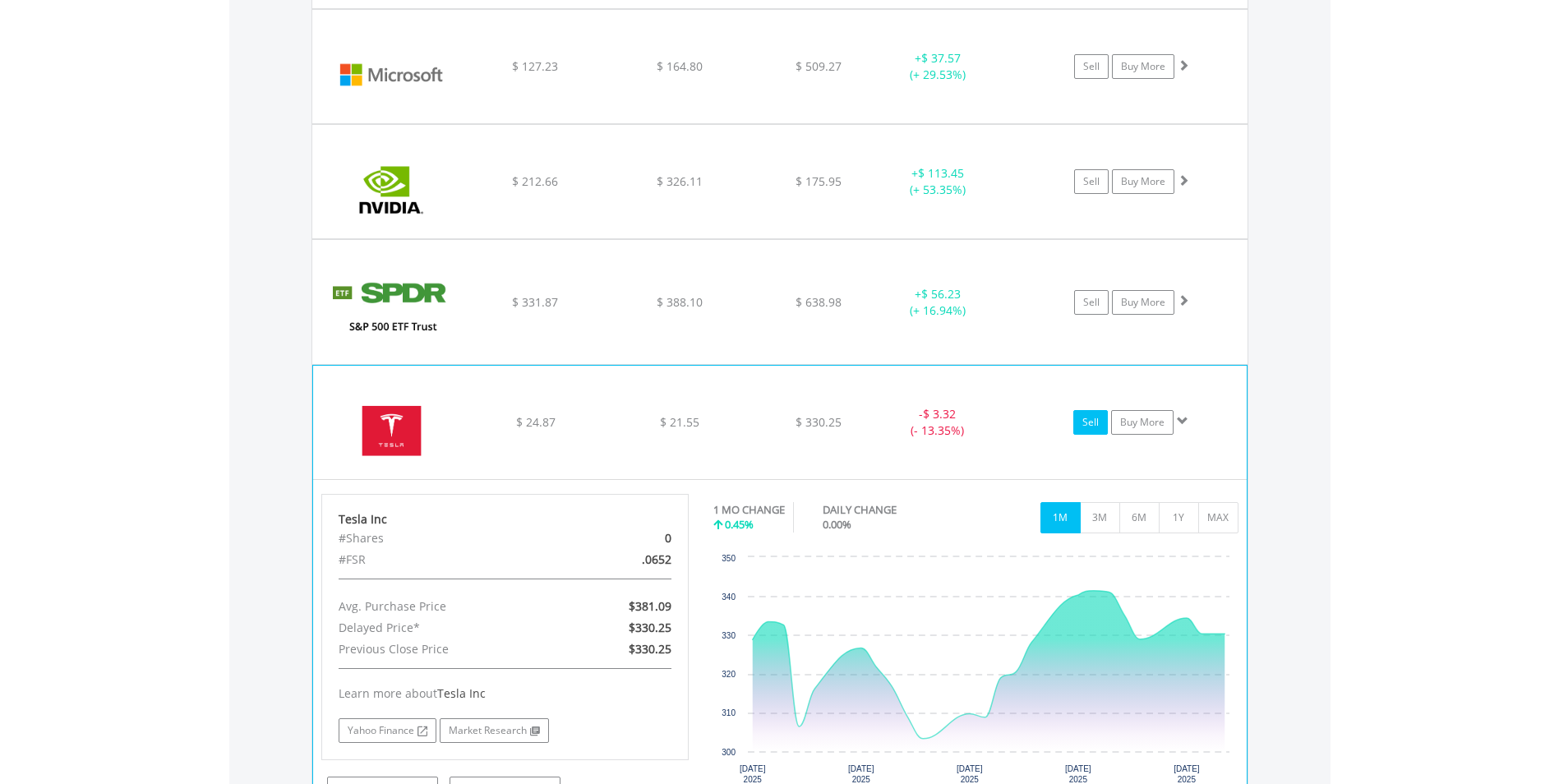
click at [1106, 432] on link "Sell" at bounding box center [1090, 422] width 35 height 25
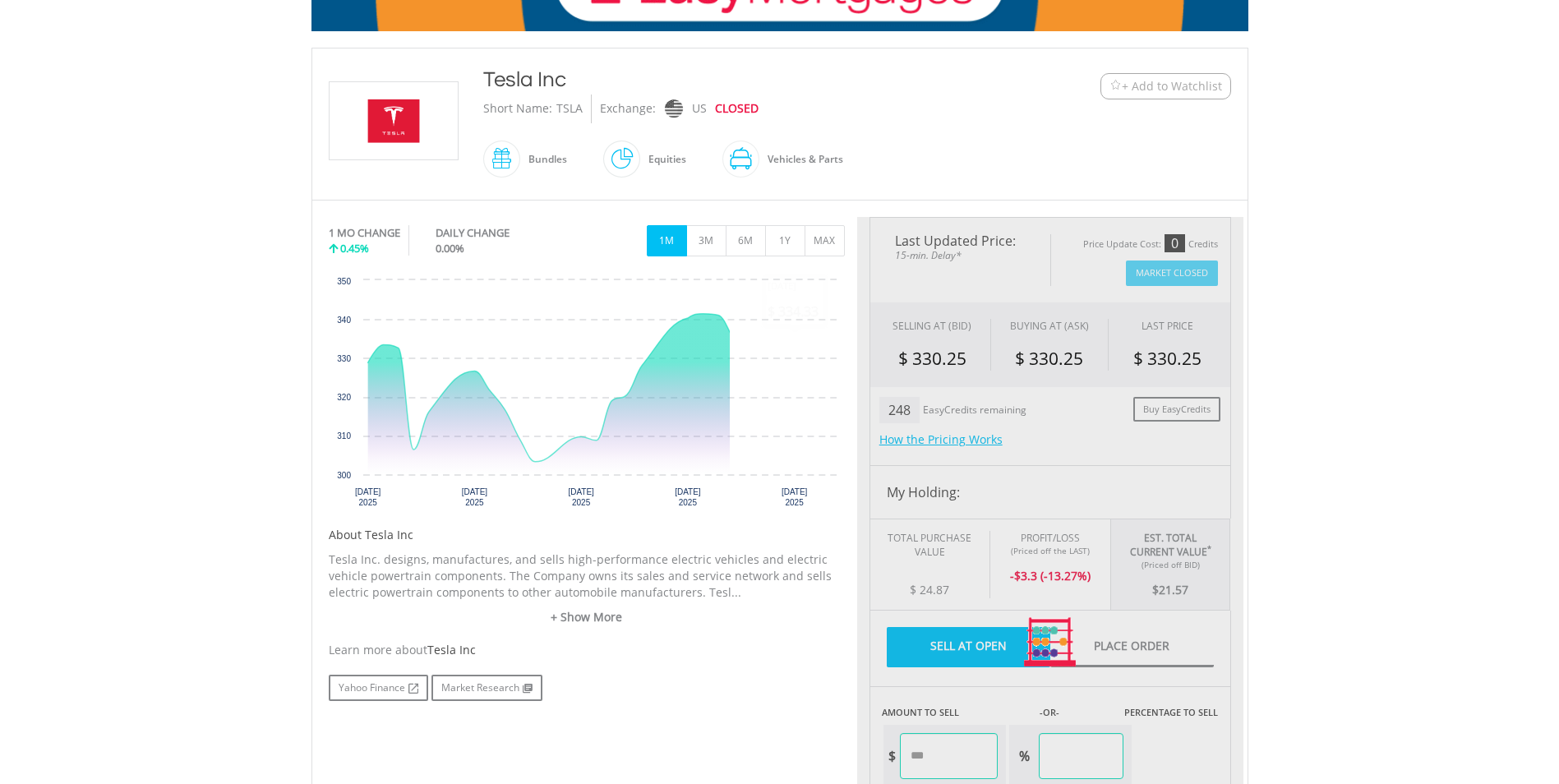
scroll to position [575, 0]
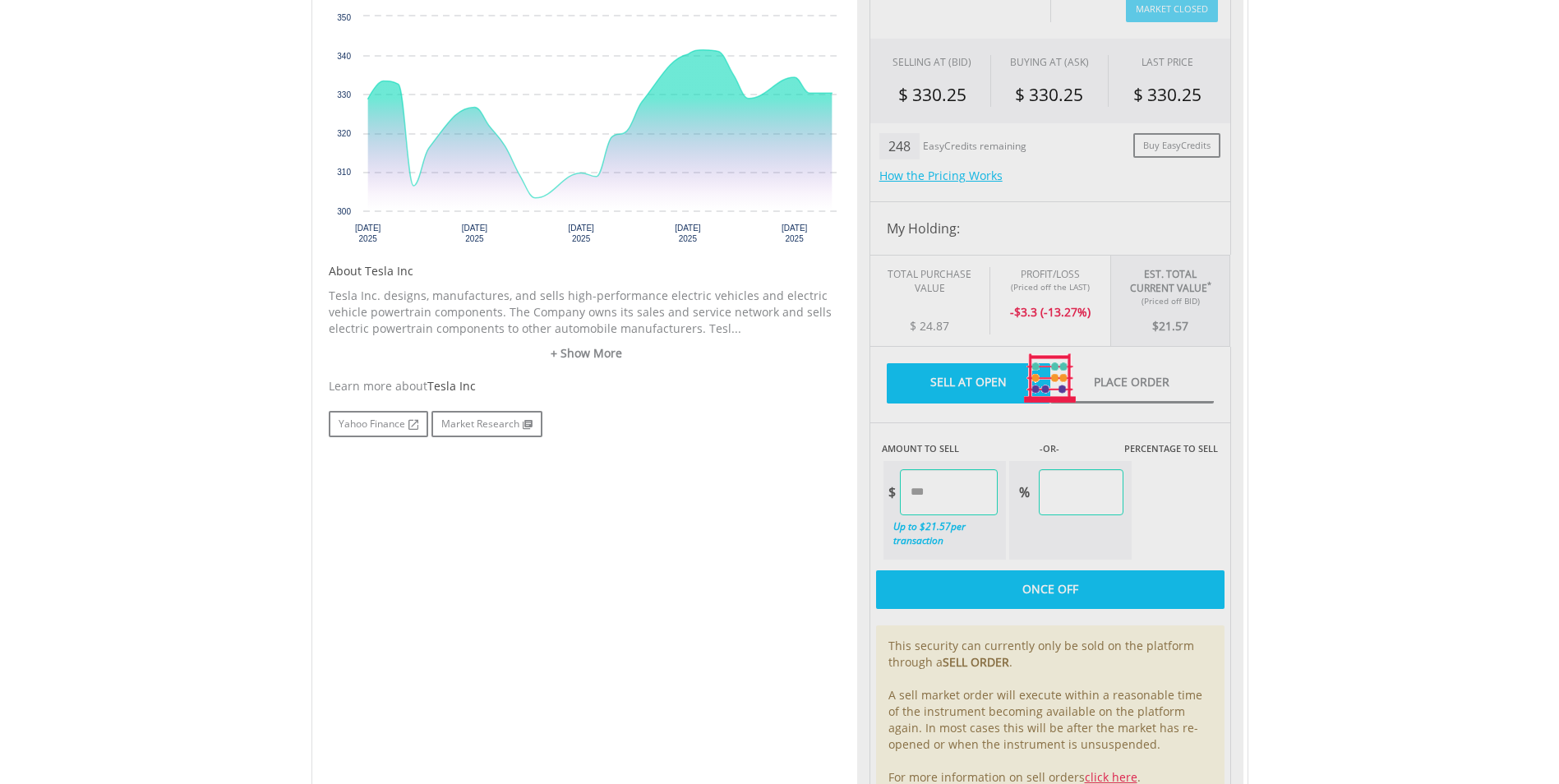
type input "*****"
type input "******"
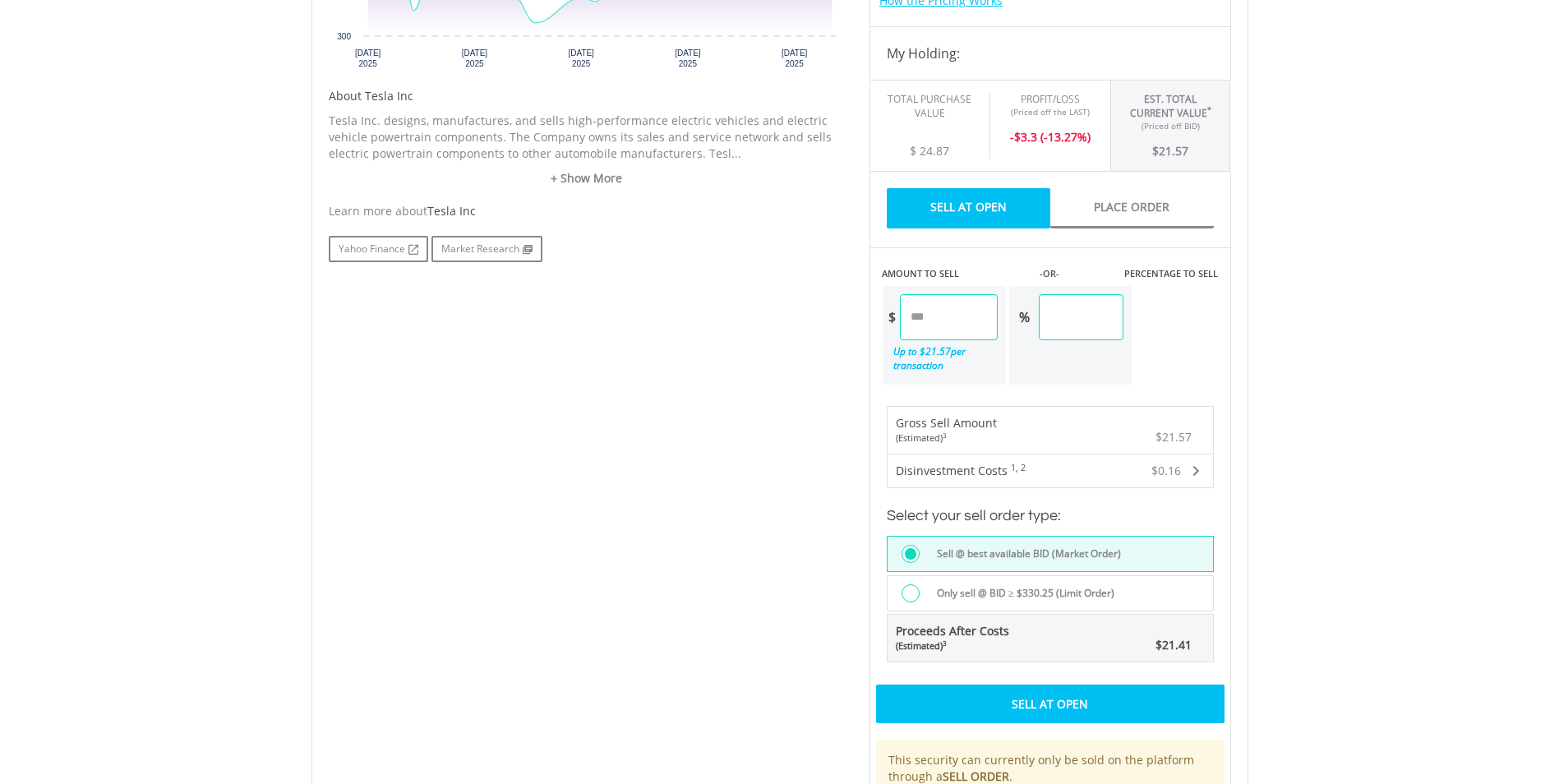
scroll to position [822, 0]
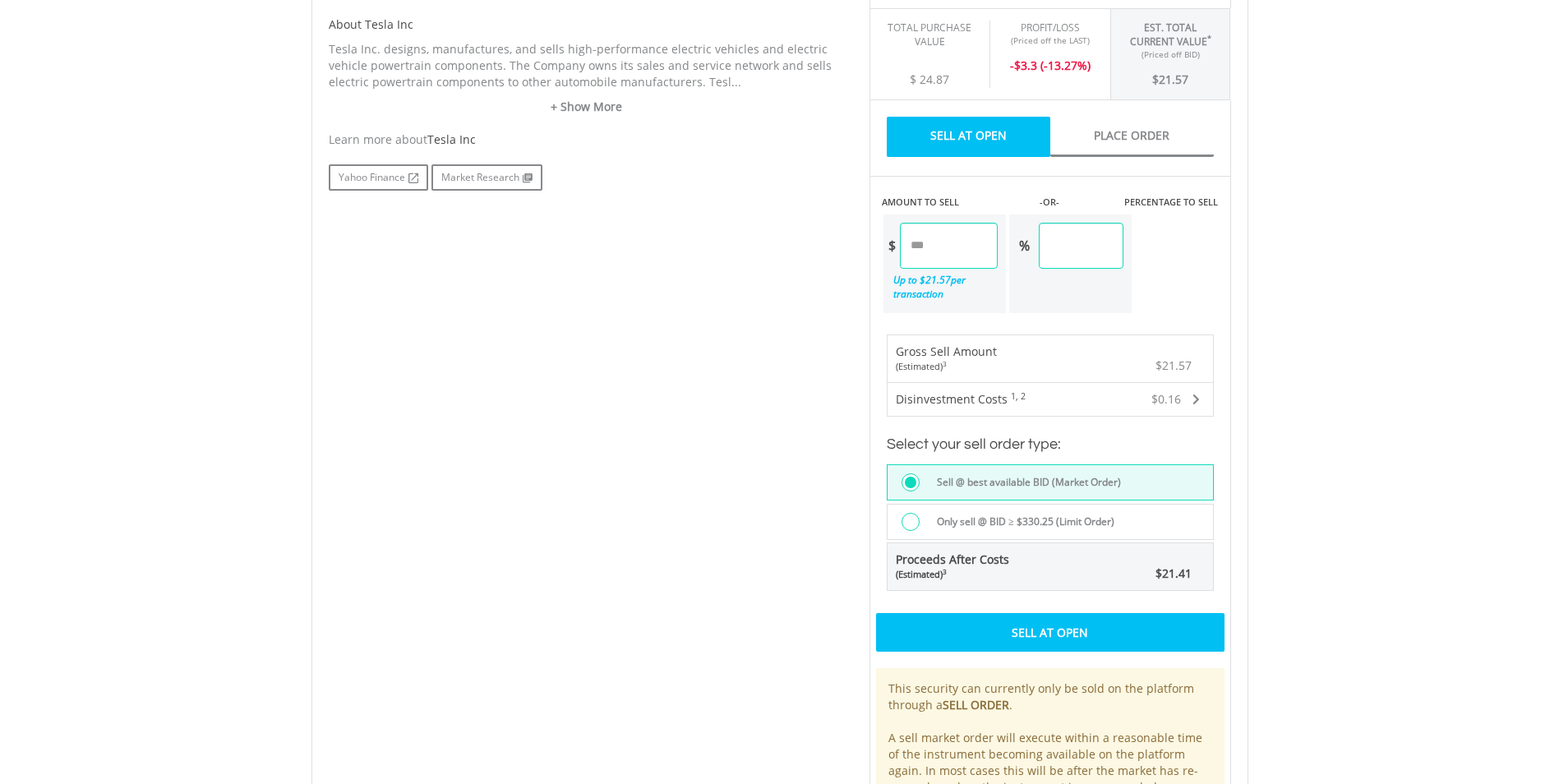
click at [1075, 626] on div "Sell At Open" at bounding box center [1051, 632] width 349 height 38
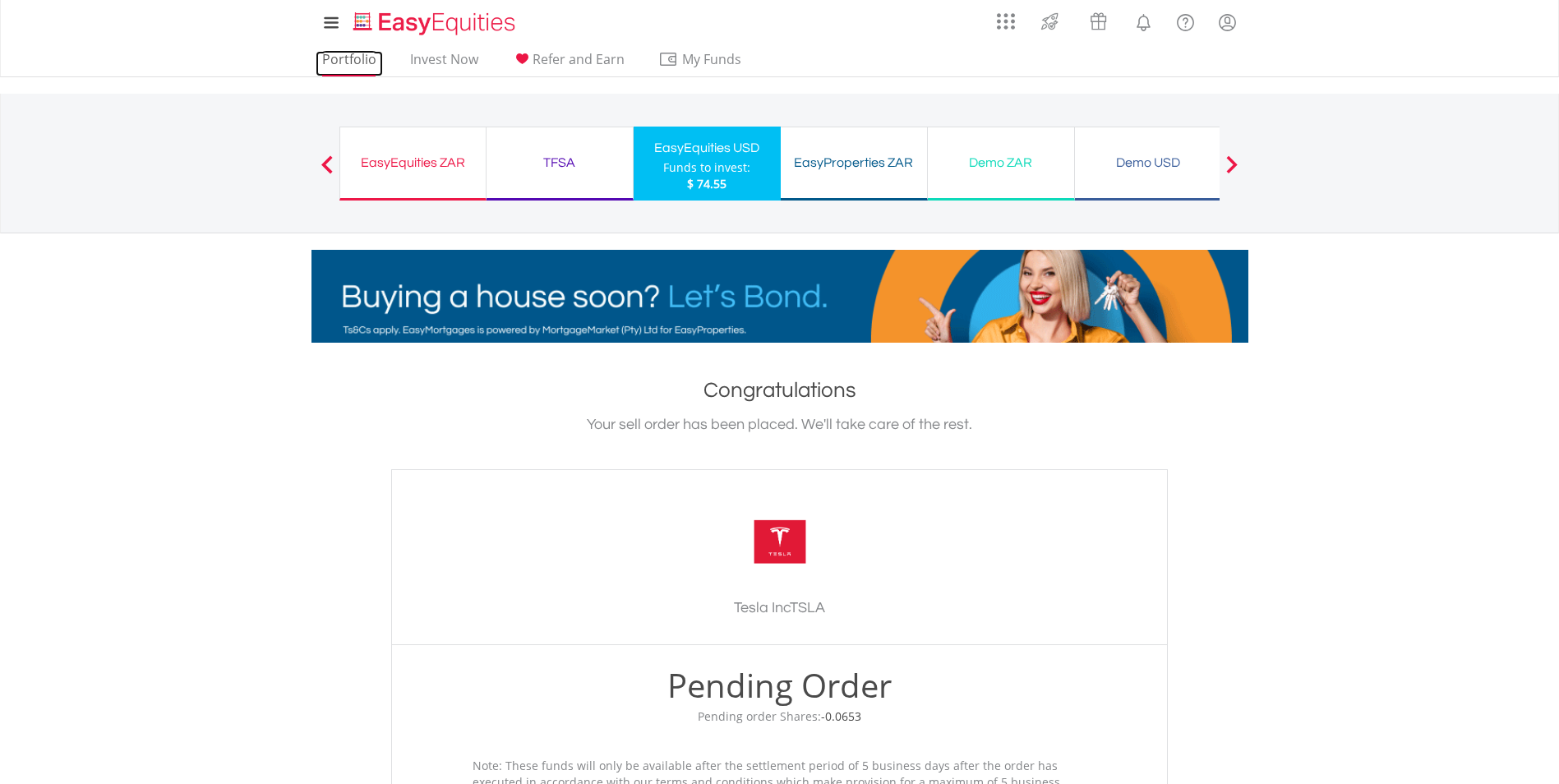
click at [355, 53] on link "Portfolio" at bounding box center [349, 63] width 68 height 25
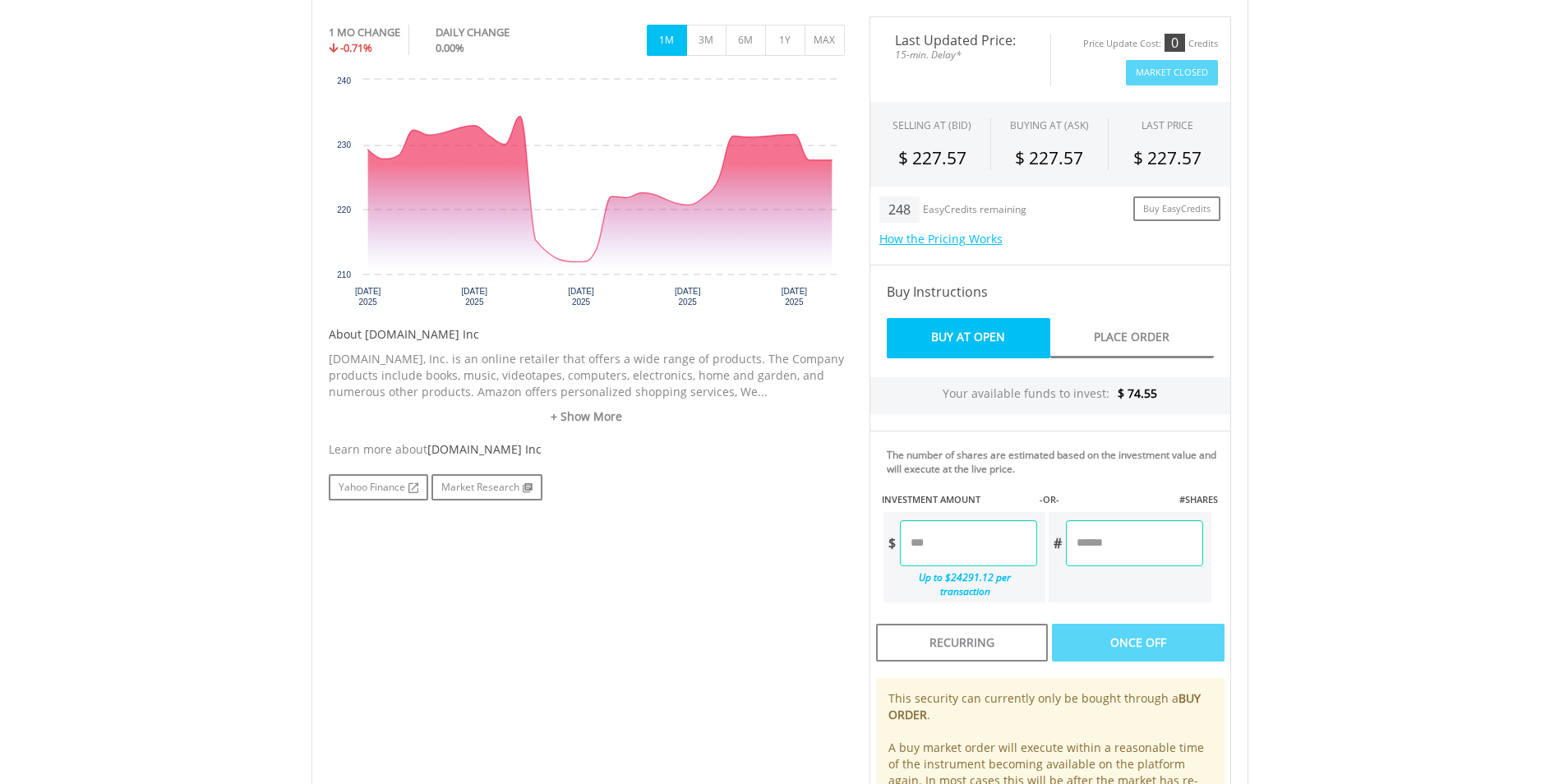
scroll to position [411, 0]
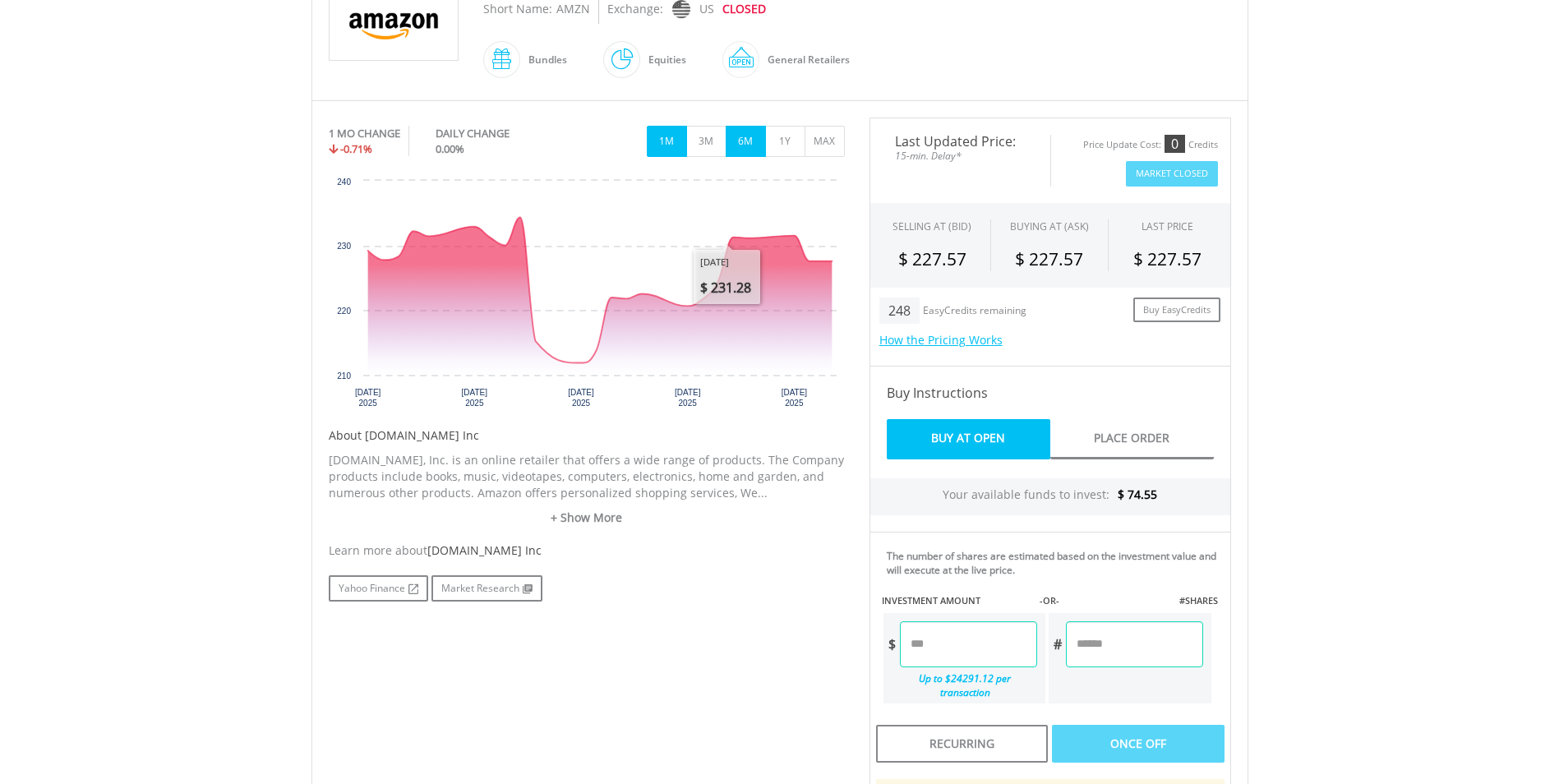
click at [760, 128] on button "6M" at bounding box center [746, 141] width 41 height 31
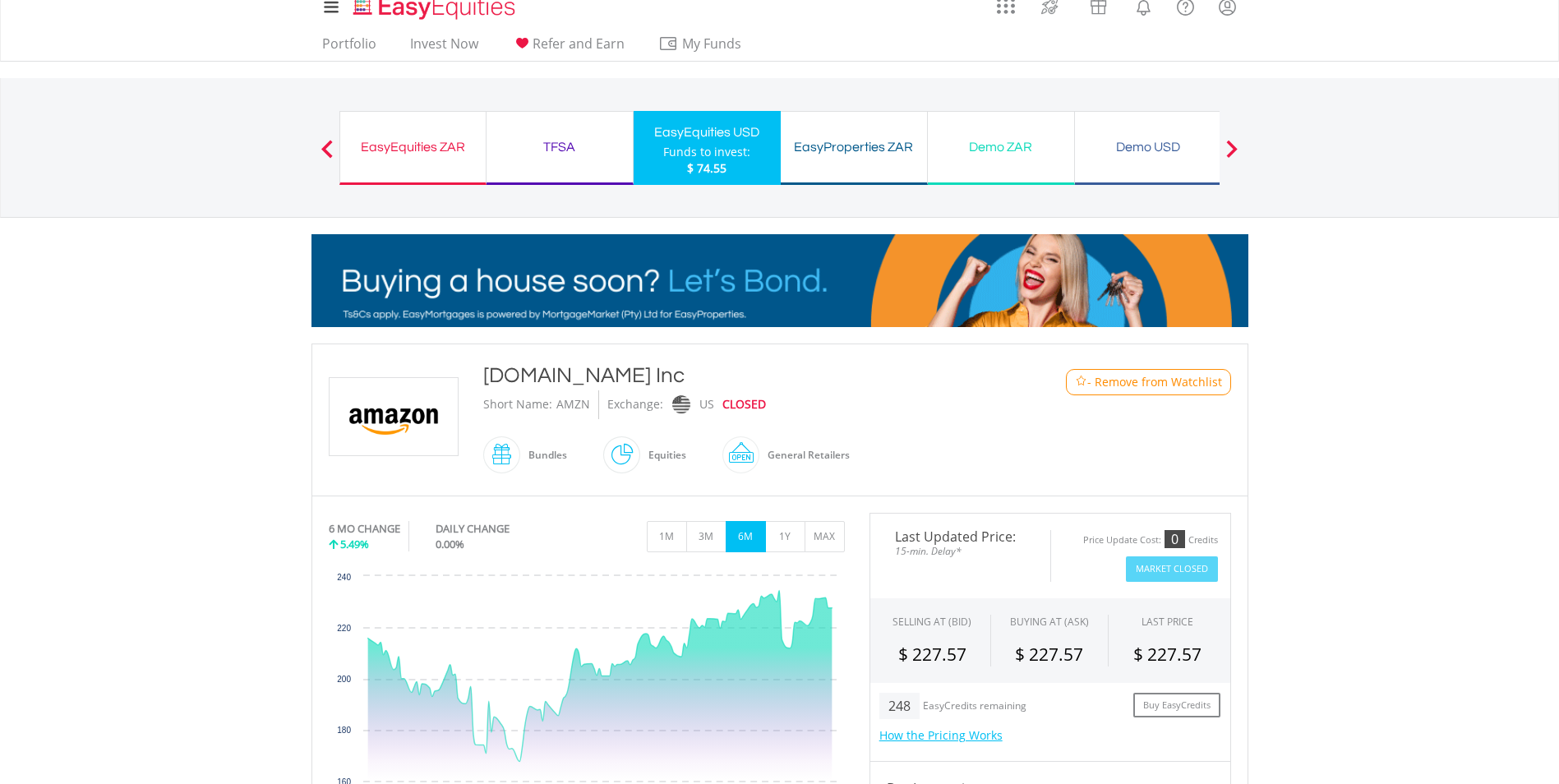
scroll to position [0, 0]
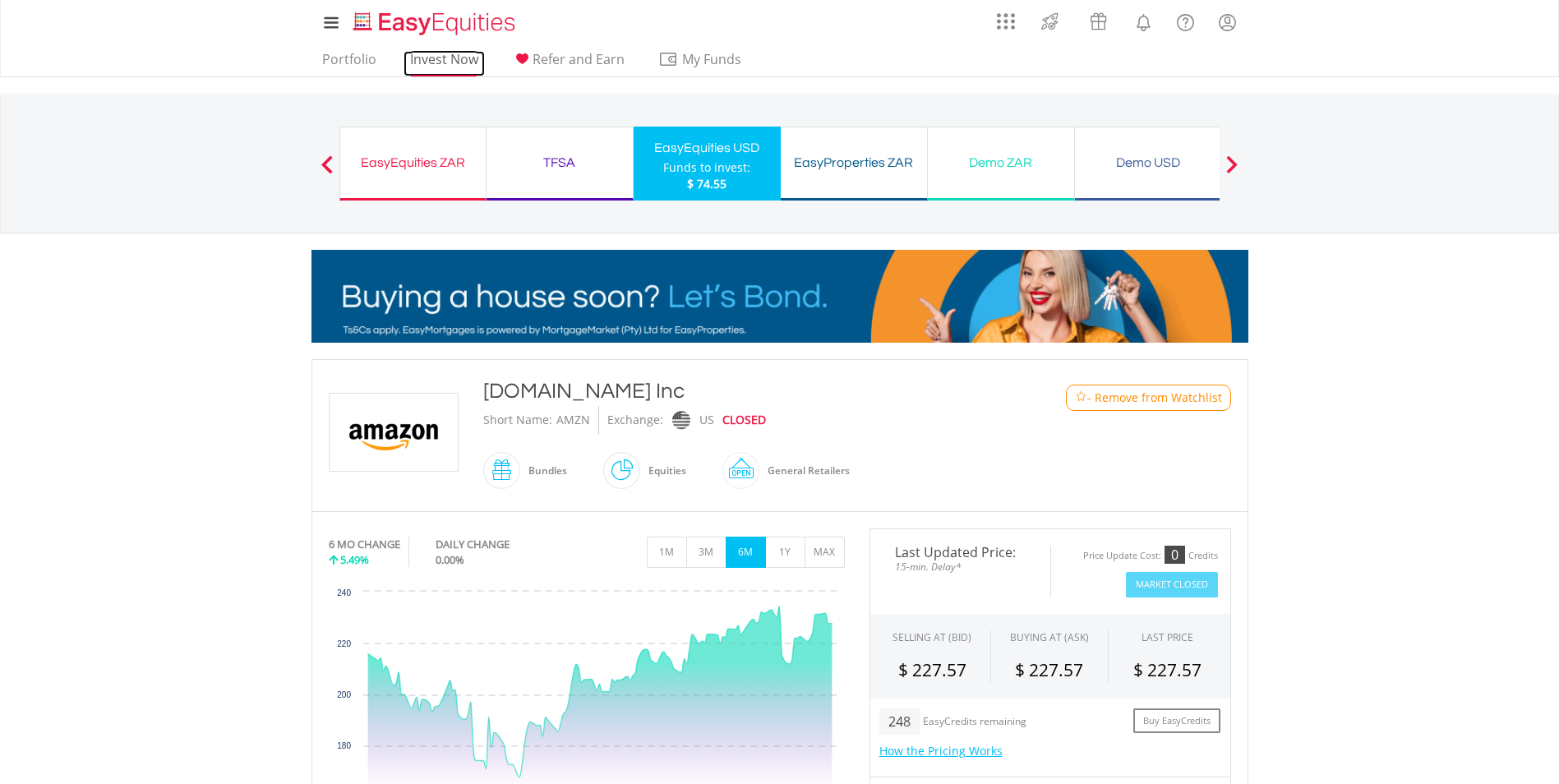
click at [406, 58] on link "Invest Now" at bounding box center [444, 63] width 81 height 25
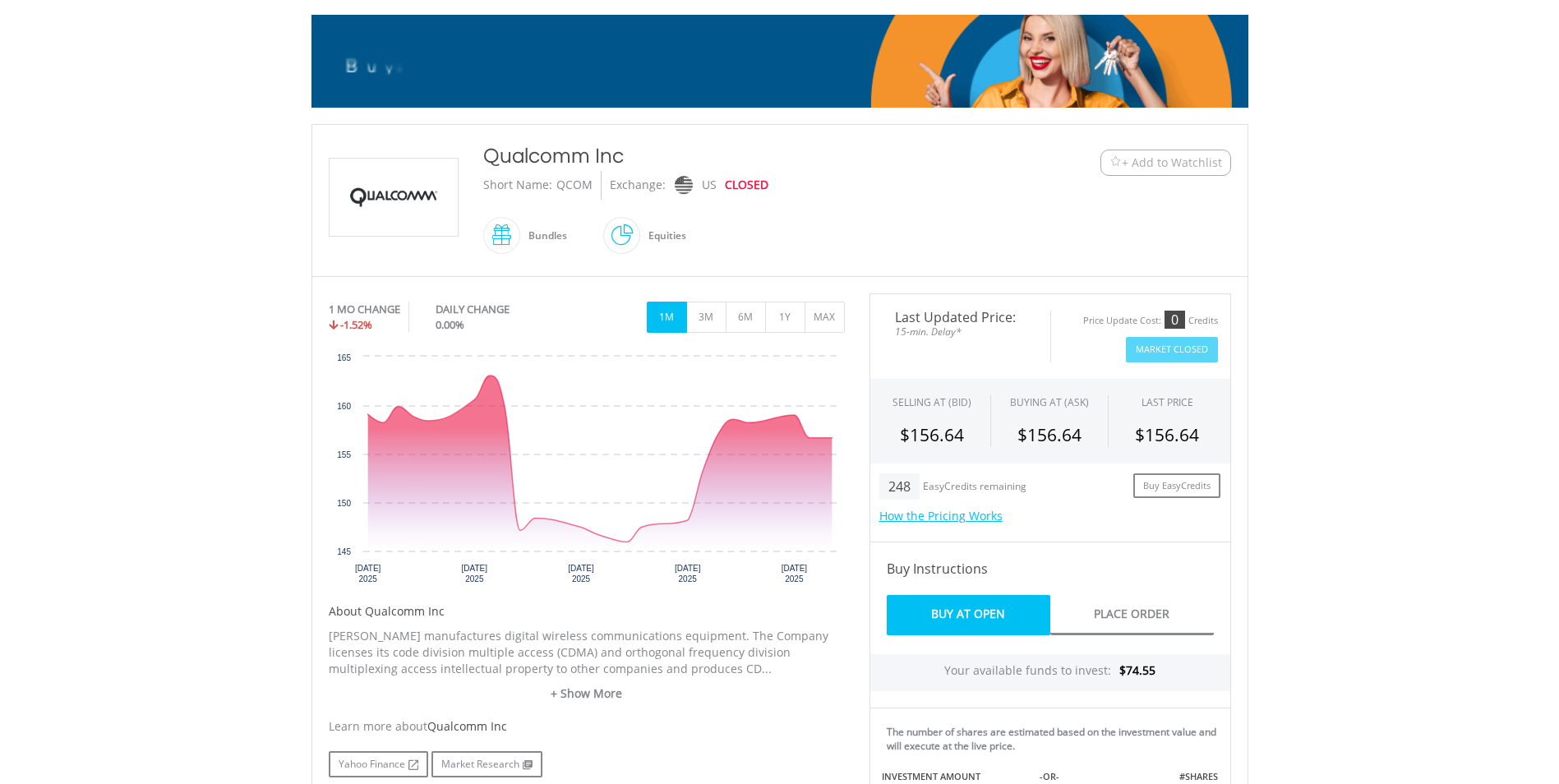
scroll to position [329, 0]
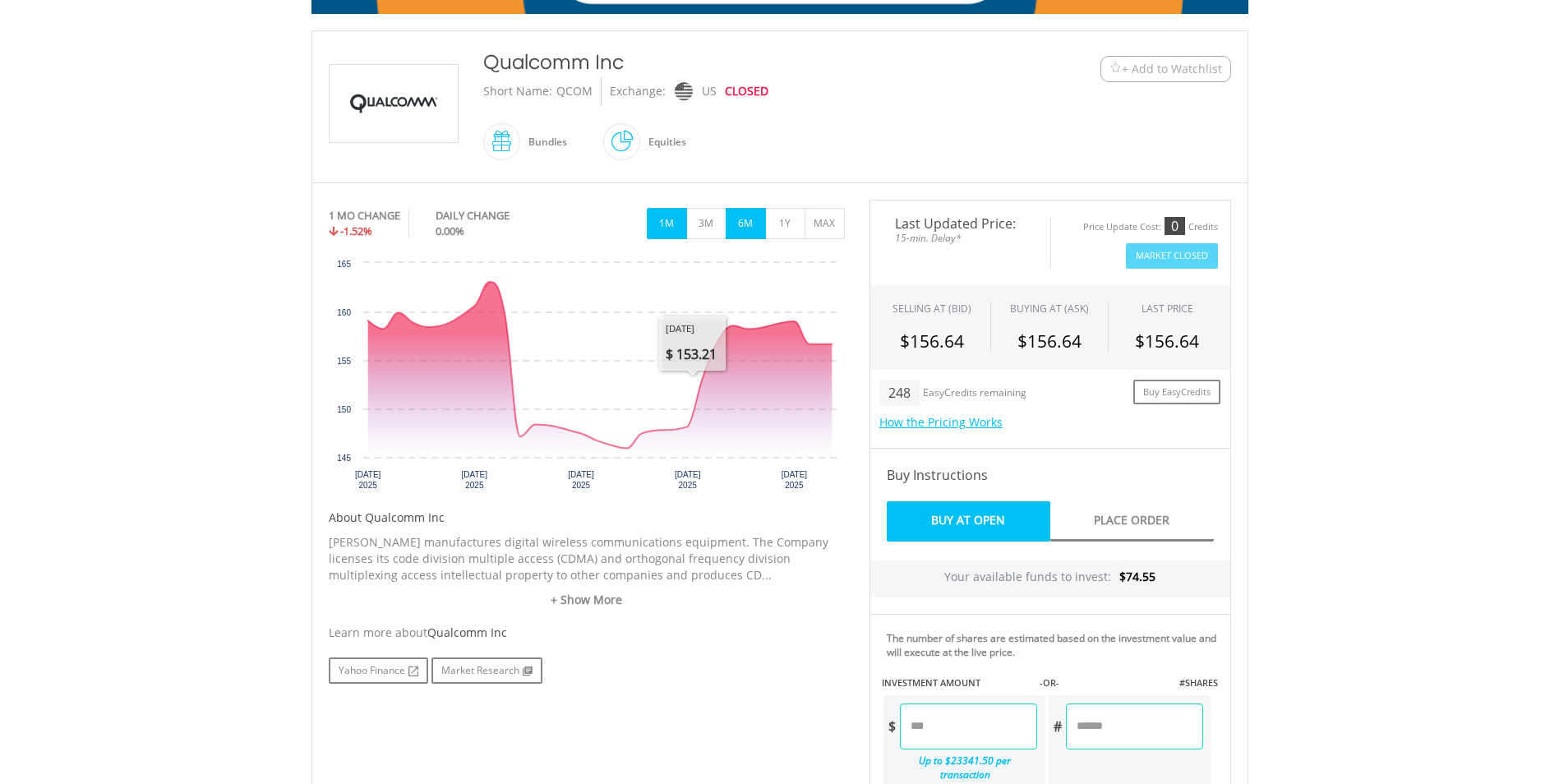
click at [740, 231] on button "6M" at bounding box center [746, 223] width 41 height 31
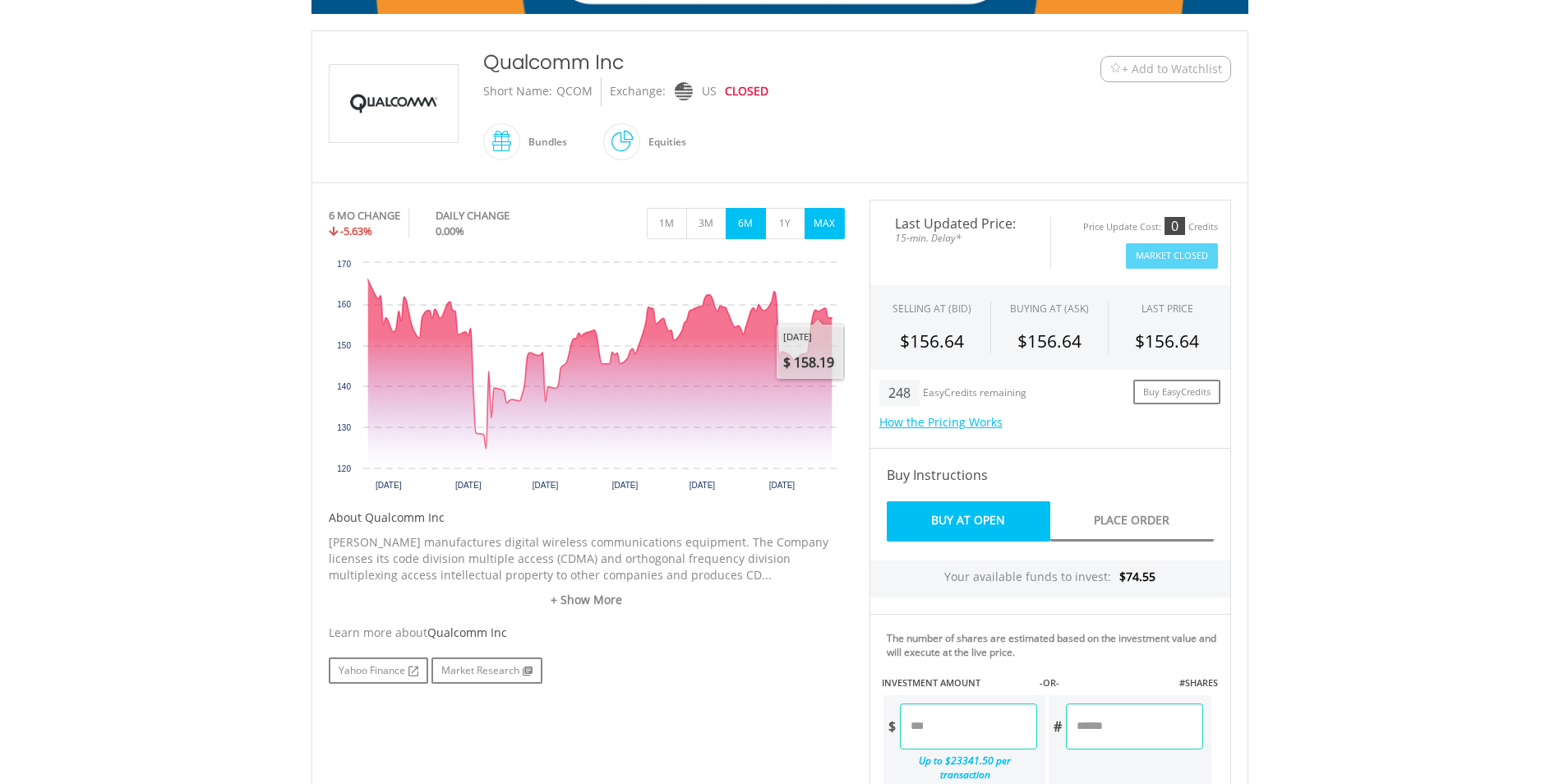
click at [817, 230] on button "MAX" at bounding box center [825, 223] width 41 height 31
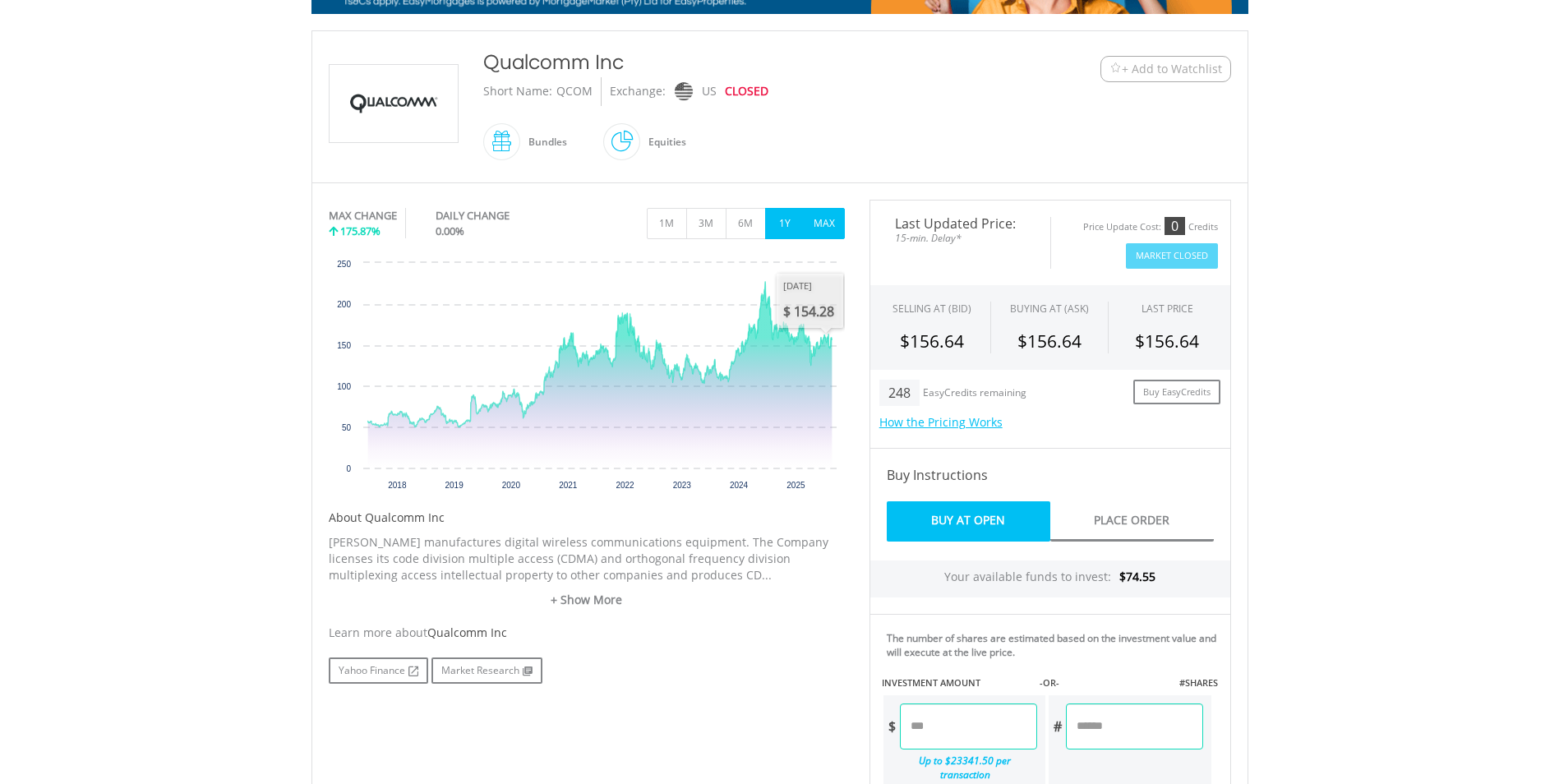
click at [788, 237] on button "1Y" at bounding box center [786, 223] width 41 height 31
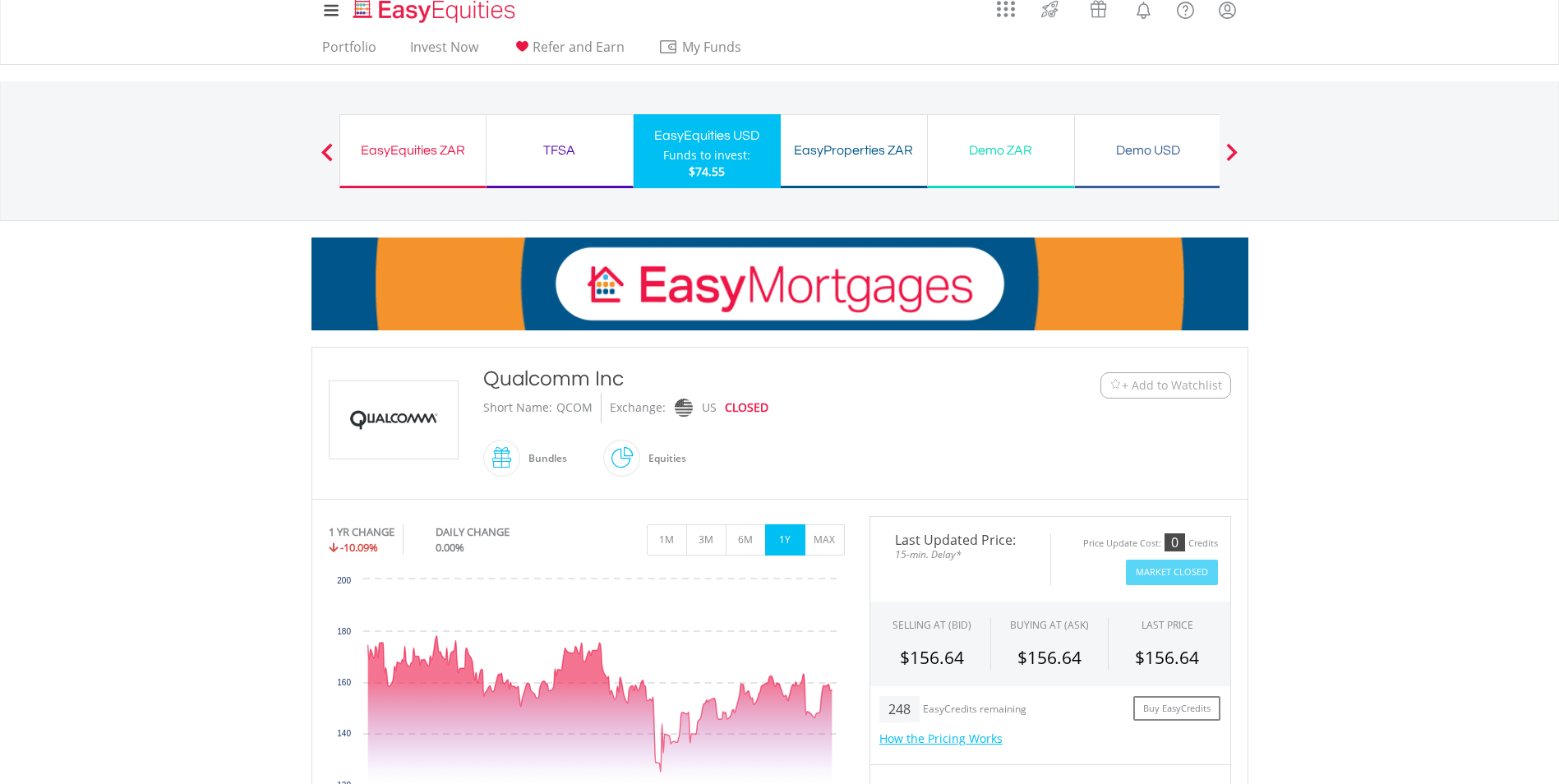
scroll to position [0, 0]
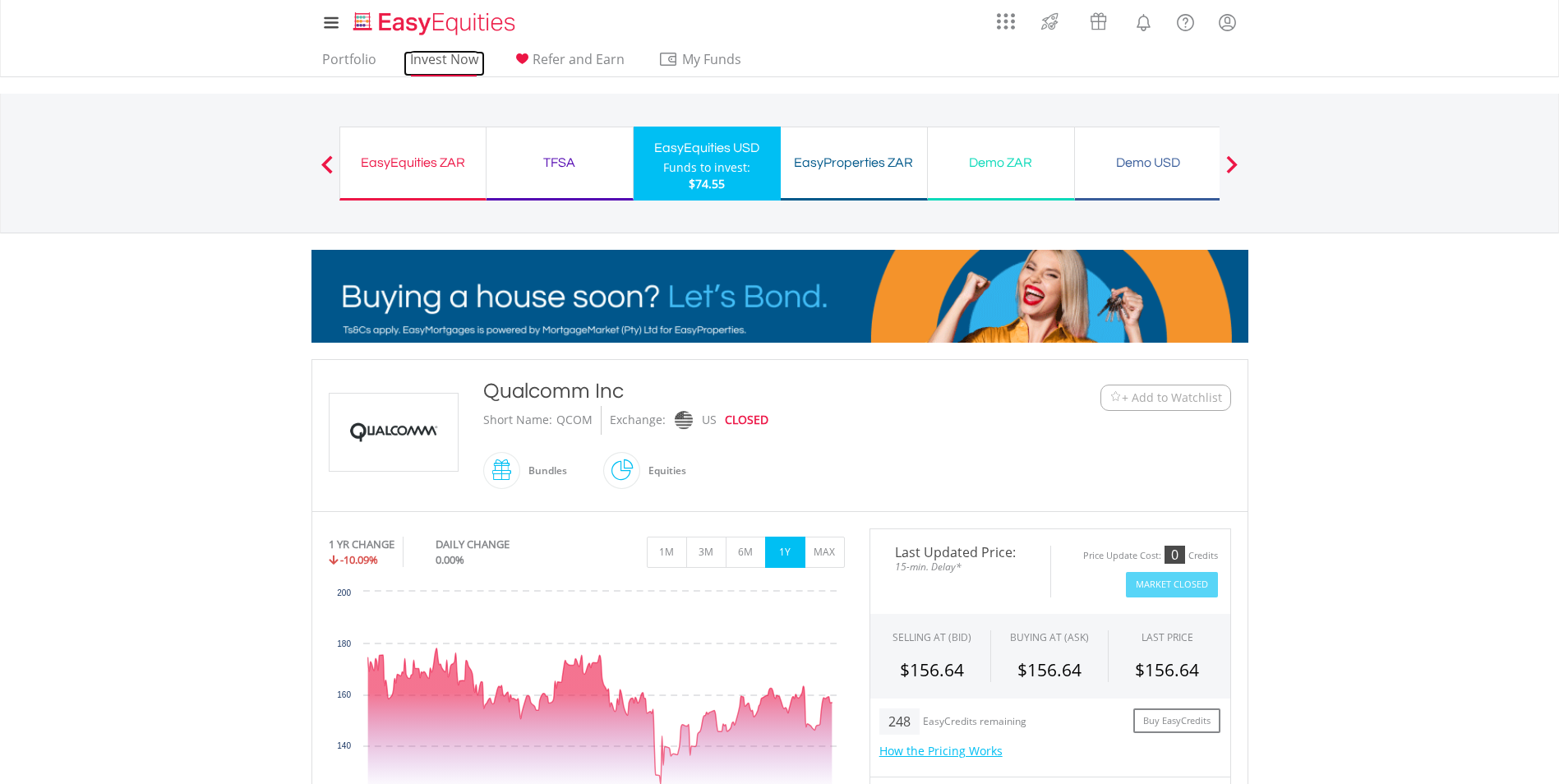
click at [465, 53] on link "Invest Now" at bounding box center [444, 63] width 81 height 25
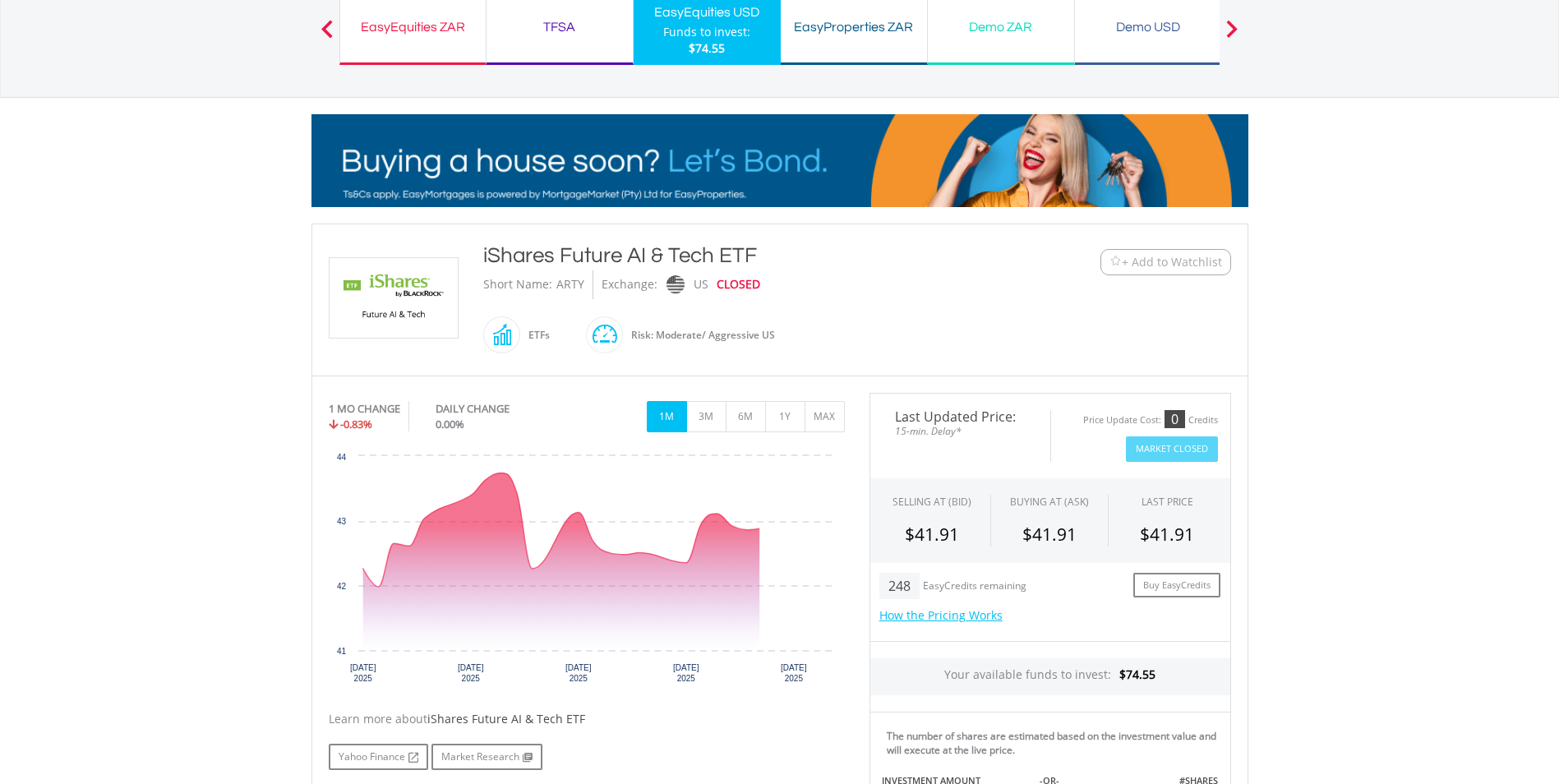
scroll to position [246, 0]
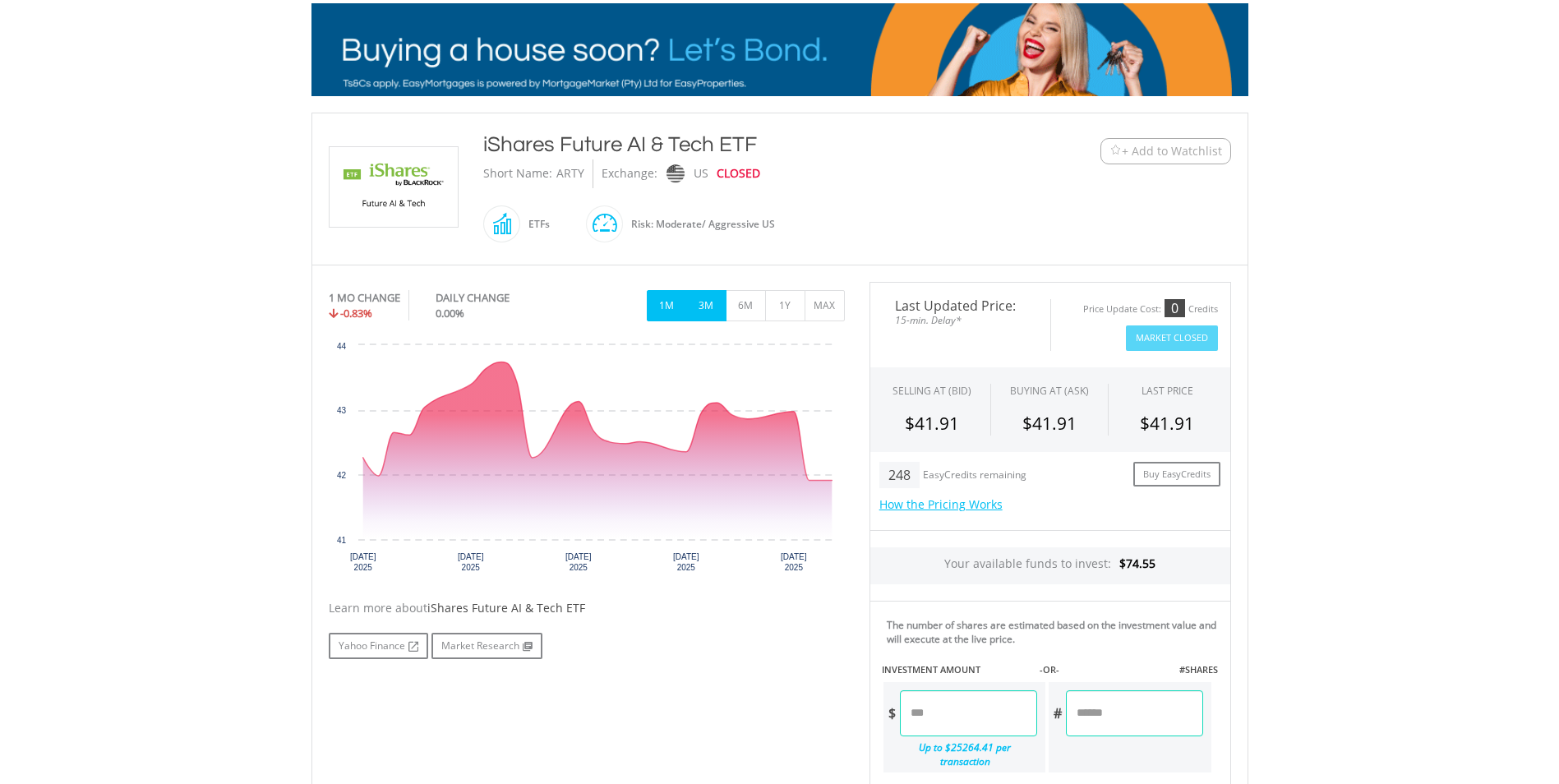
click at [695, 315] on button "3M" at bounding box center [706, 305] width 41 height 31
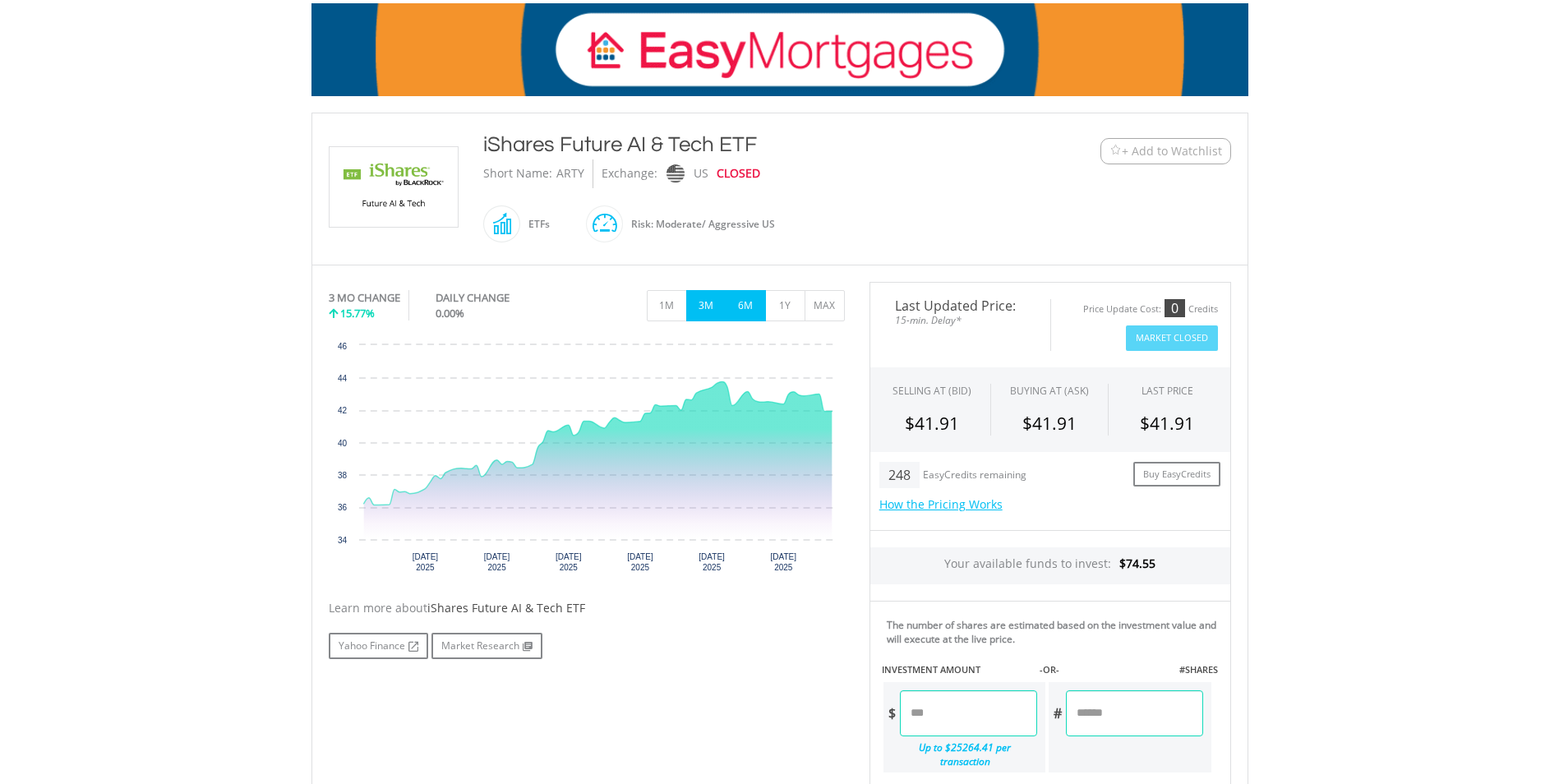
click at [734, 310] on button "6M" at bounding box center [746, 305] width 41 height 31
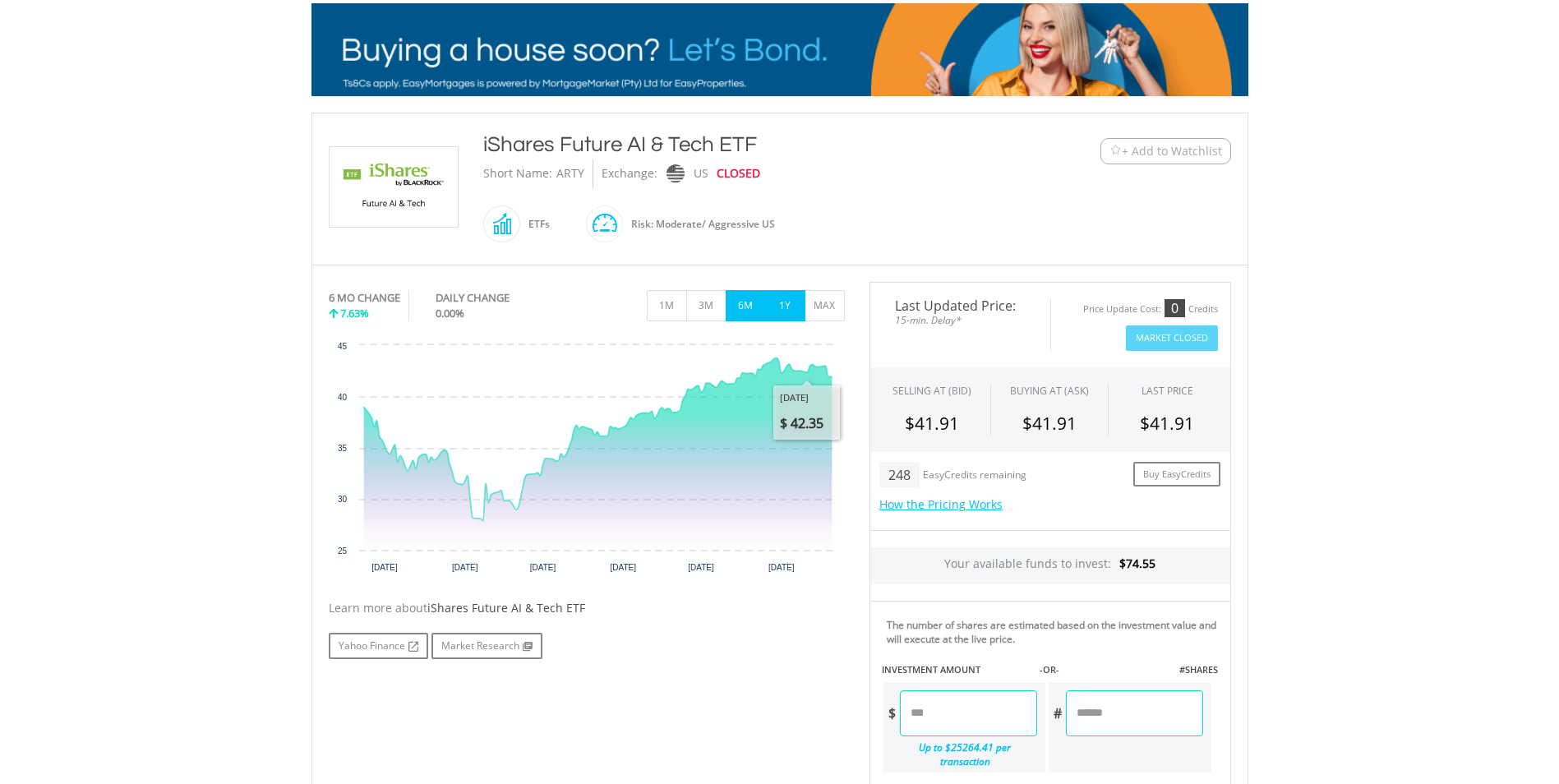
click at [784, 311] on button "1Y" at bounding box center [786, 305] width 41 height 31
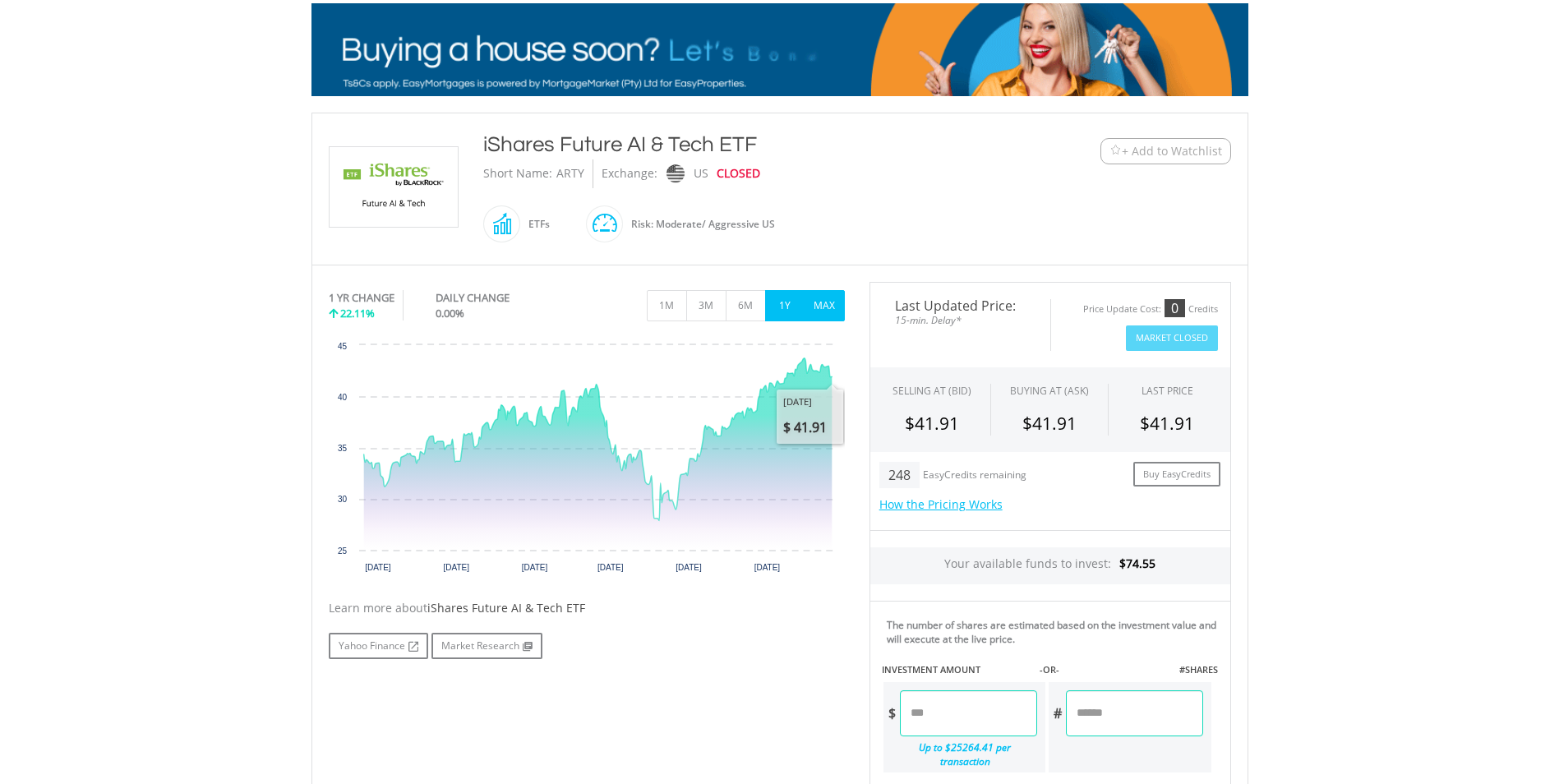
click at [843, 308] on button "MAX" at bounding box center [825, 305] width 41 height 31
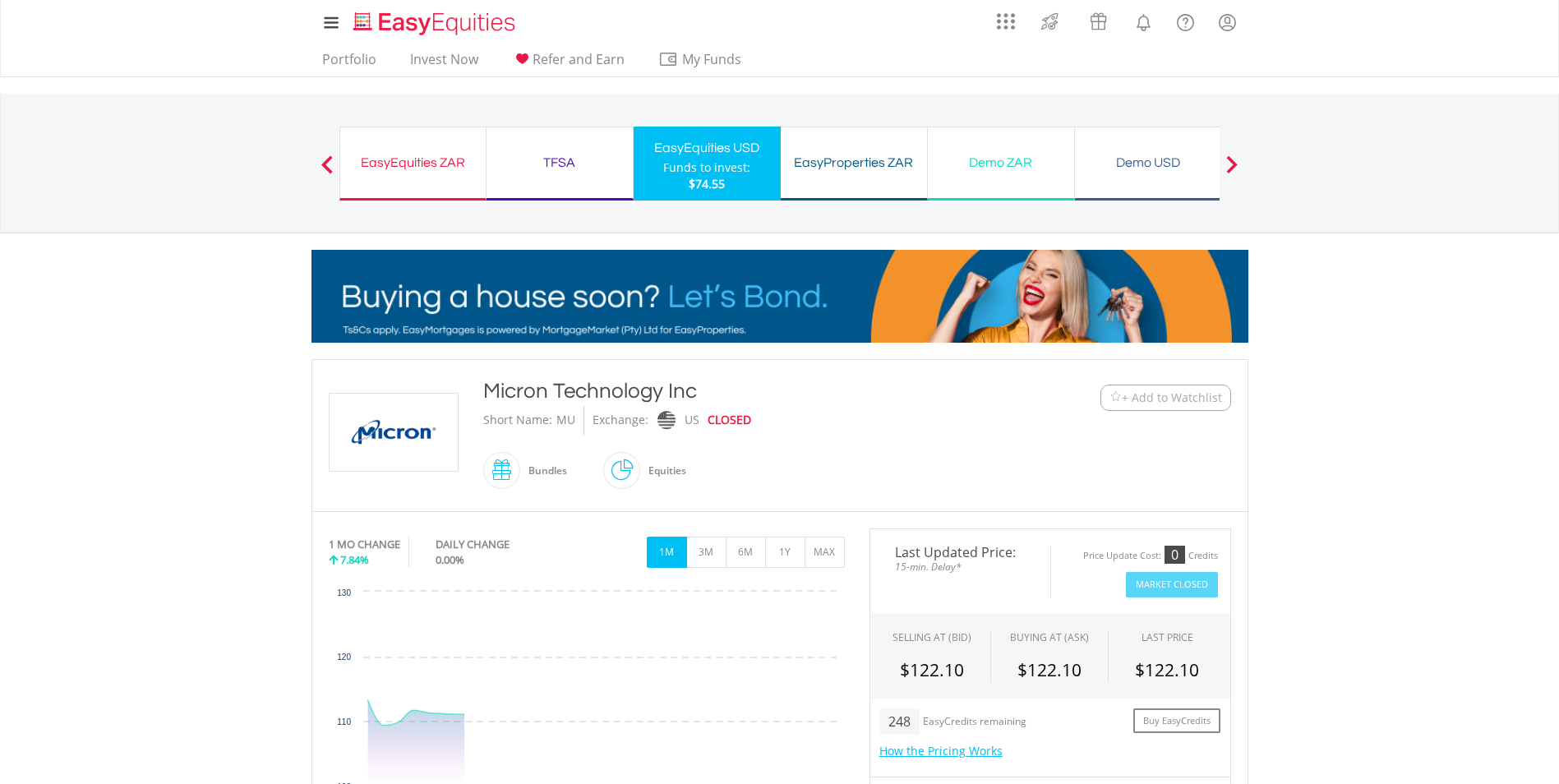
scroll to position [411, 0]
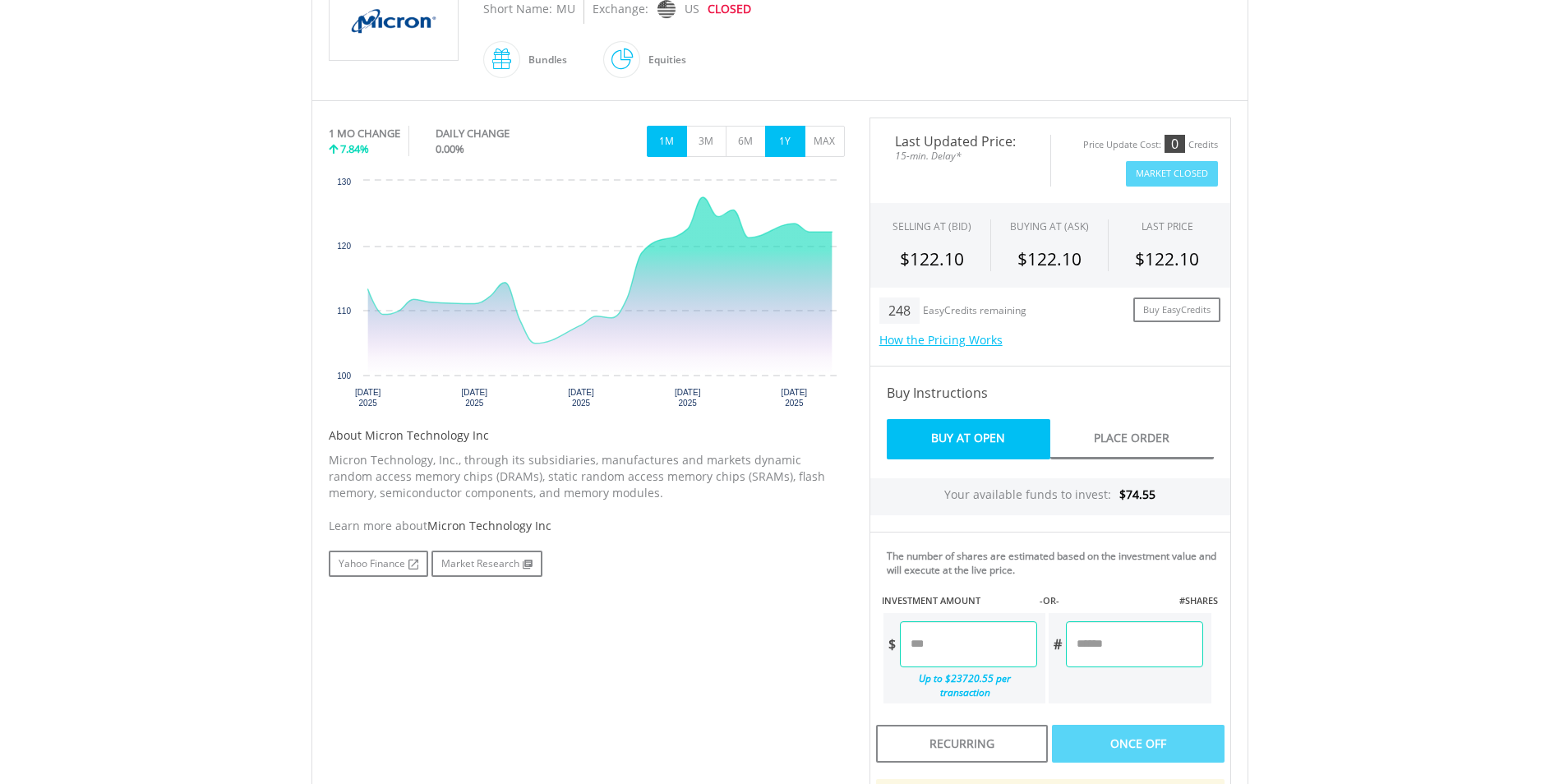
click at [794, 148] on button "1Y" at bounding box center [786, 141] width 41 height 31
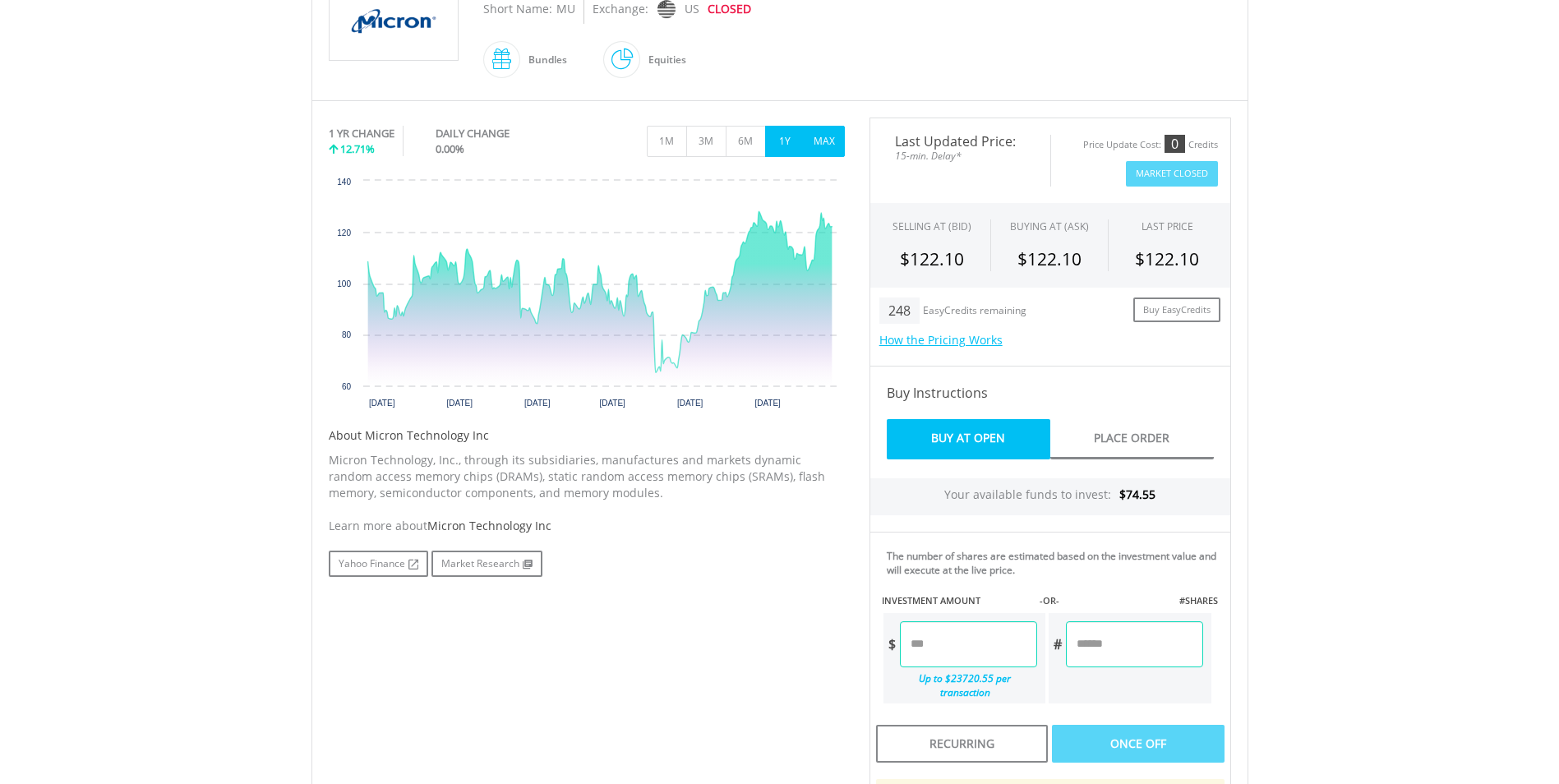
click at [818, 136] on button "MAX" at bounding box center [825, 141] width 41 height 31
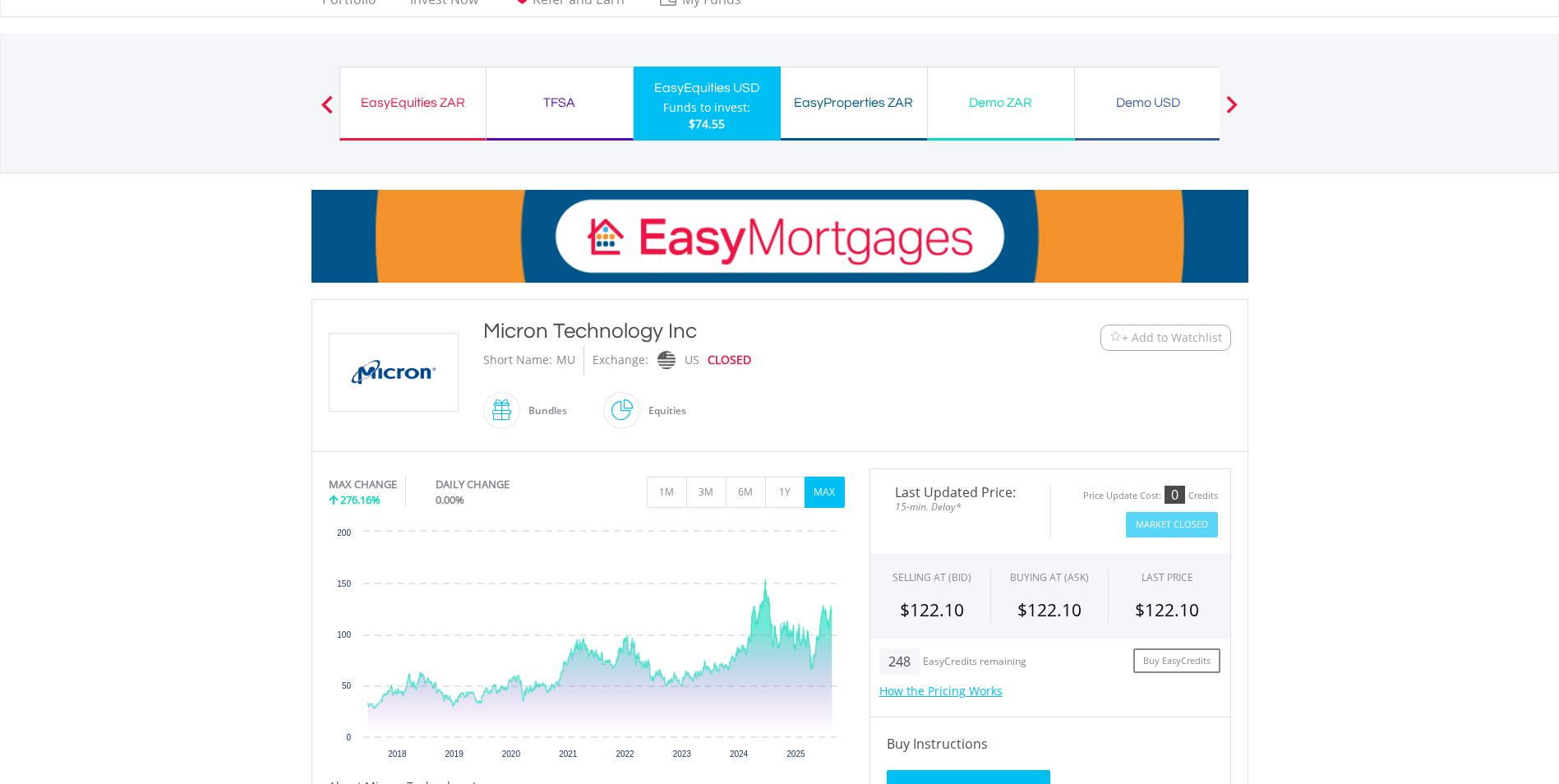
scroll to position [0, 0]
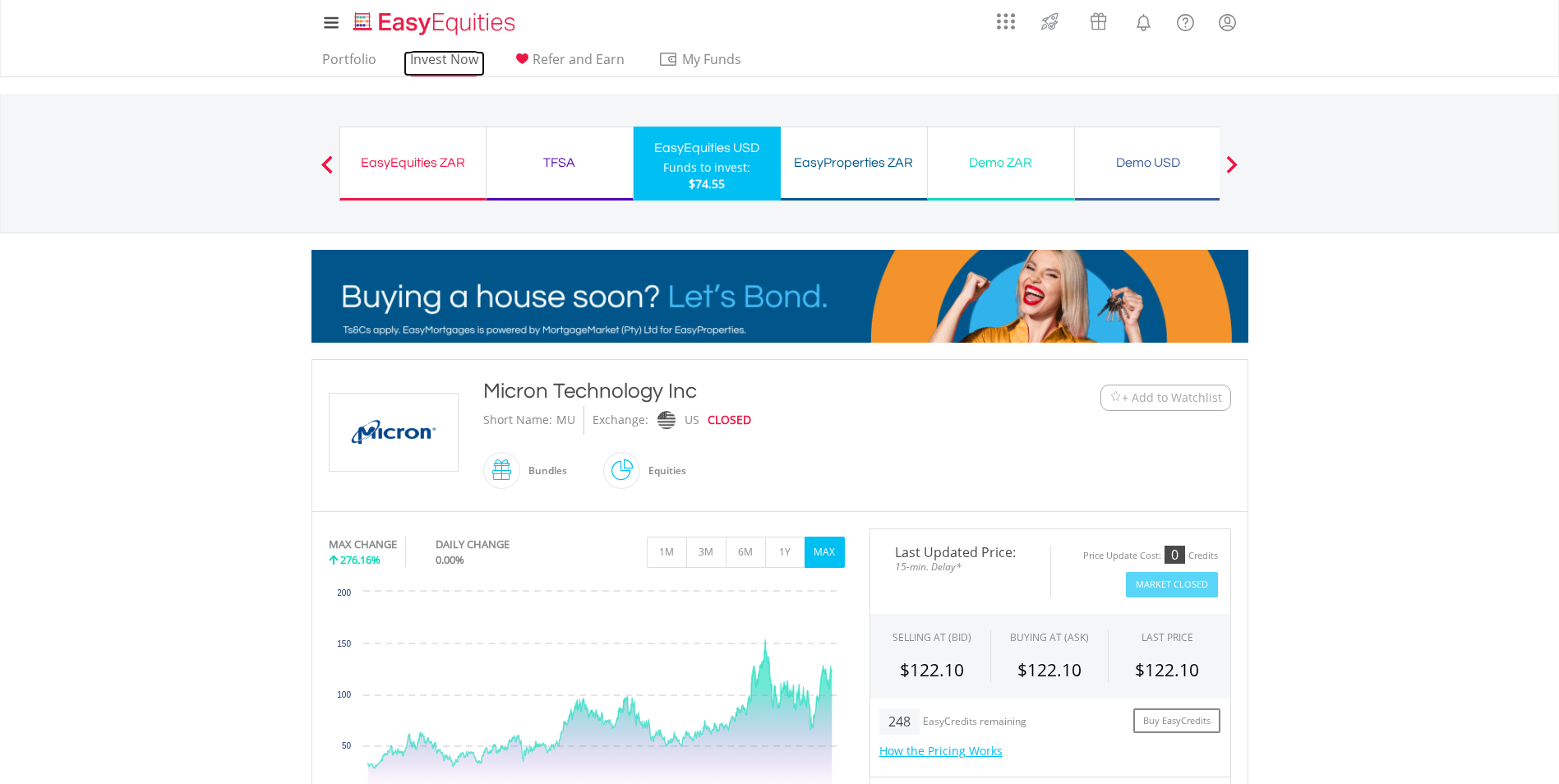
click at [442, 63] on link "Invest Now" at bounding box center [444, 63] width 81 height 25
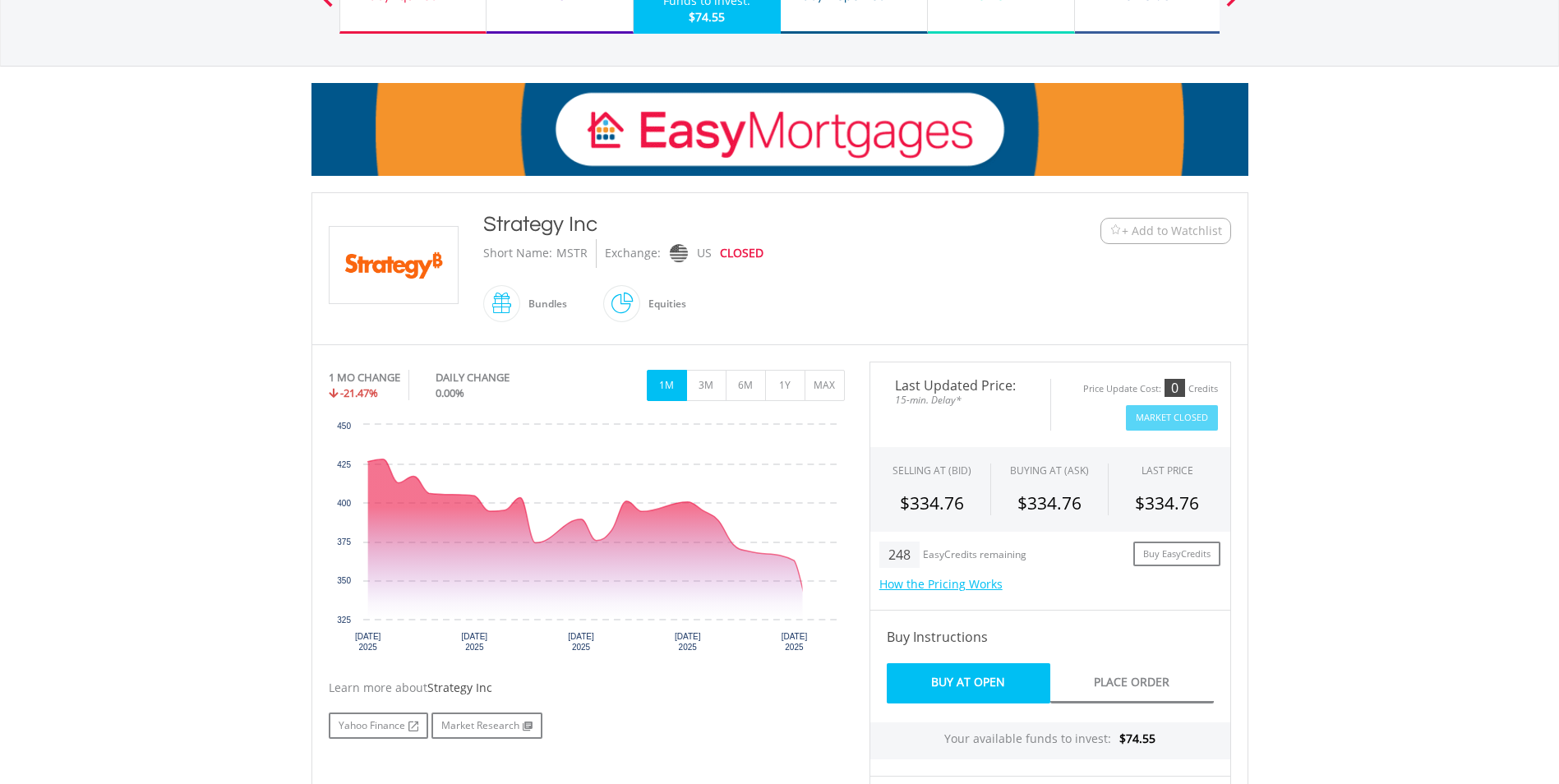
scroll to position [329, 0]
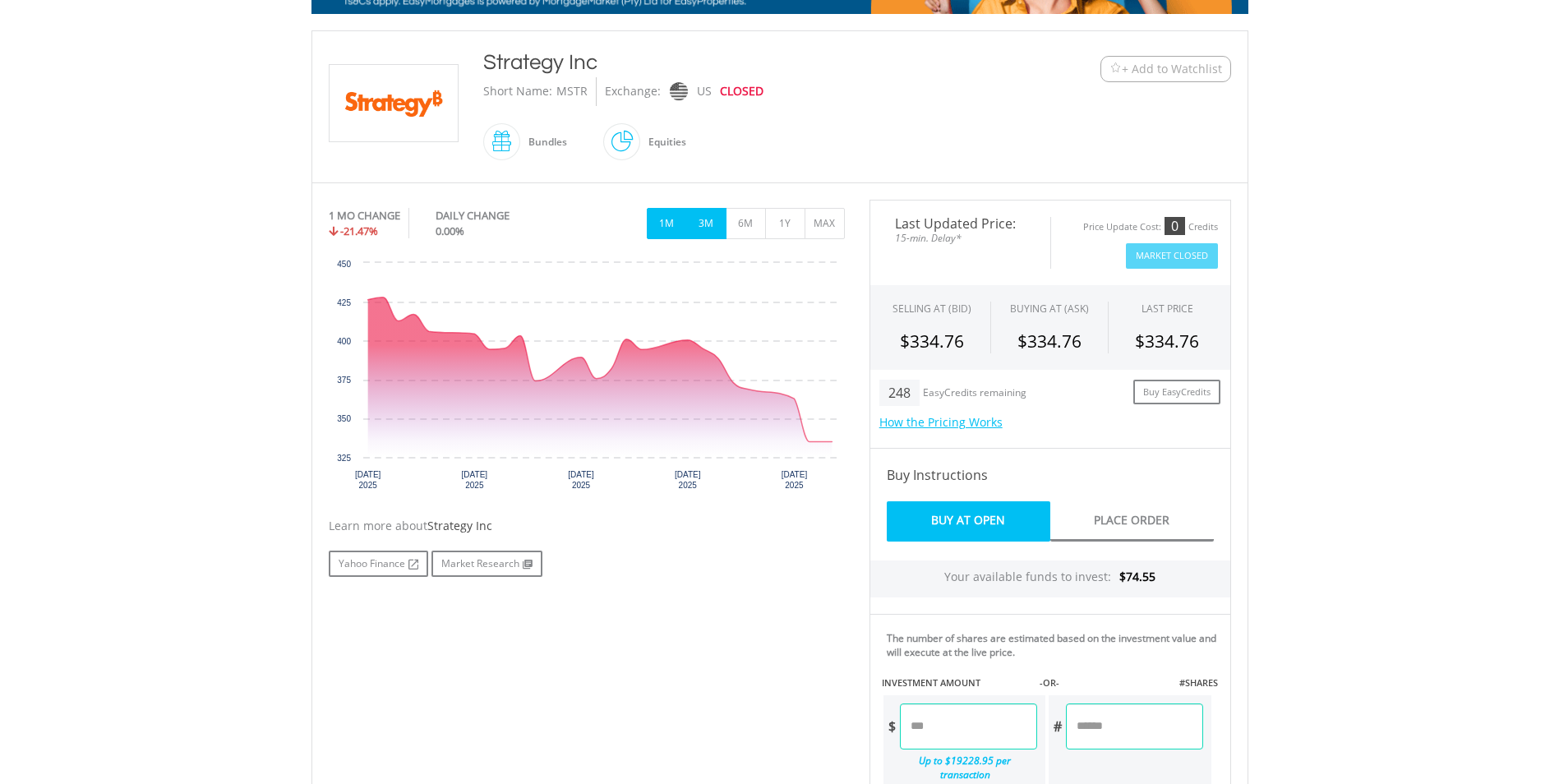
click at [711, 237] on button "3M" at bounding box center [706, 223] width 41 height 31
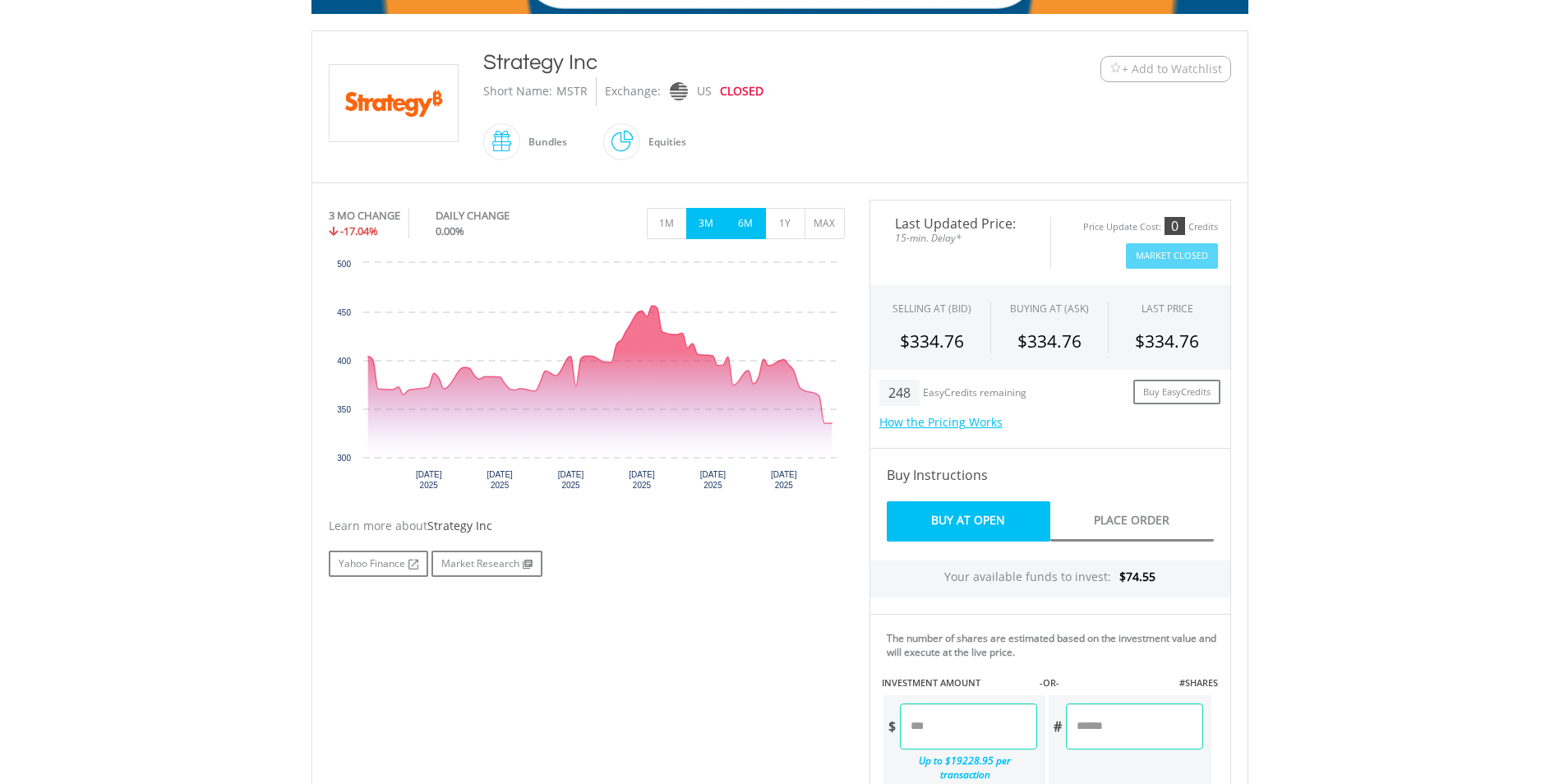
click at [731, 233] on button "6M" at bounding box center [746, 223] width 41 height 31
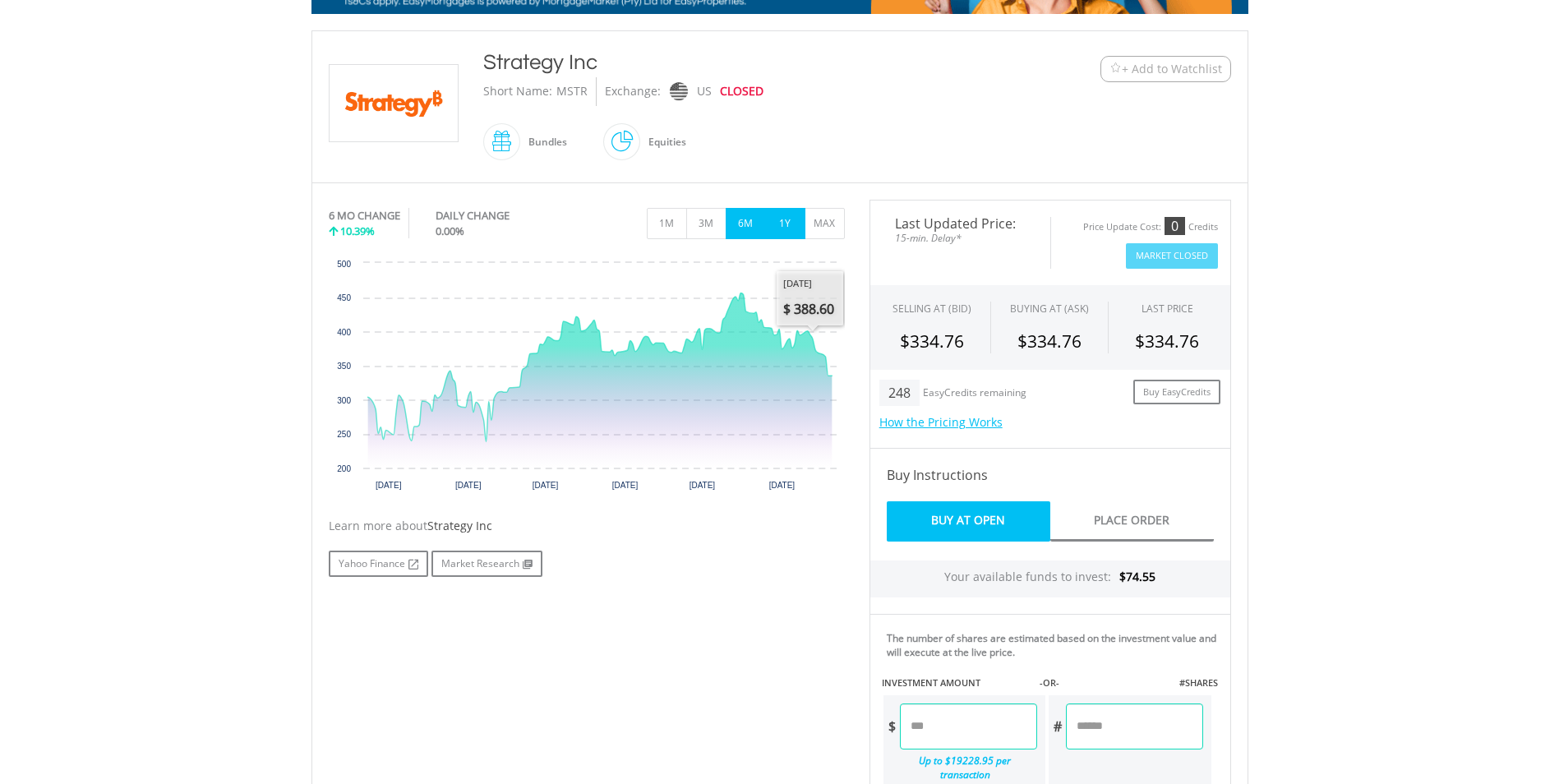
click at [789, 229] on button "1Y" at bounding box center [786, 223] width 41 height 31
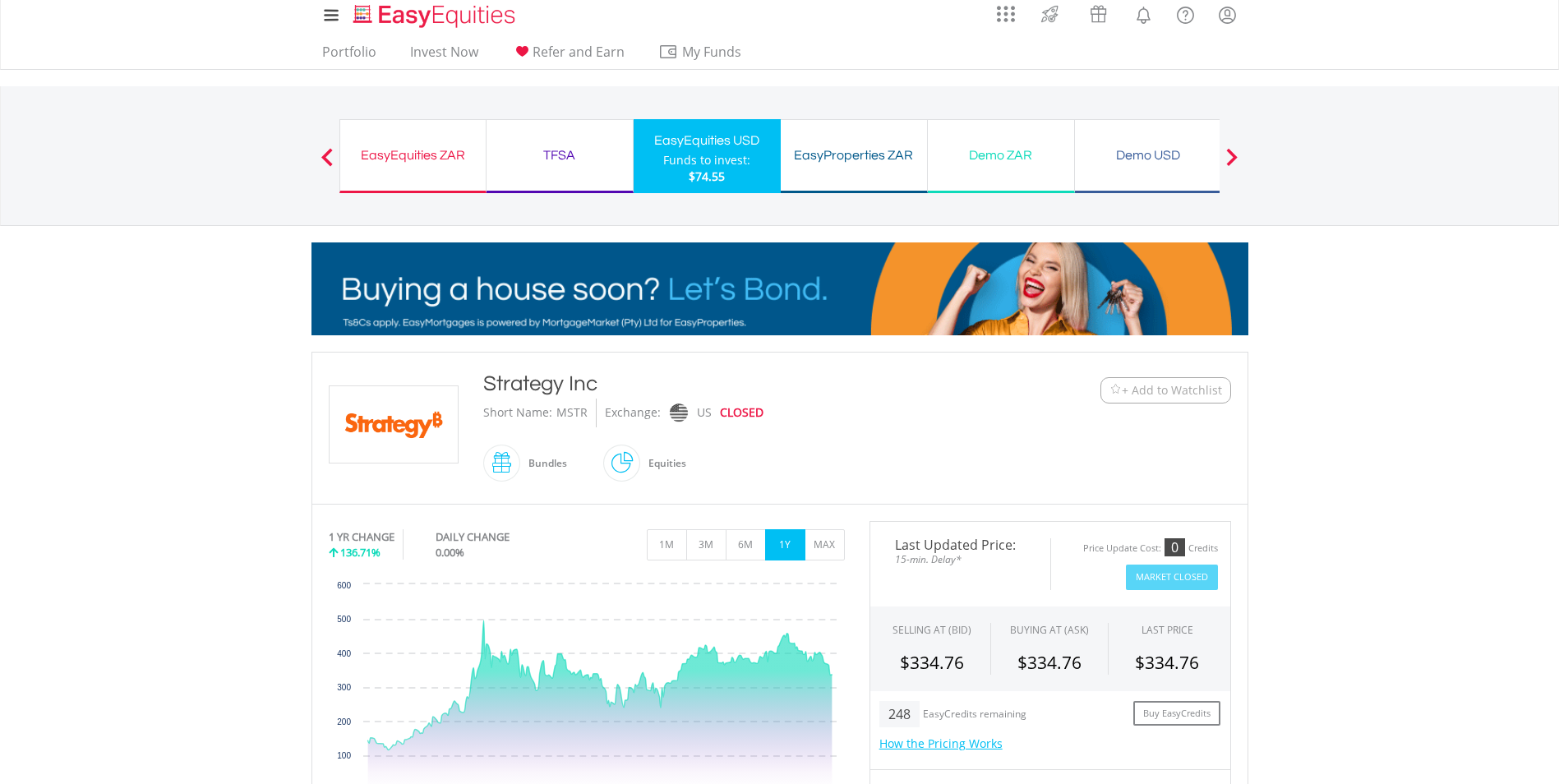
scroll to position [0, 0]
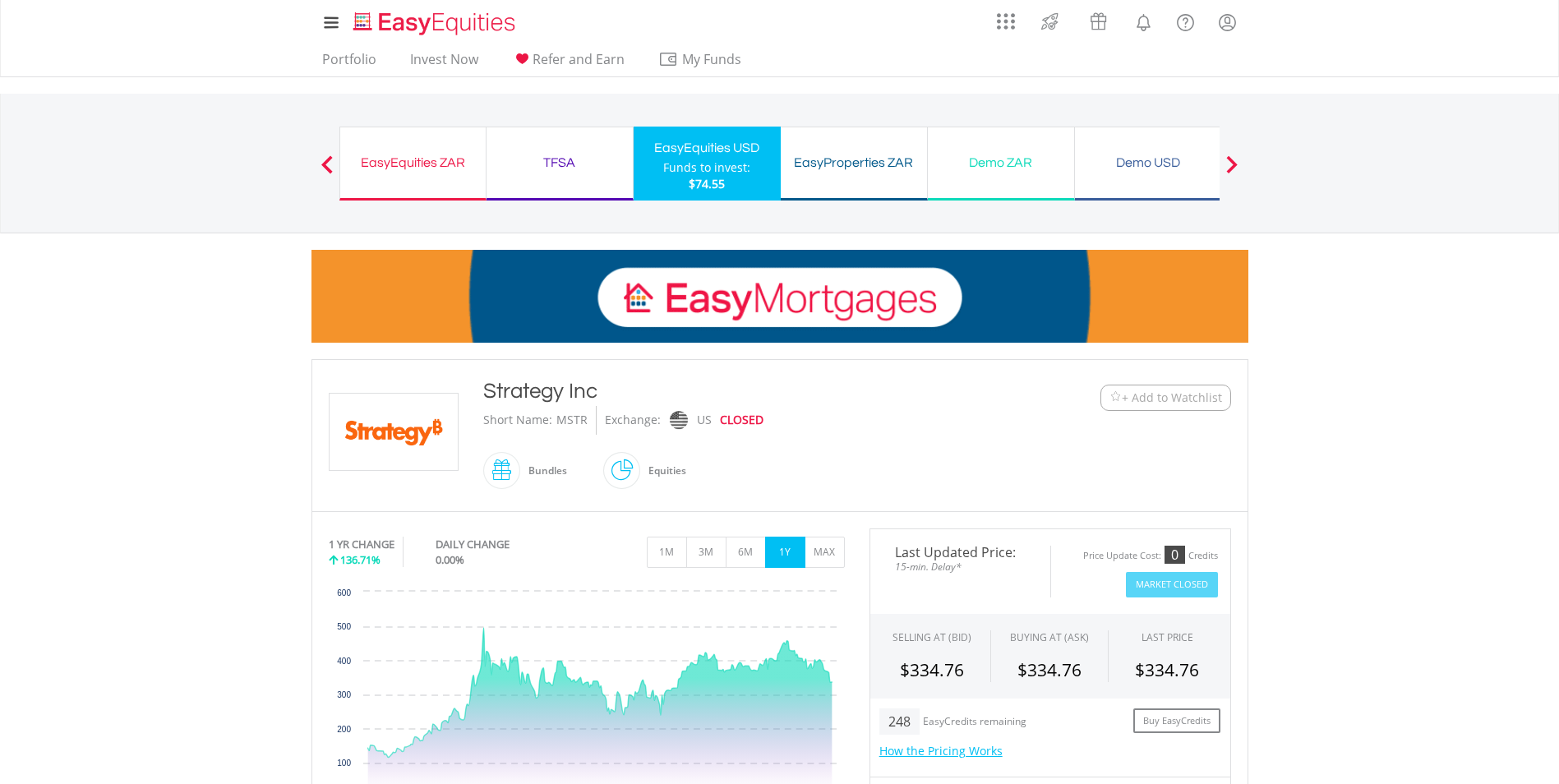
click at [313, 162] on div at bounding box center [327, 163] width 33 height 16
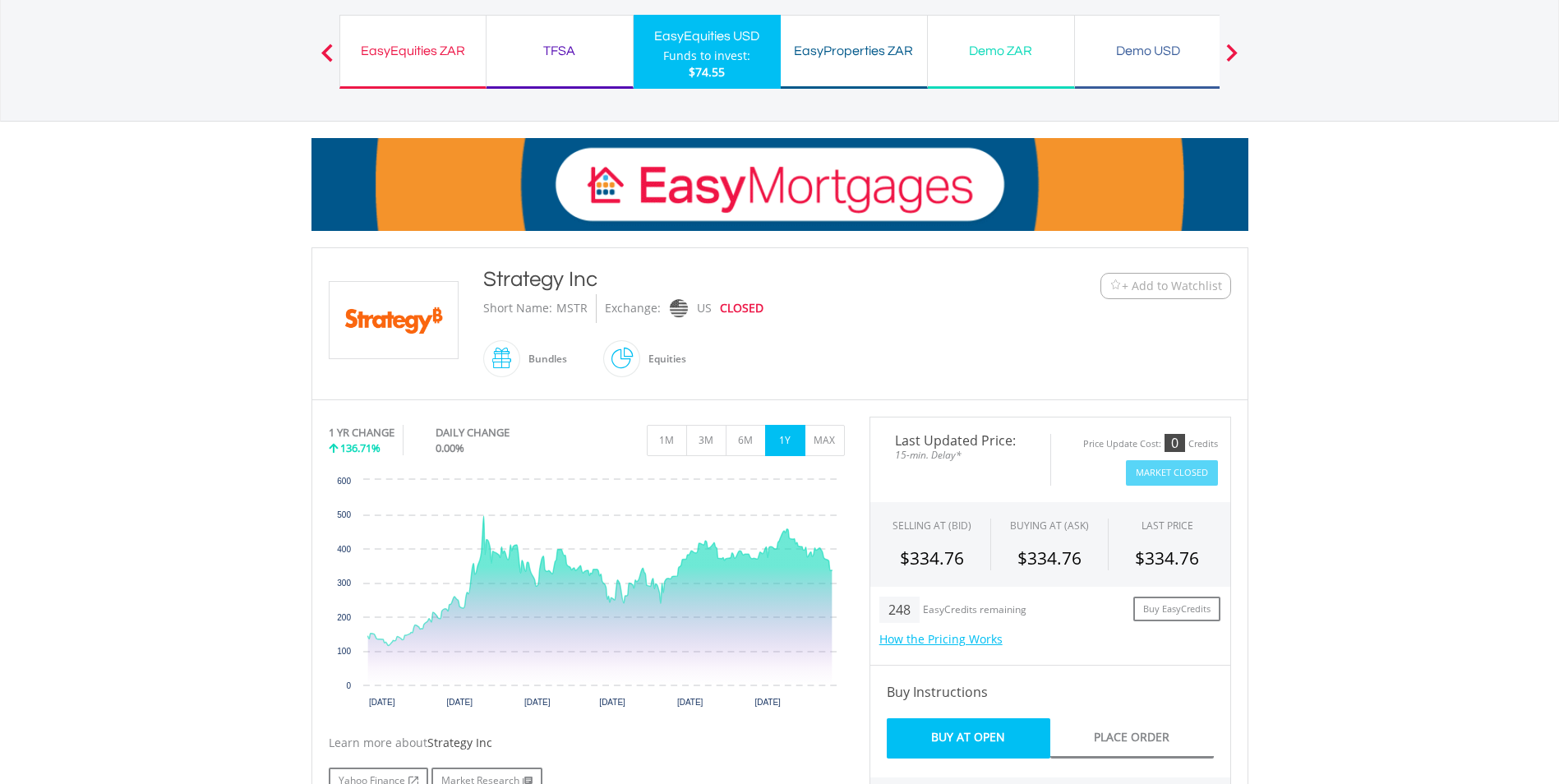
scroll to position [82, 0]
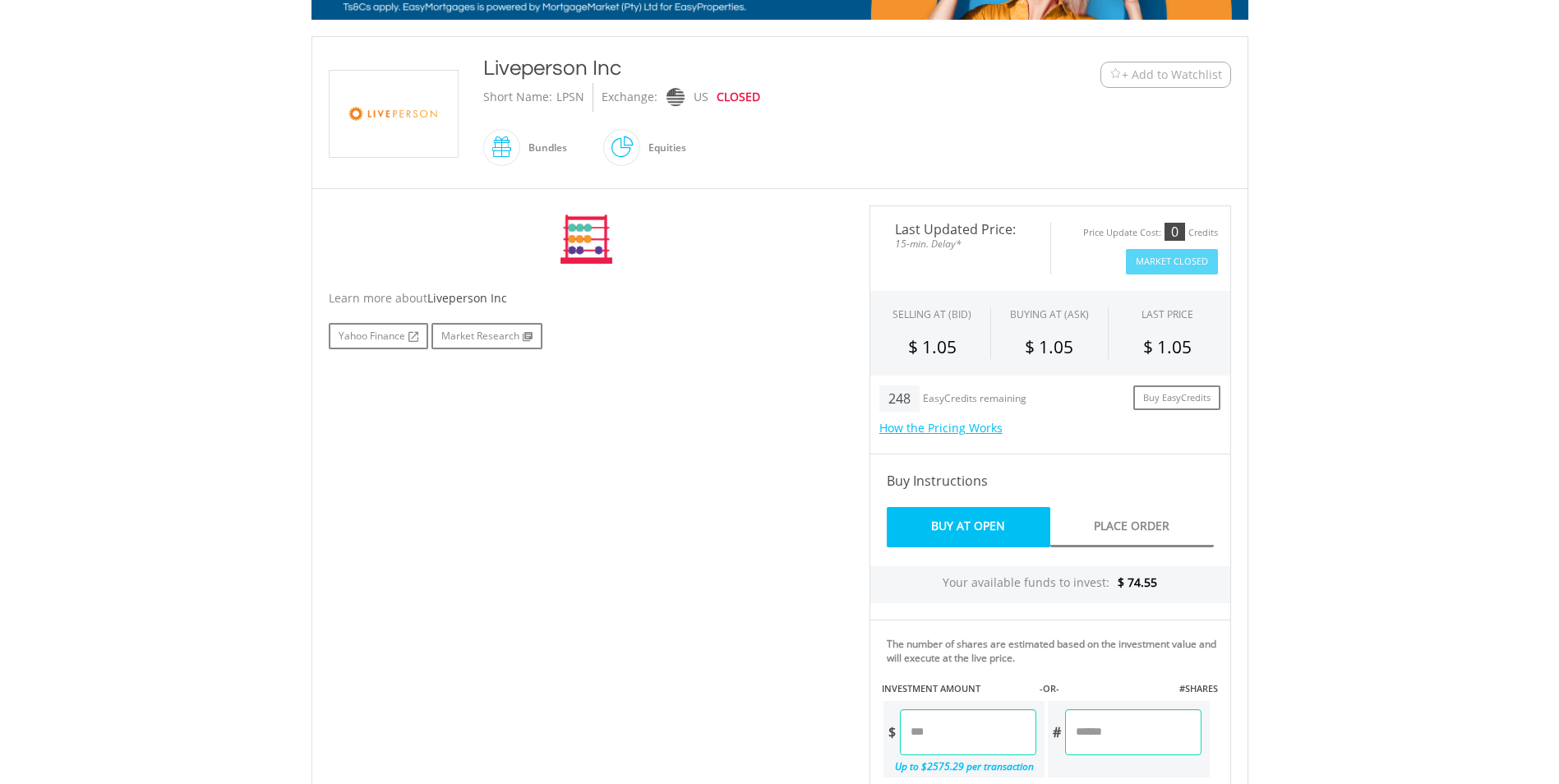
scroll to position [329, 0]
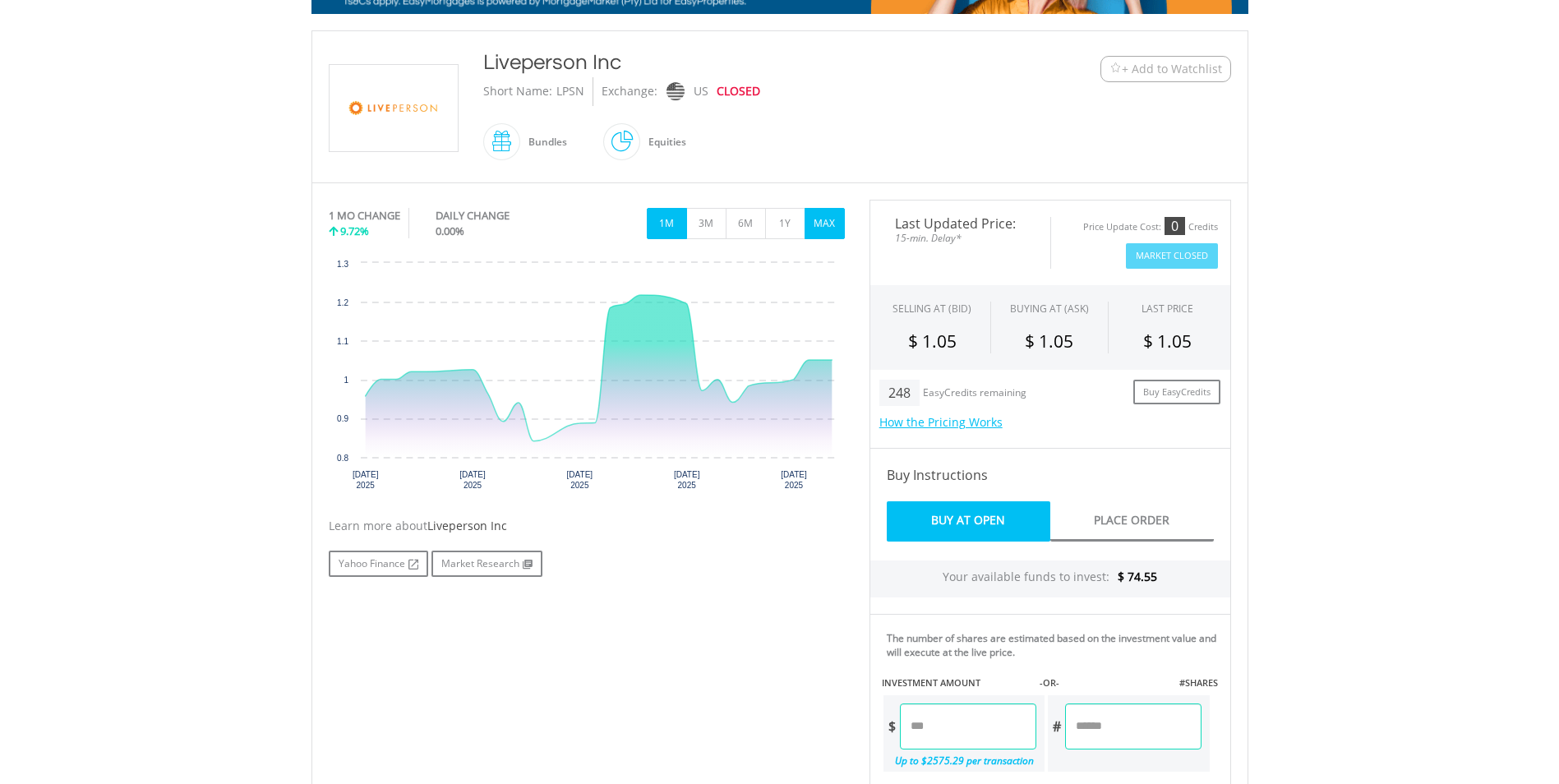
click at [821, 215] on button "MAX" at bounding box center [825, 223] width 41 height 31
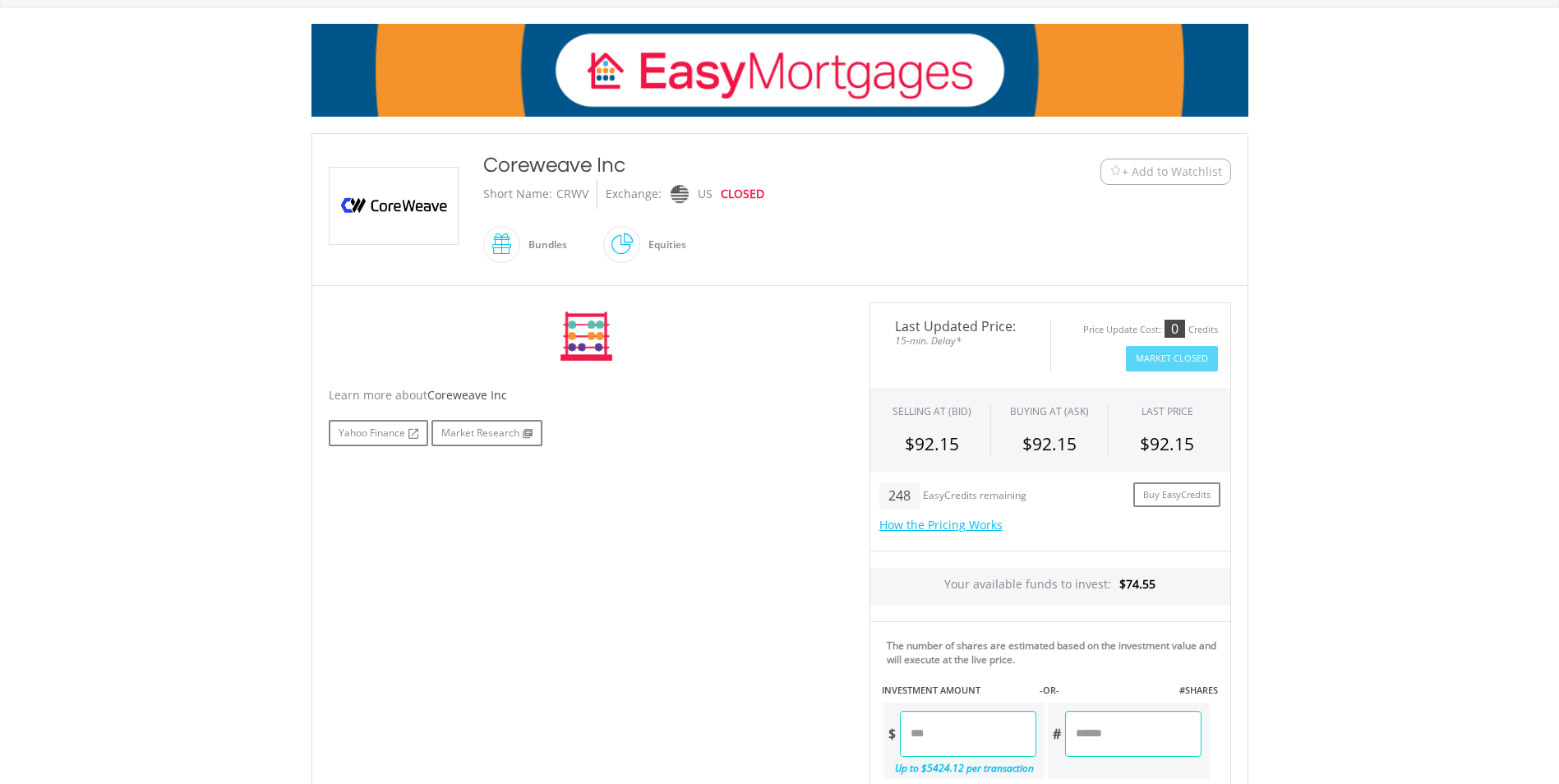
scroll to position [329, 0]
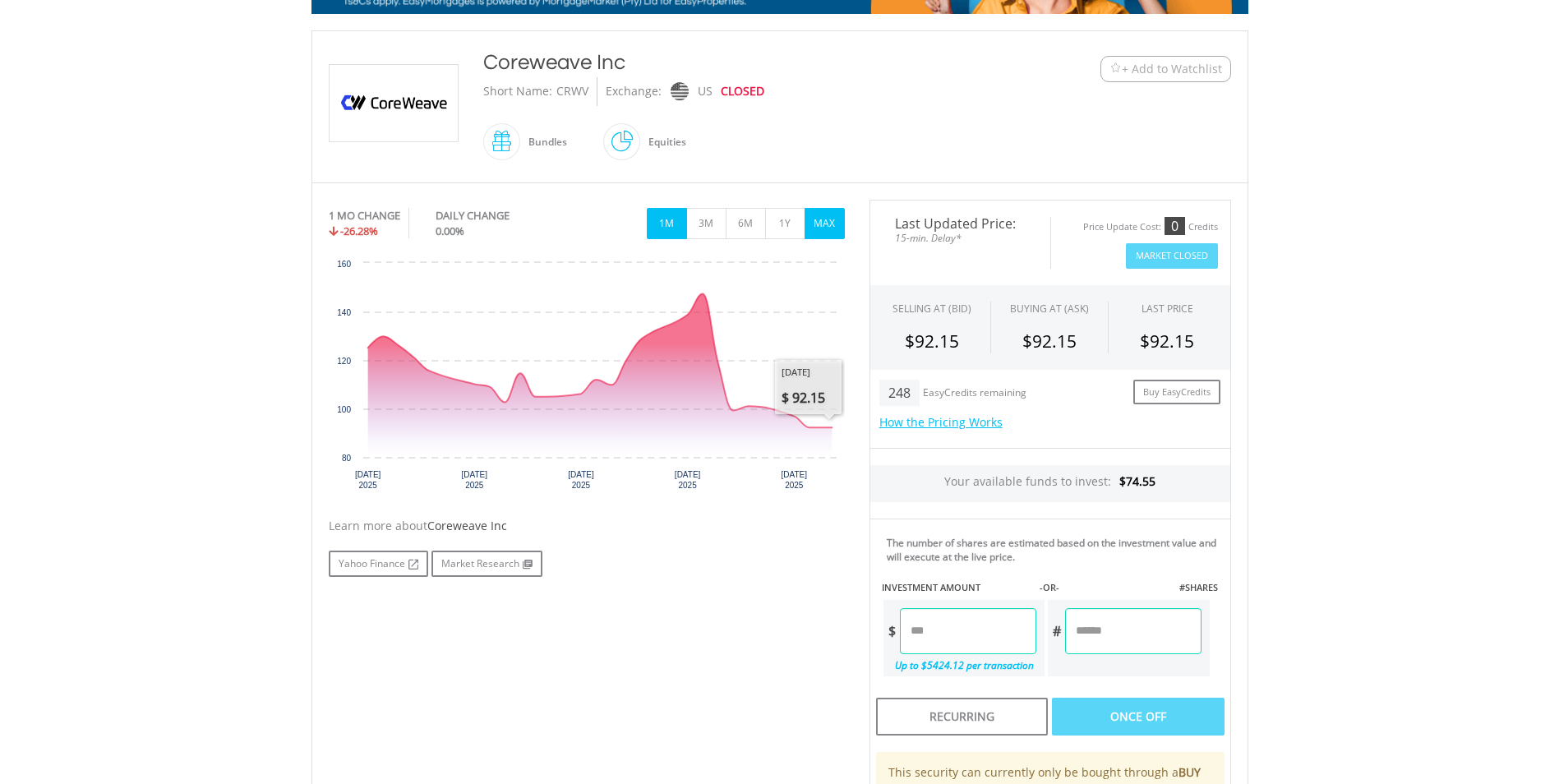
click at [824, 226] on button "MAX" at bounding box center [825, 223] width 41 height 31
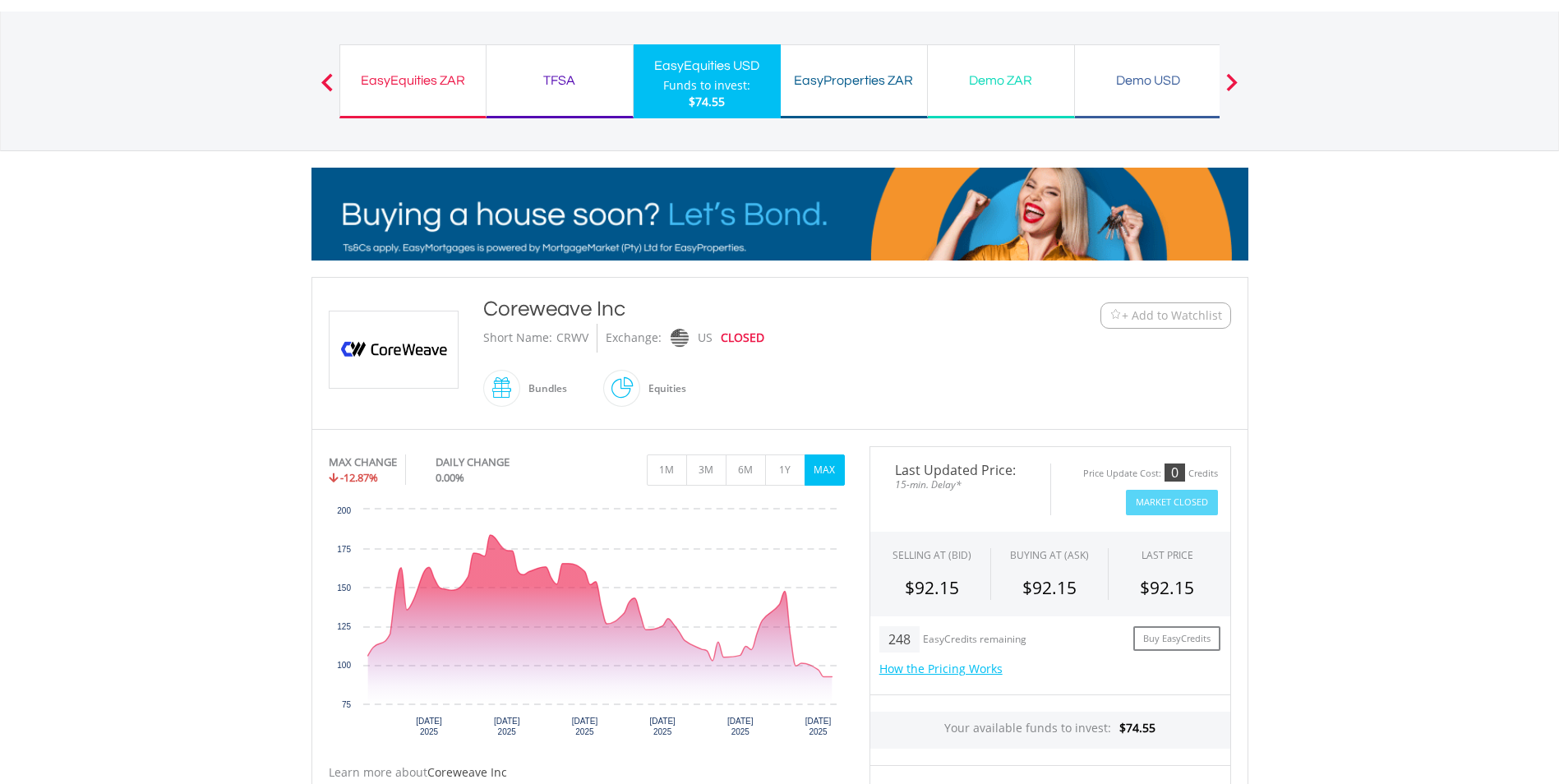
scroll to position [0, 0]
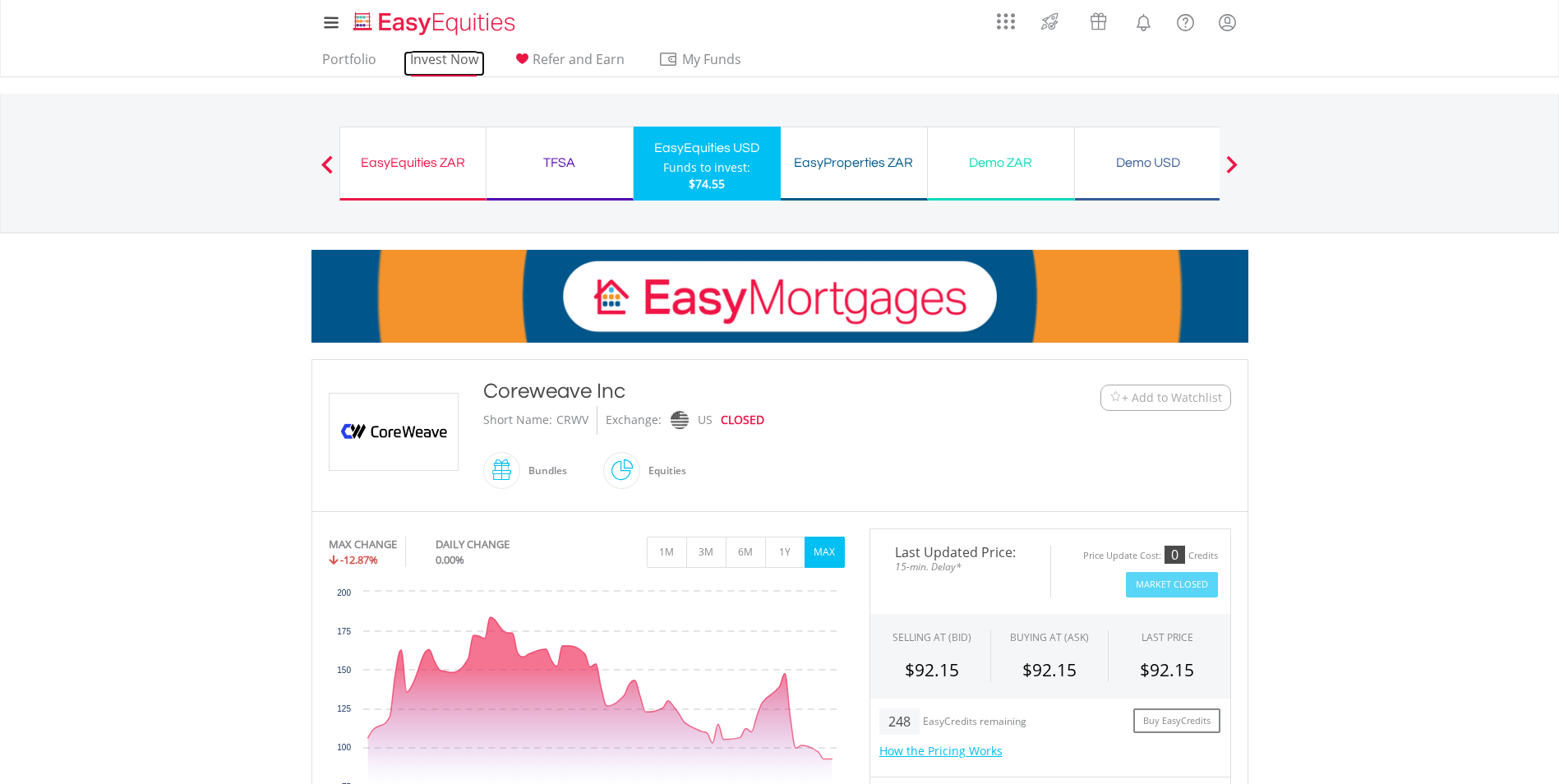
click at [432, 62] on link "Invest Now" at bounding box center [444, 63] width 81 height 25
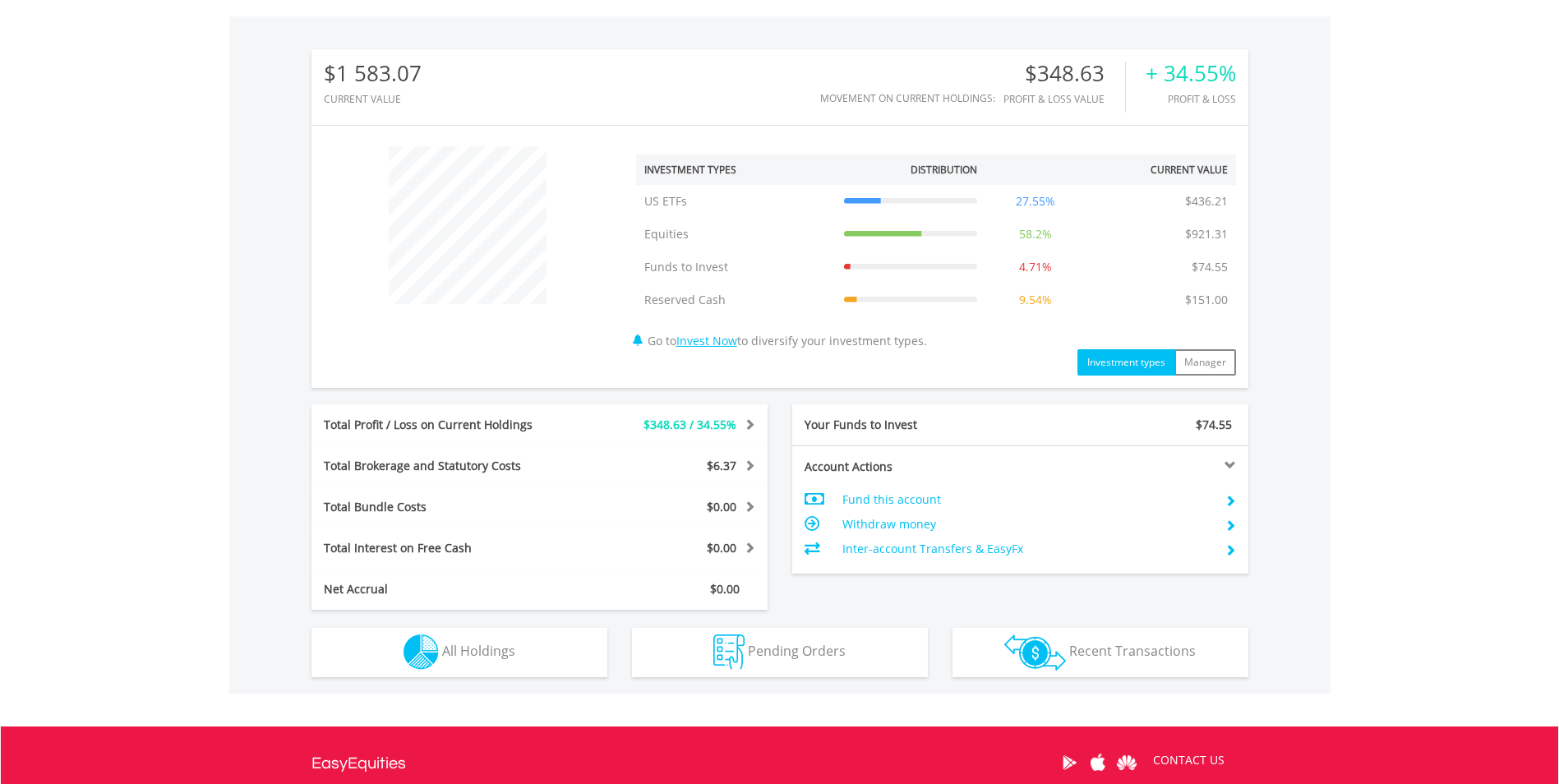
scroll to position [493, 0]
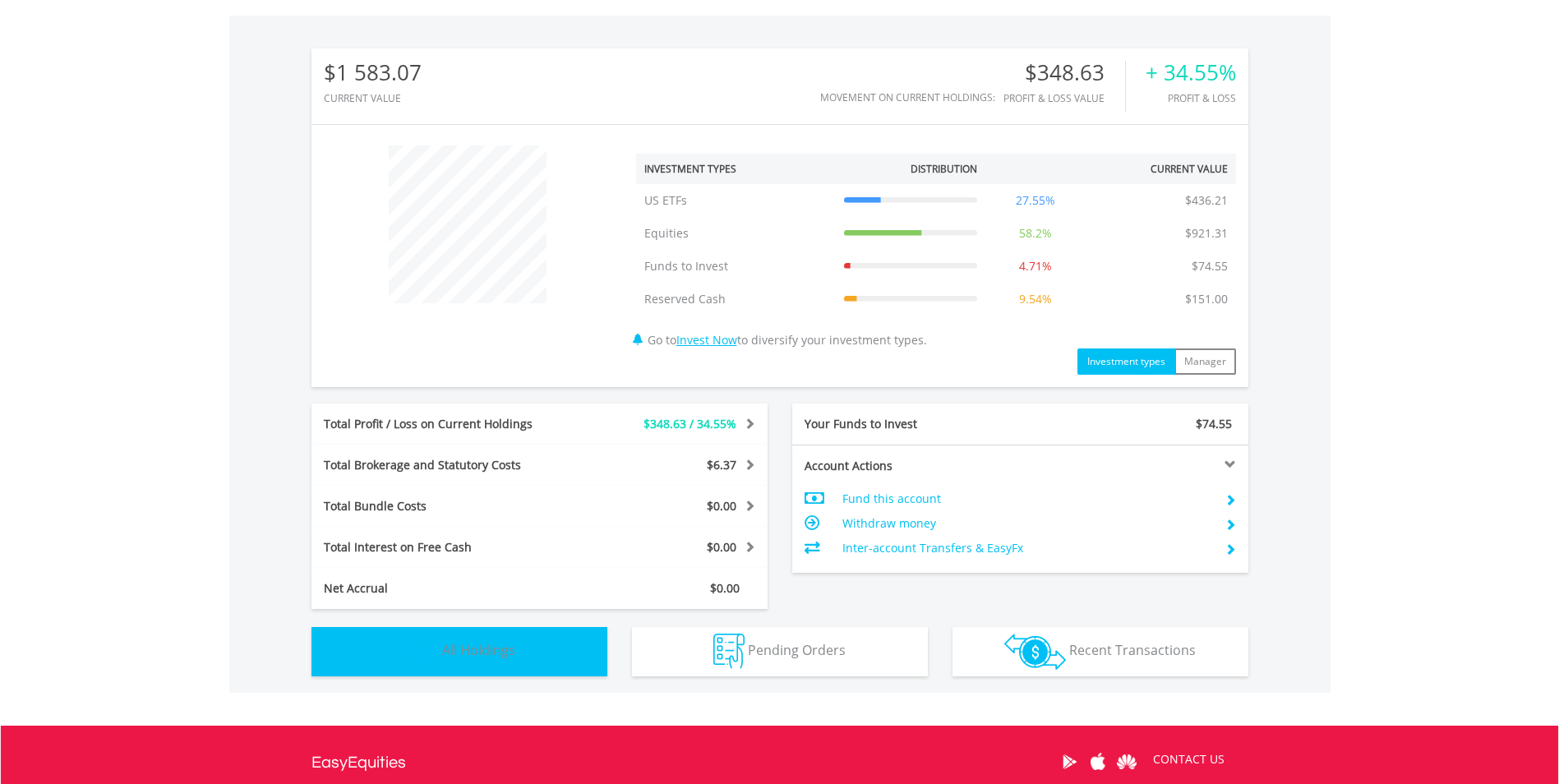
click at [547, 647] on button "Holdings All Holdings" at bounding box center [459, 651] width 296 height 49
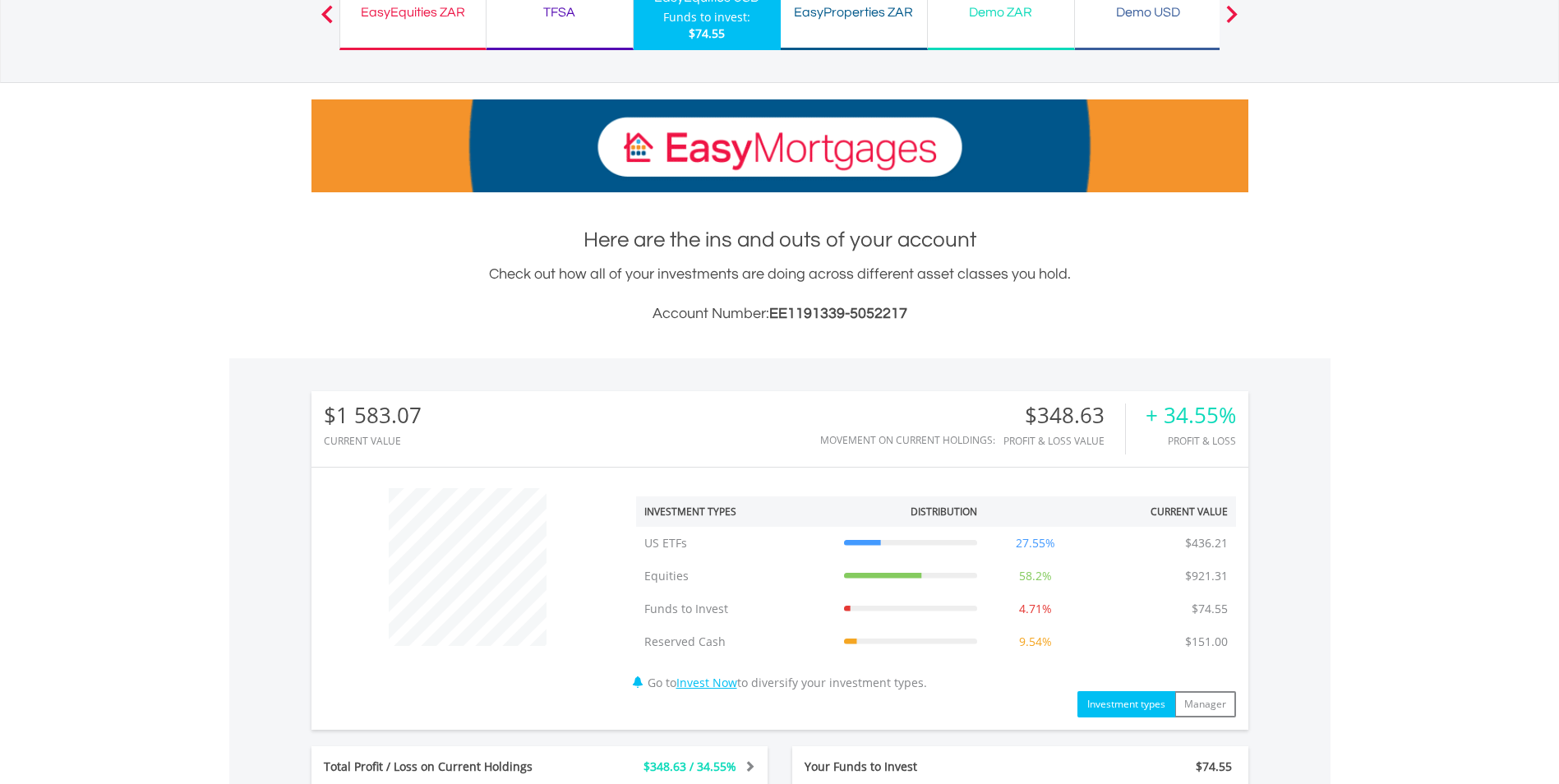
scroll to position [397, 0]
